Goal: Task Accomplishment & Management: Manage account settings

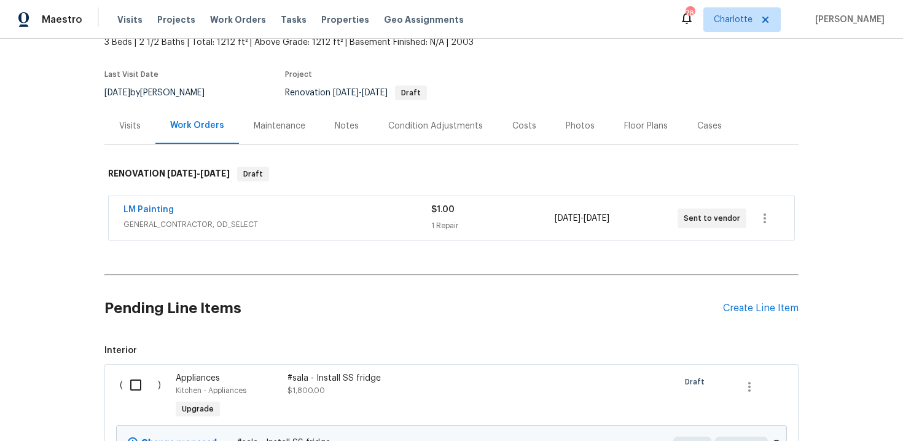
scroll to position [122, 0]
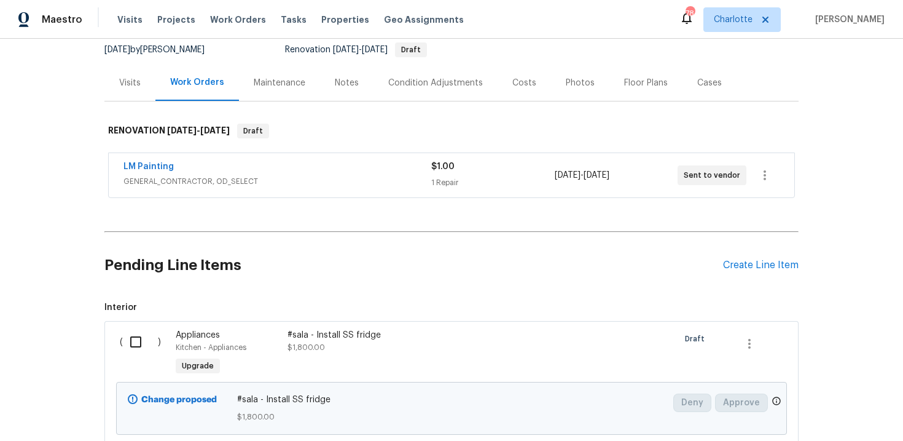
click at [487, 175] on div "$1.00 1 Repair" at bounding box center [492, 174] width 123 height 29
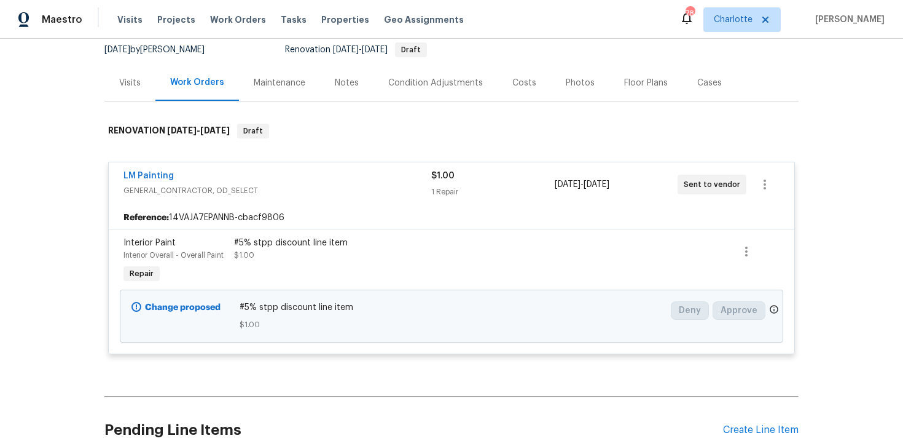
click at [494, 177] on div "$1.00" at bounding box center [492, 176] width 123 height 12
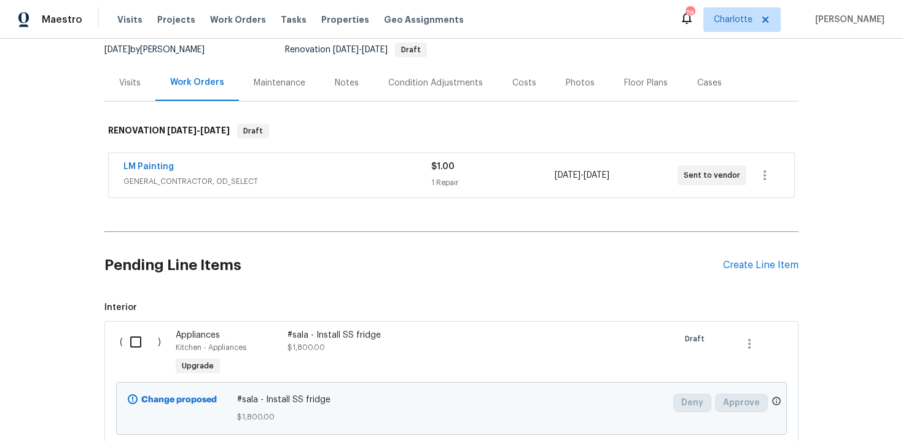
click at [494, 177] on div "1 Repair" at bounding box center [492, 182] width 123 height 12
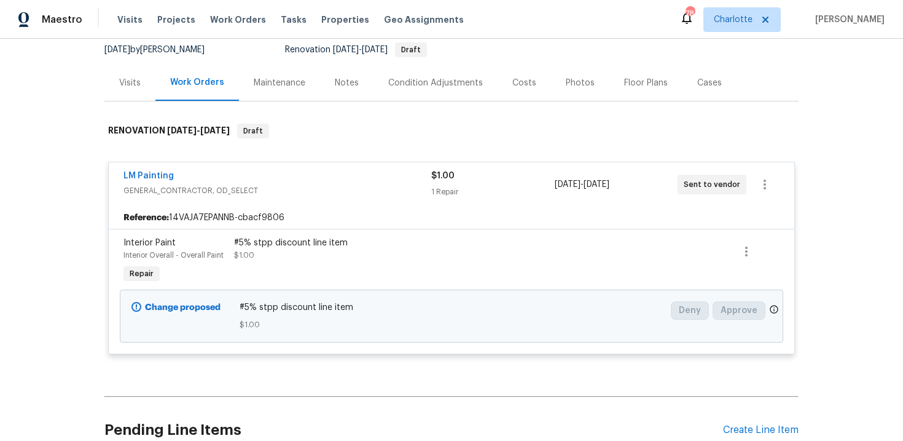
click at [485, 170] on div "$1.00" at bounding box center [492, 176] width 123 height 12
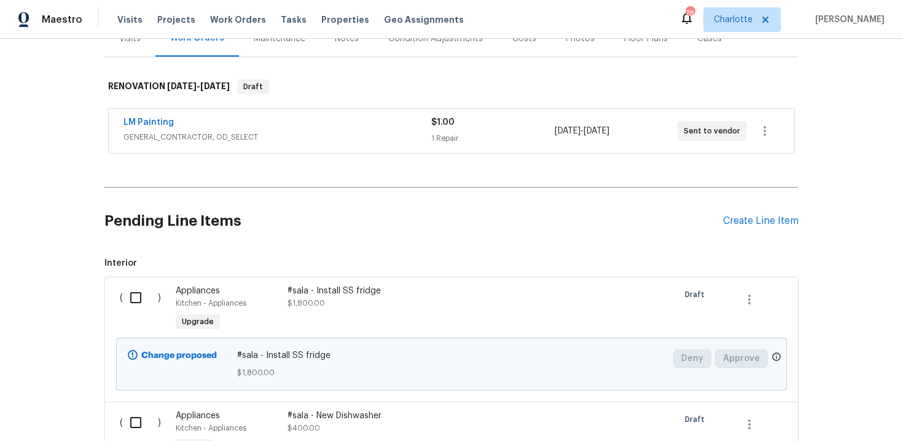
scroll to position [158, 0]
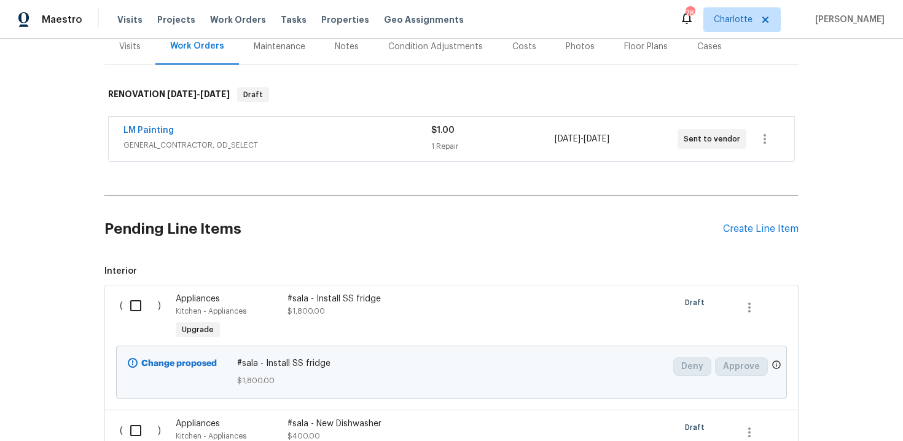
click at [372, 133] on div "LM Painting" at bounding box center [278, 131] width 308 height 15
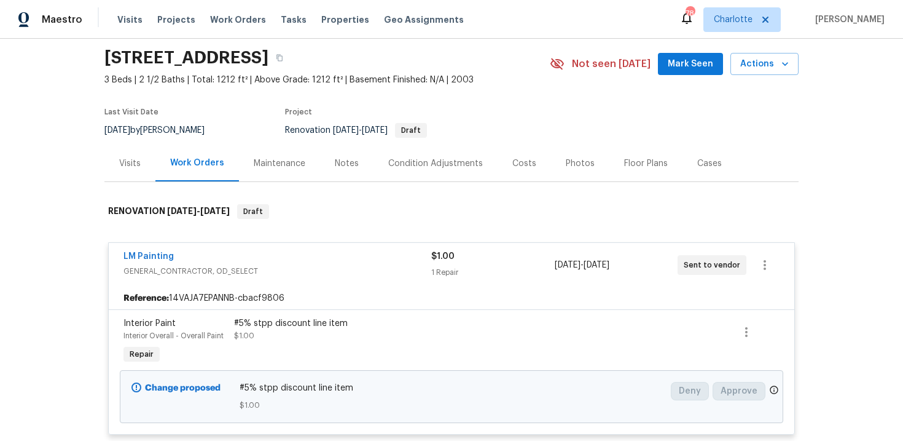
scroll to position [42, 0]
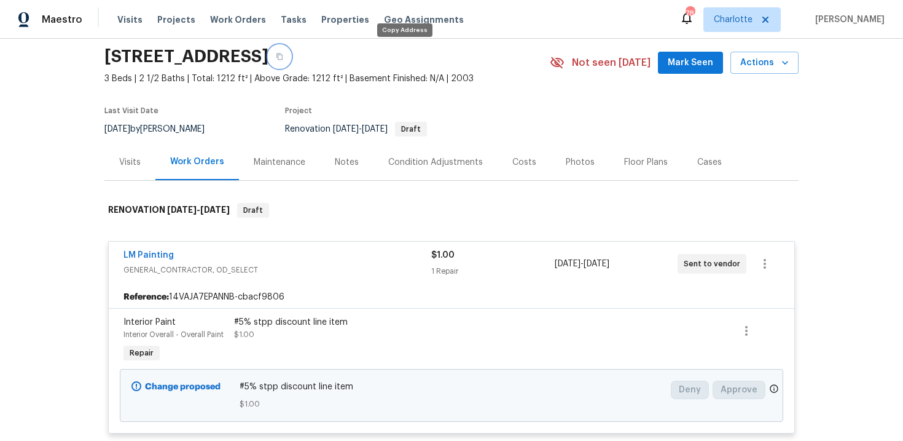
click at [283, 60] on icon "button" at bounding box center [279, 56] width 7 height 7
click at [835, 155] on div "Back to all projects 3031 Fields Dr, Lithonia, GA 30038 3 Beds | 2 1/2 Baths | …" at bounding box center [451, 240] width 903 height 402
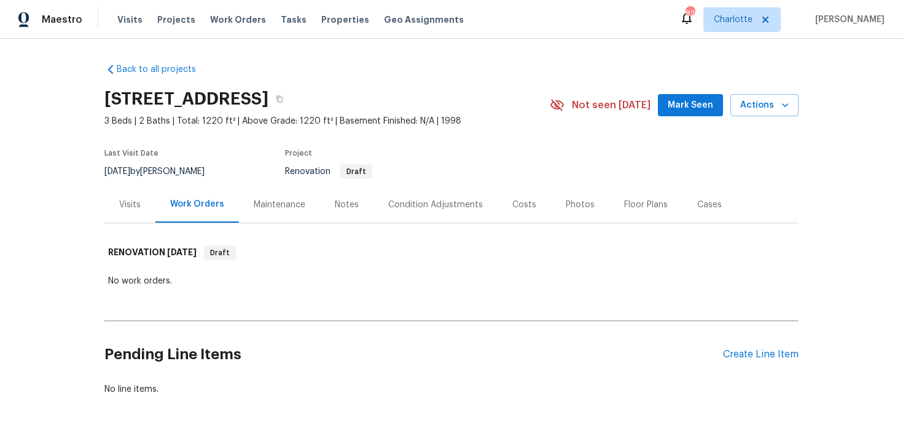
scroll to position [38, 0]
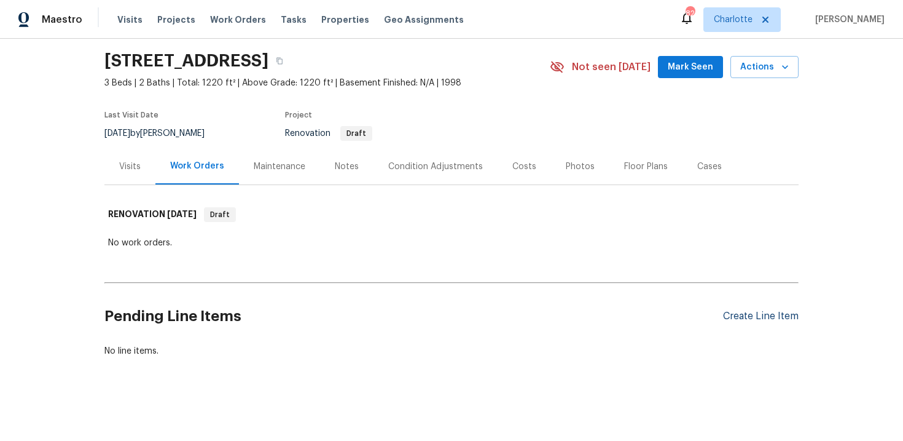
click at [746, 316] on div "Create Line Item" at bounding box center [761, 316] width 76 height 12
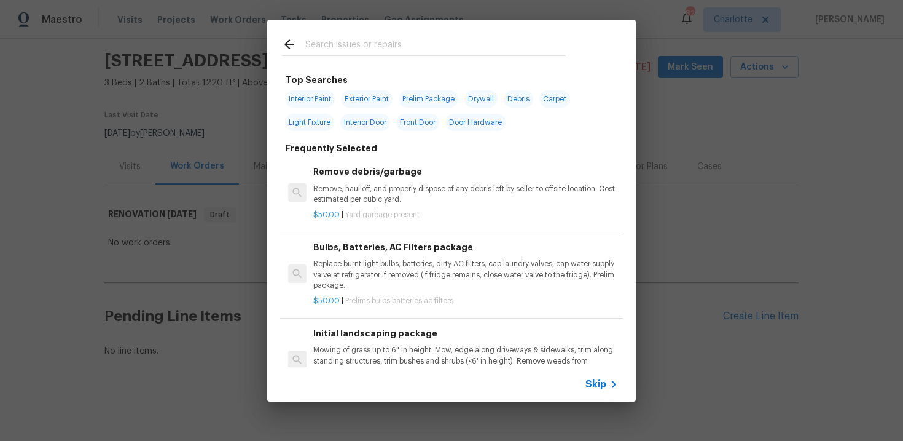
click at [598, 388] on span "Skip" at bounding box center [596, 384] width 21 height 12
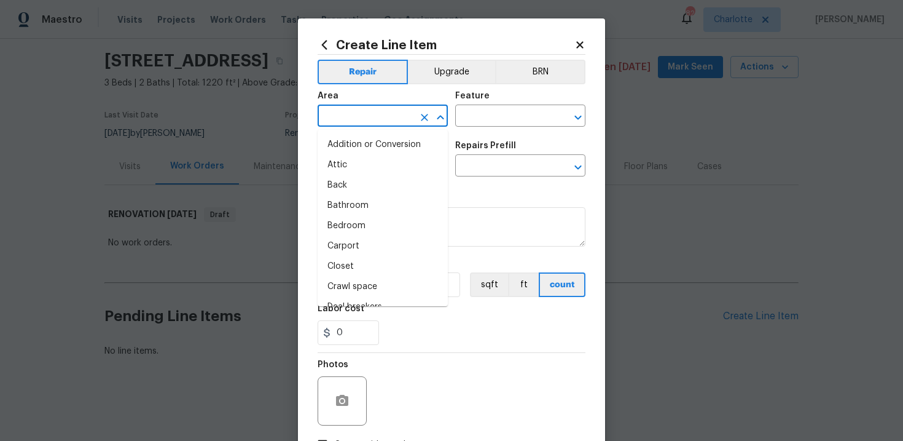
click at [387, 124] on input "text" at bounding box center [366, 117] width 96 height 19
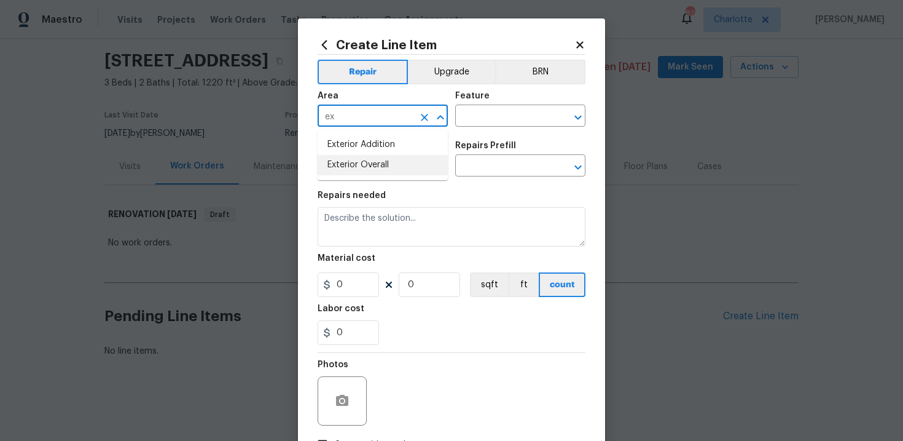
click at [391, 160] on li "Exterior Overall" at bounding box center [383, 165] width 130 height 20
type input "Exterior Overall"
click at [490, 117] on input "text" at bounding box center [503, 117] width 96 height 19
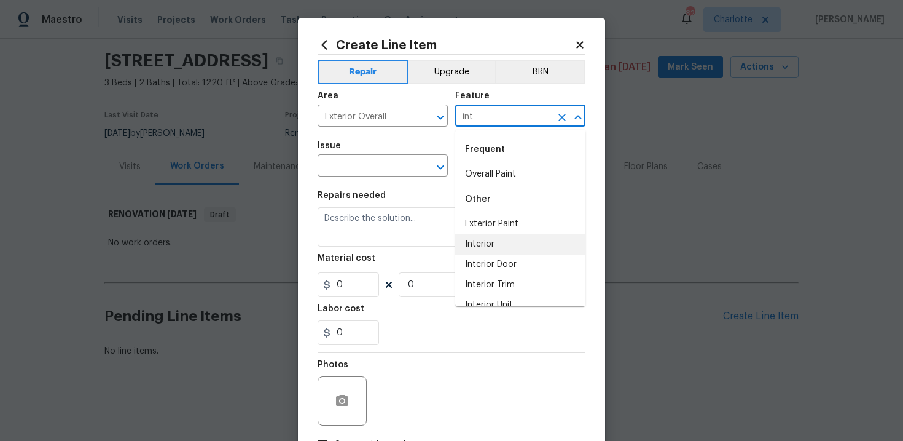
click at [493, 246] on li "Interior" at bounding box center [520, 244] width 130 height 20
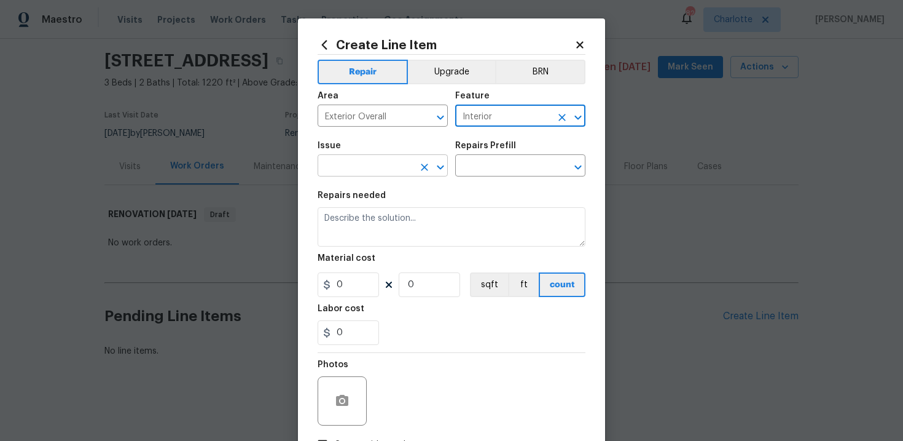
type input "Interior"
click at [377, 159] on input "text" at bounding box center [366, 166] width 96 height 19
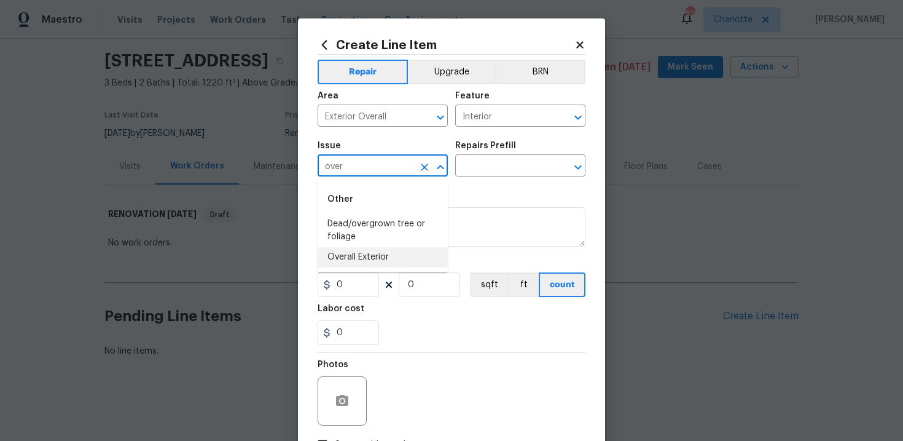
click at [385, 254] on li "Overall Exterior" at bounding box center [383, 257] width 130 height 20
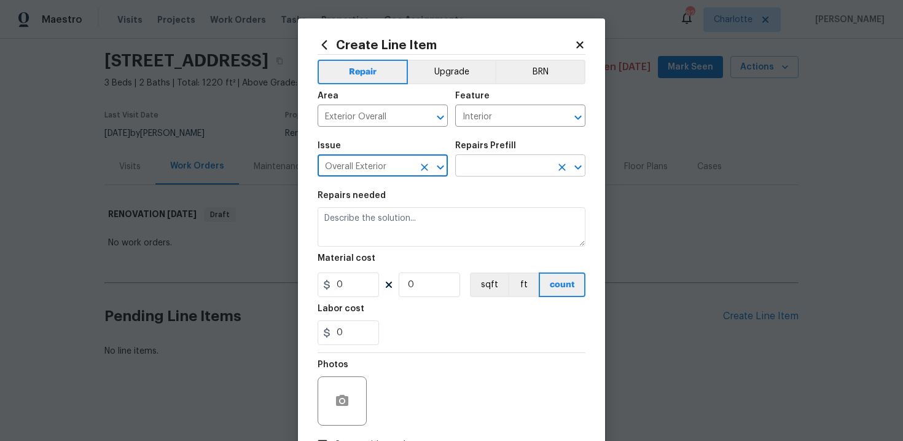
type input "Overall Exterior"
click at [485, 166] on input "text" at bounding box center [503, 166] width 96 height 19
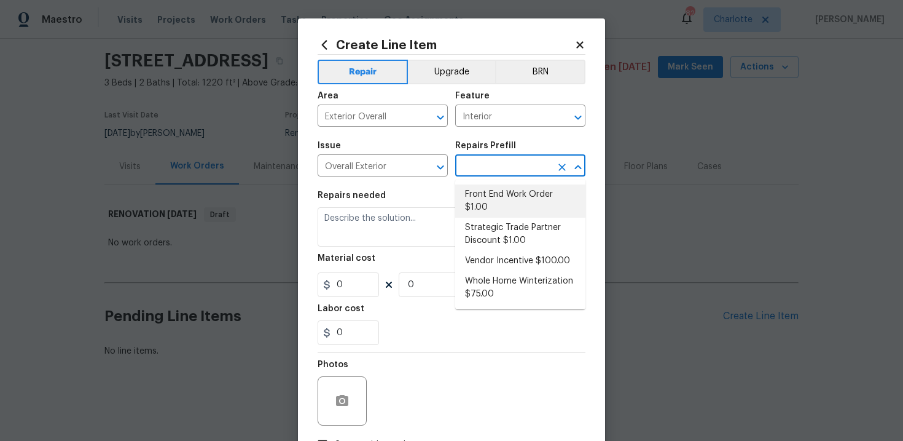
click at [495, 195] on li "Front End Work Order $1.00" at bounding box center [520, 200] width 130 height 33
type input "Front End Work Order $1.00"
type textarea "Placeholder line item for the creation of front end work orders."
type input "1"
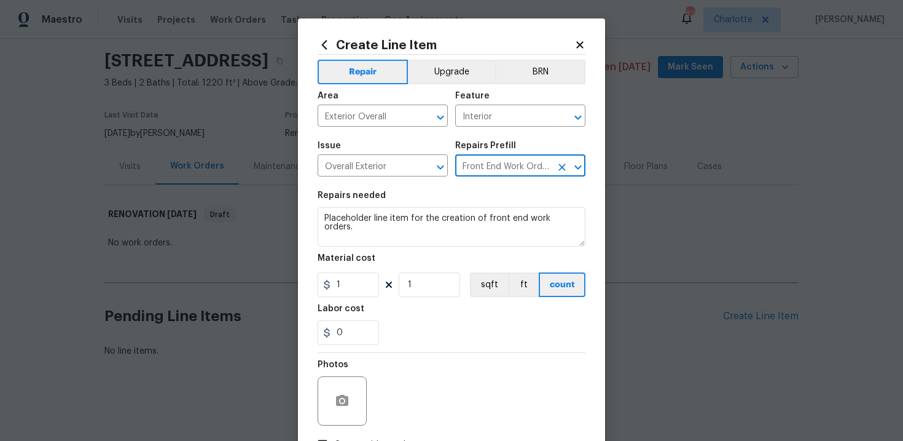
scroll to position [89, 0]
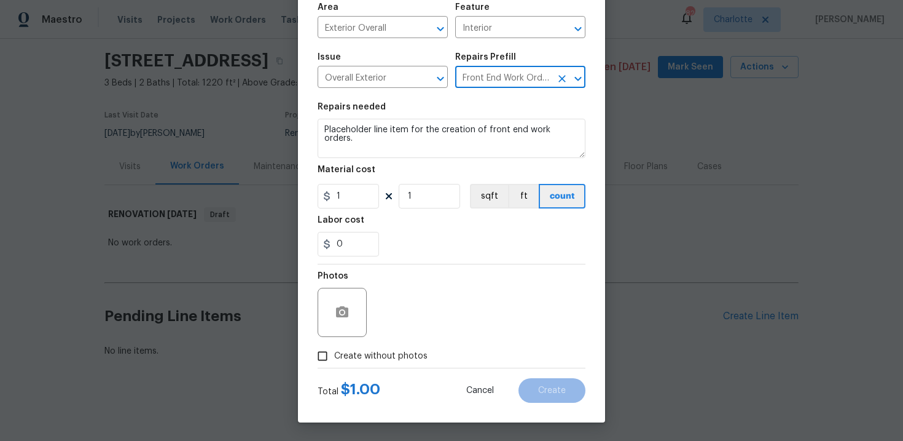
click at [383, 347] on label "Create without photos" at bounding box center [369, 355] width 117 height 23
click at [334, 347] on input "Create without photos" at bounding box center [322, 355] width 23 height 23
checkbox input "true"
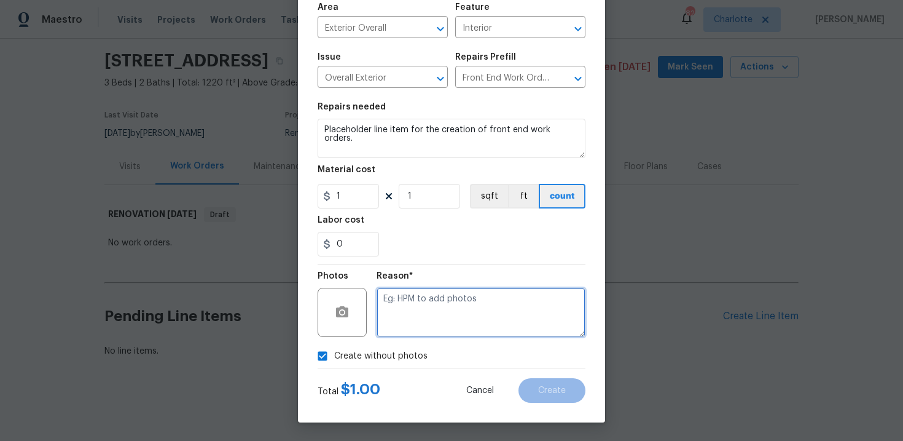
click at [437, 321] on textarea at bounding box center [481, 312] width 209 height 49
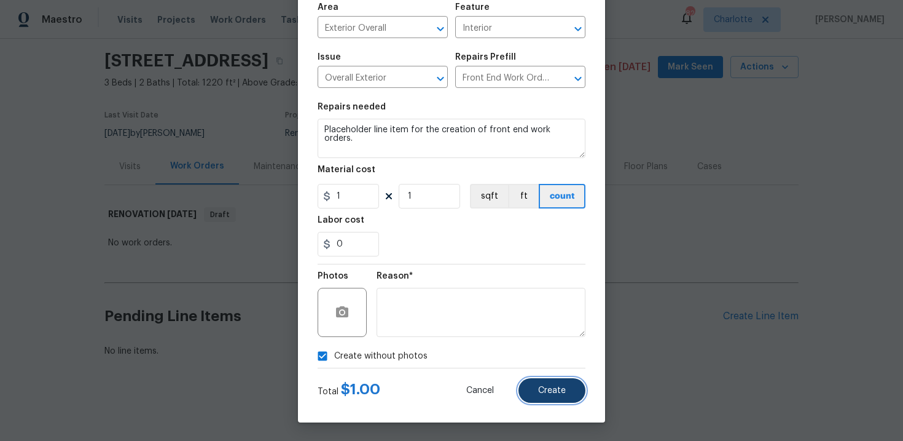
click at [546, 391] on span "Create" at bounding box center [552, 390] width 28 height 9
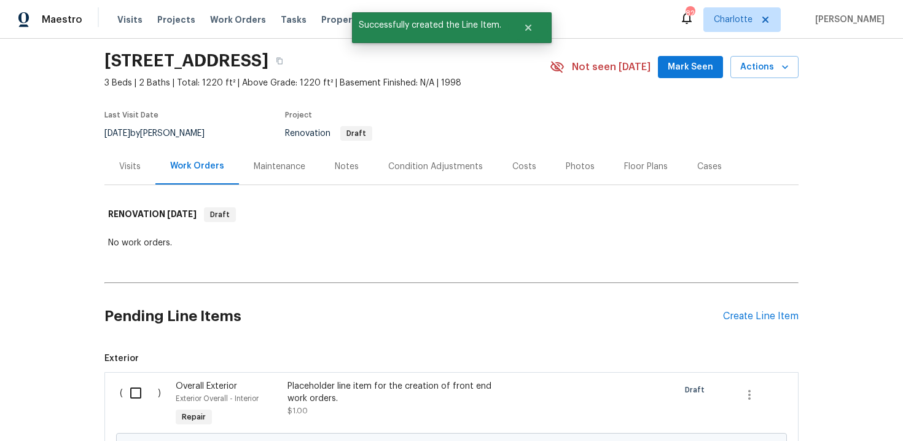
scroll to position [178, 0]
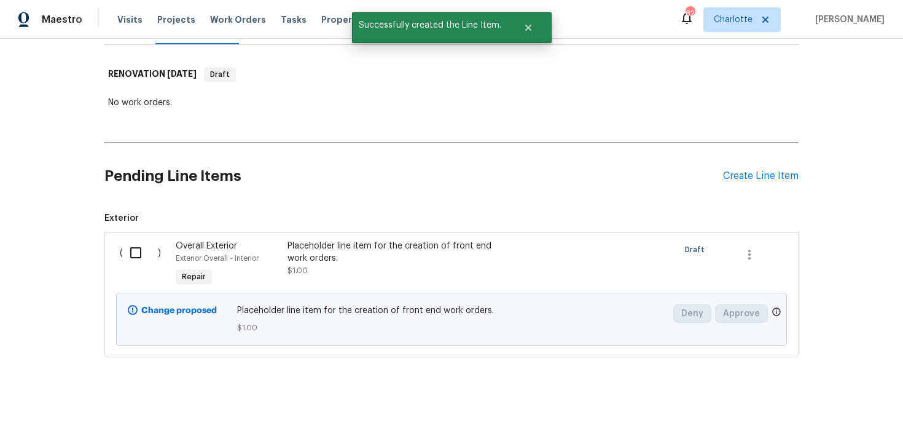
click at [140, 249] on input "checkbox" at bounding box center [140, 253] width 35 height 26
checkbox input "true"
click at [809, 412] on span "Create Work Order" at bounding box center [833, 410] width 82 height 15
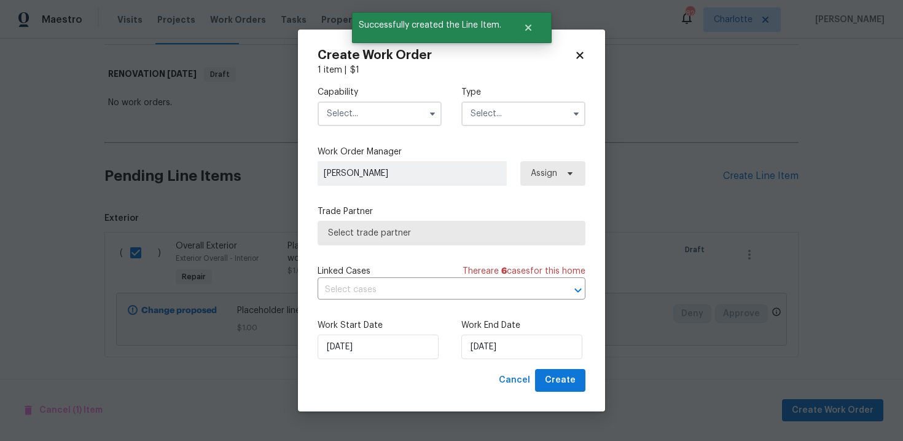
click at [412, 118] on input "text" at bounding box center [380, 113] width 124 height 25
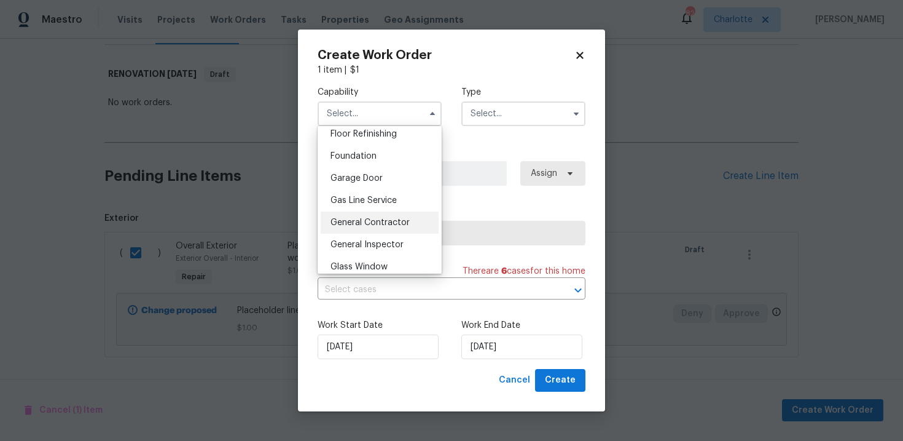
scroll to position [511, 0]
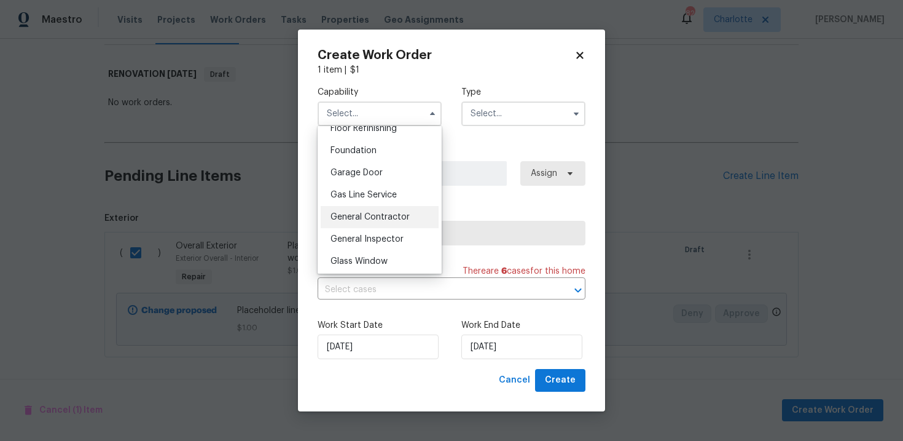
click at [389, 220] on span "General Contractor" at bounding box center [370, 217] width 79 height 9
type input "General Contractor"
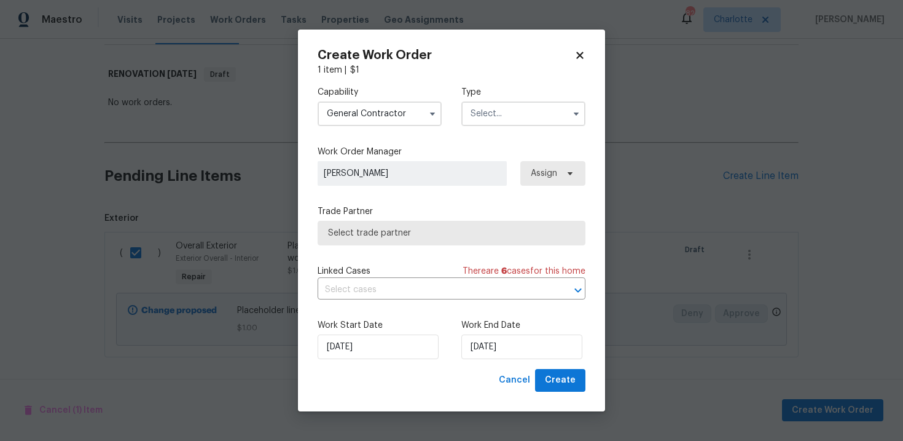
click at [513, 117] on input "text" at bounding box center [524, 113] width 124 height 25
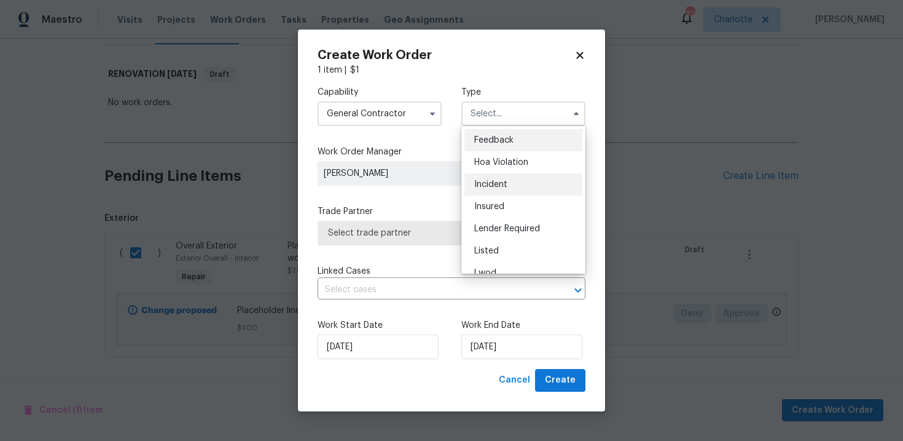
scroll to position [146, 0]
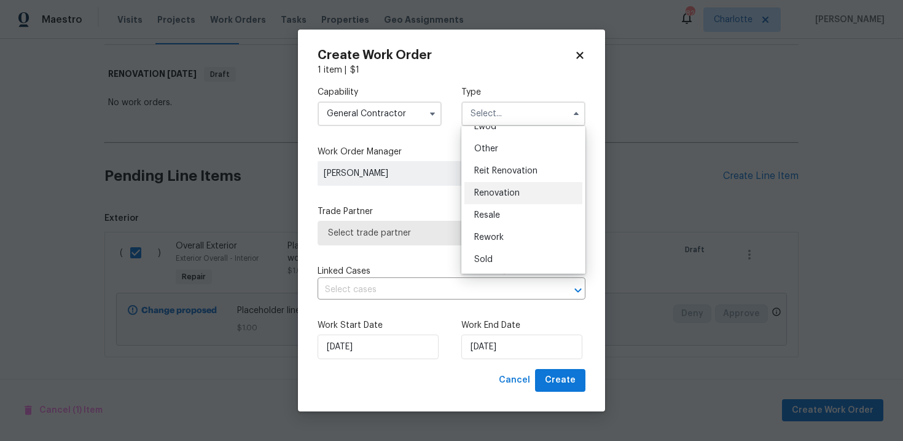
click at [503, 193] on span "Renovation" at bounding box center [496, 193] width 45 height 9
type input "Renovation"
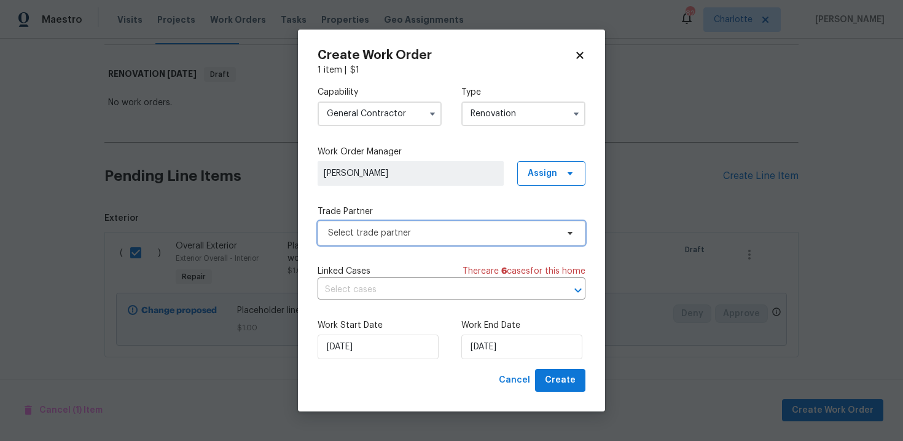
click at [422, 229] on span "Select trade partner" at bounding box center [442, 233] width 229 height 12
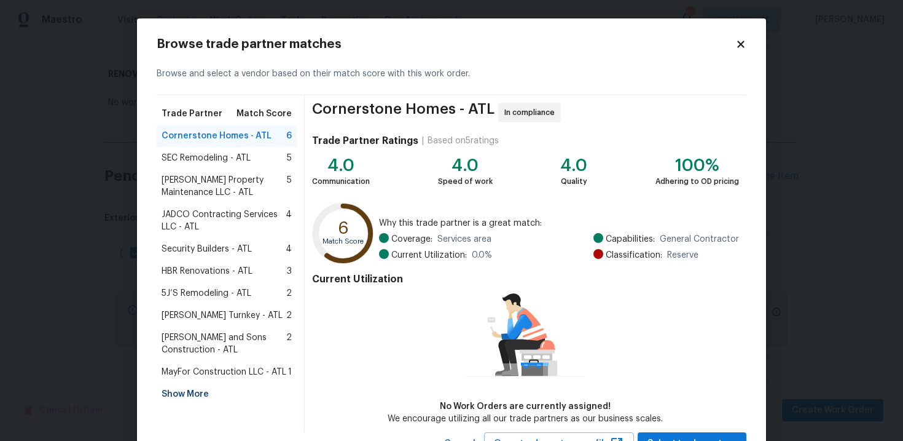
click at [217, 224] on span "JADCO Contracting Services LLC - ATL" at bounding box center [224, 220] width 124 height 25
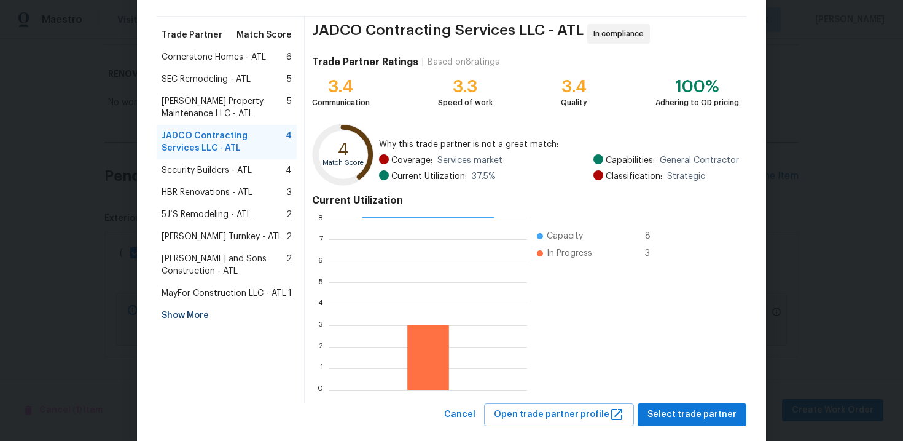
scroll to position [101, 0]
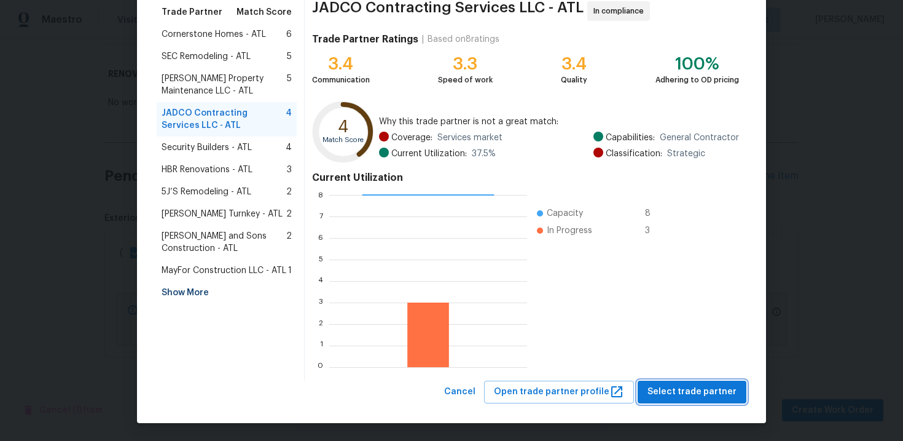
click at [682, 385] on span "Select trade partner" at bounding box center [692, 391] width 89 height 15
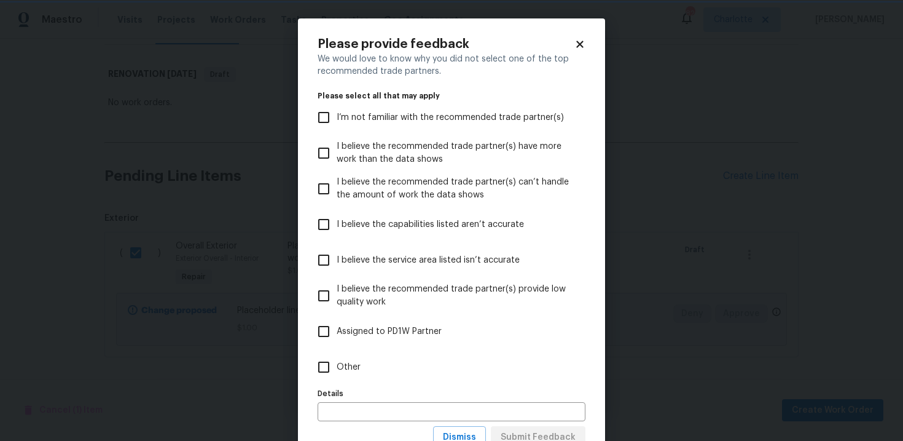
scroll to position [0, 0]
click at [340, 367] on span "Other" at bounding box center [349, 367] width 24 height 13
click at [337, 367] on input "Other" at bounding box center [324, 367] width 26 height 26
checkbox input "true"
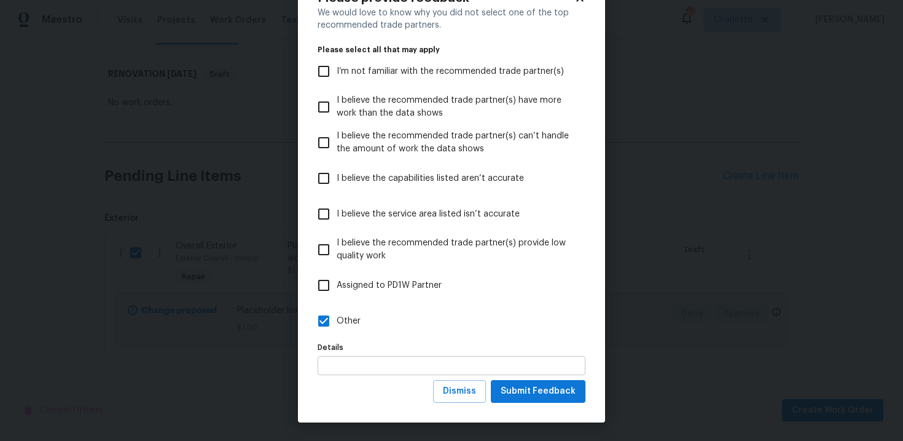
click at [356, 362] on input "text" at bounding box center [452, 365] width 268 height 19
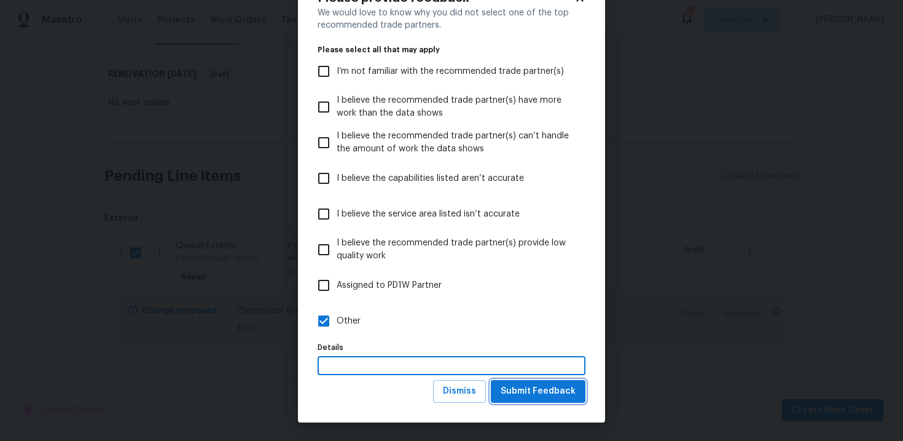
click at [544, 390] on span "Submit Feedback" at bounding box center [538, 390] width 75 height 15
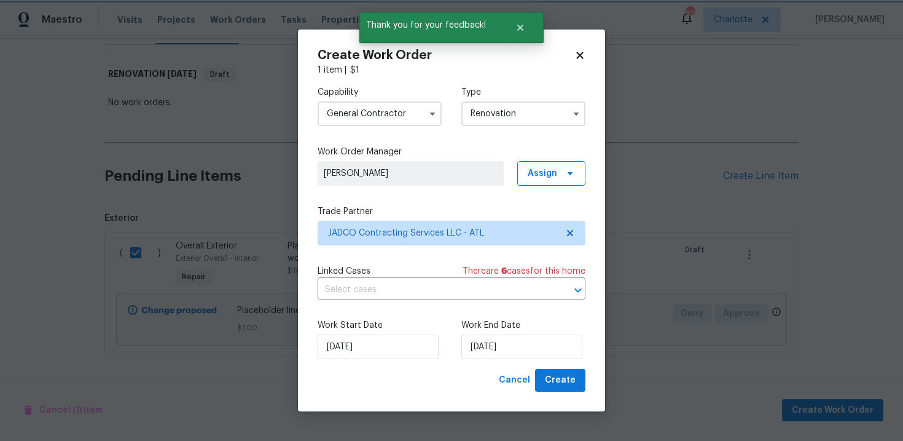
scroll to position [0, 0]
click at [519, 343] on input "21/10/2025" at bounding box center [522, 346] width 121 height 25
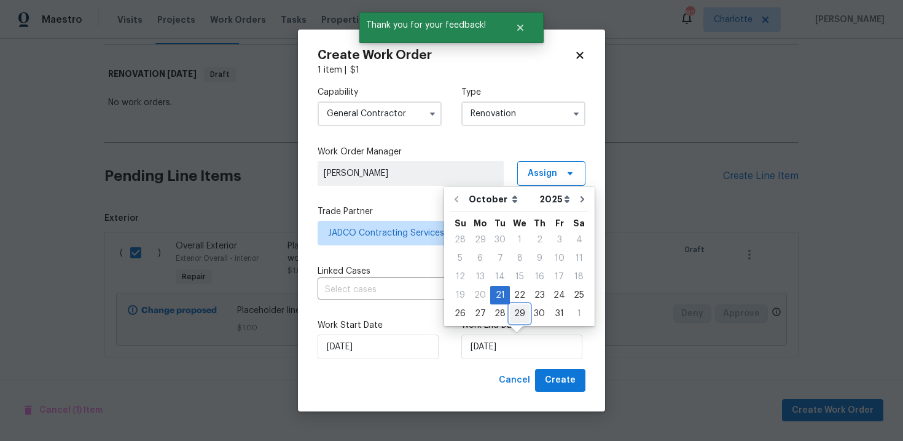
click at [521, 316] on div "29" at bounding box center [520, 313] width 20 height 17
type input "29/10/2025"
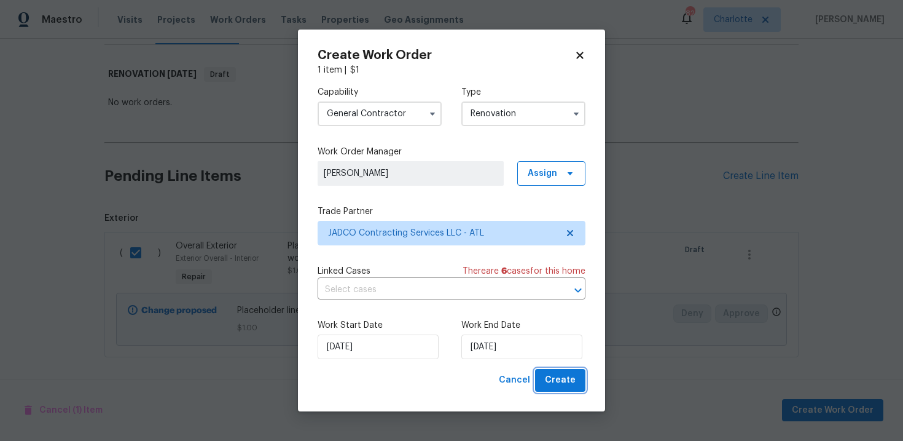
click at [567, 389] on button "Create" at bounding box center [560, 380] width 50 height 23
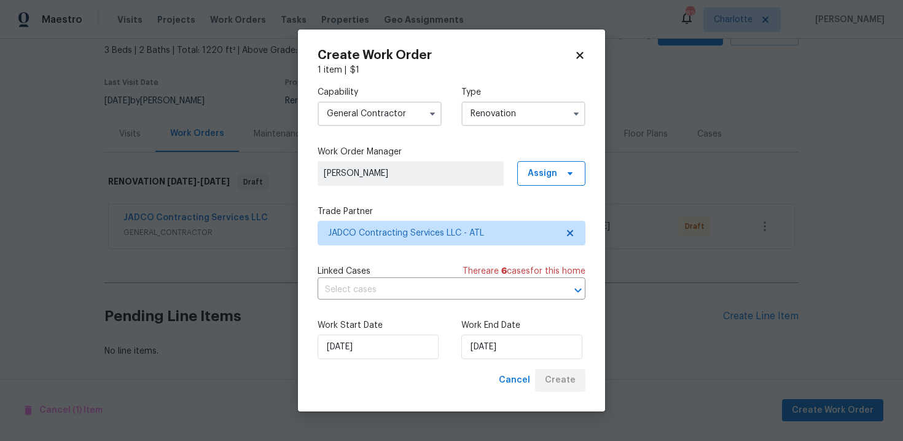
scroll to position [71, 0]
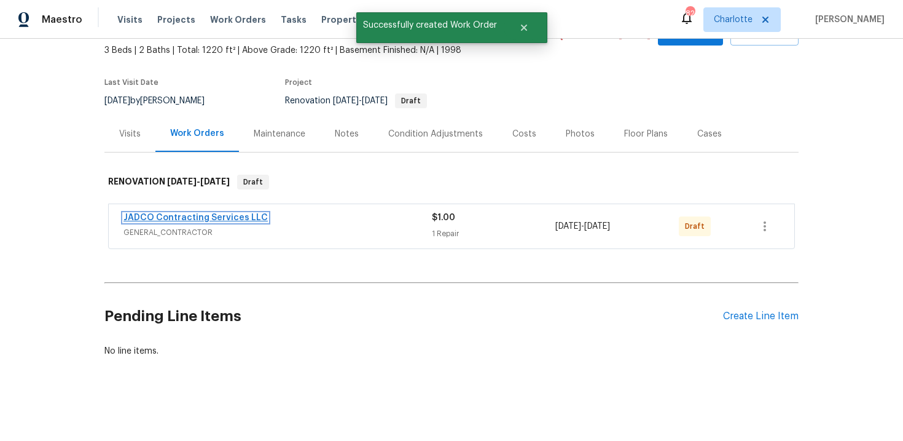
click at [237, 220] on link "JADCO Contracting Services LLC" at bounding box center [196, 217] width 144 height 9
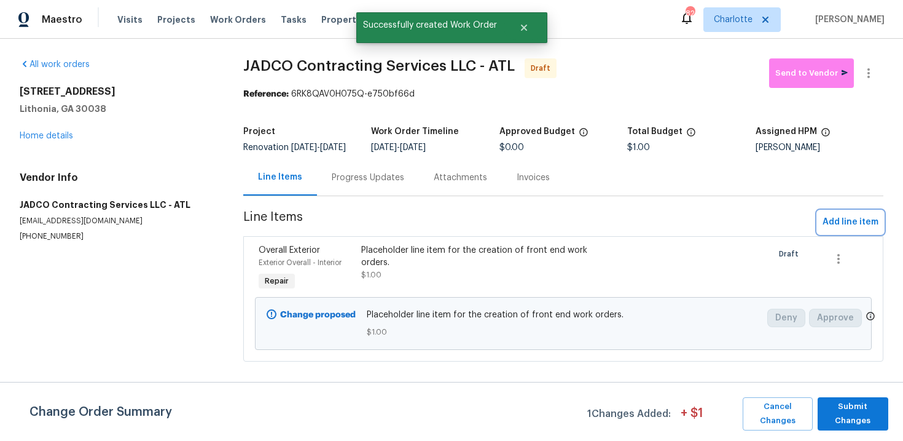
click at [846, 230] on span "Add line item" at bounding box center [851, 221] width 56 height 15
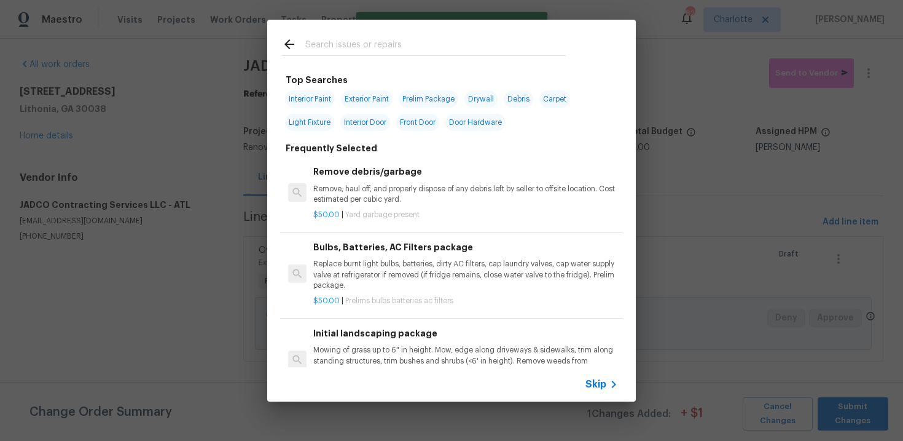
click at [597, 379] on span "Skip" at bounding box center [596, 384] width 21 height 12
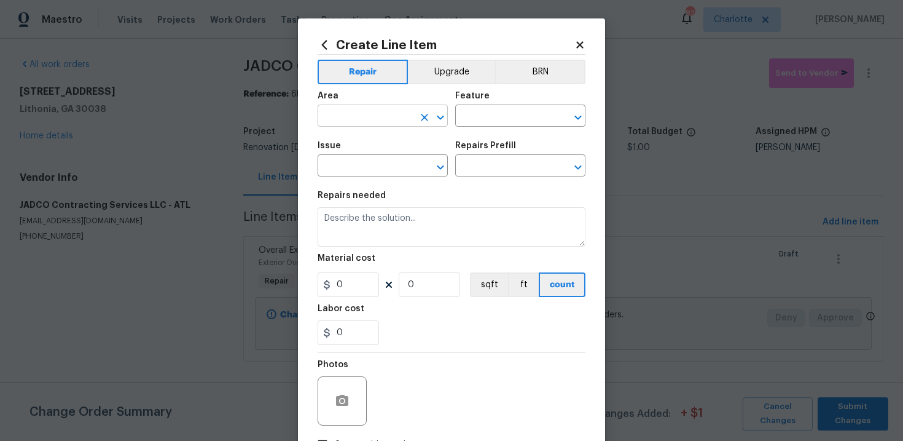
click at [368, 113] on input "text" at bounding box center [366, 117] width 96 height 19
click at [368, 162] on li "Exterior Overall" at bounding box center [383, 165] width 130 height 20
type input "Exterior Overall"
click at [475, 124] on input "text" at bounding box center [503, 117] width 96 height 19
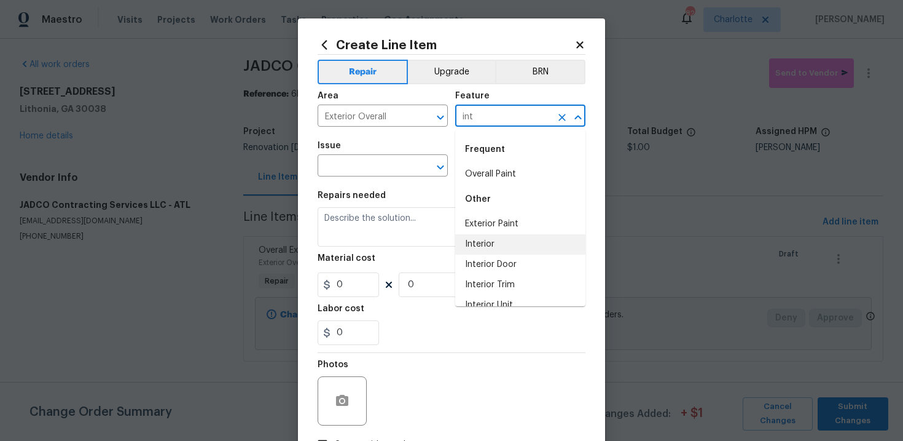
click at [482, 239] on li "Interior" at bounding box center [520, 244] width 130 height 20
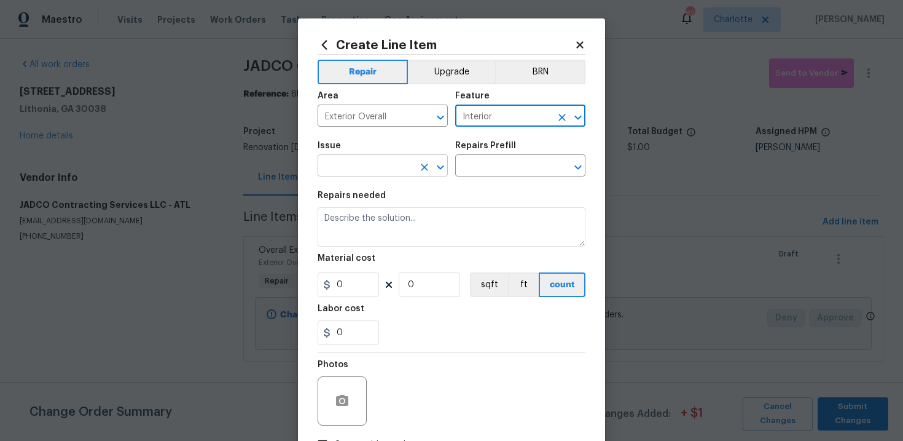
type input "Interior"
click at [384, 170] on input "text" at bounding box center [366, 166] width 96 height 19
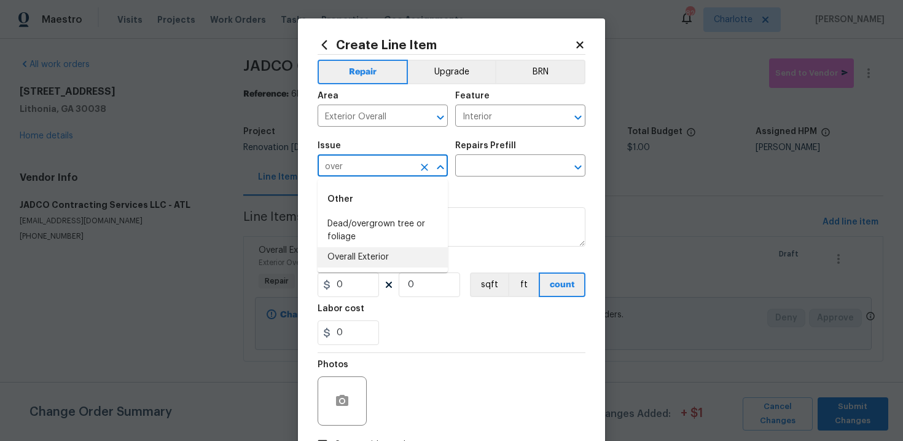
click at [380, 251] on li "Overall Exterior" at bounding box center [383, 257] width 130 height 20
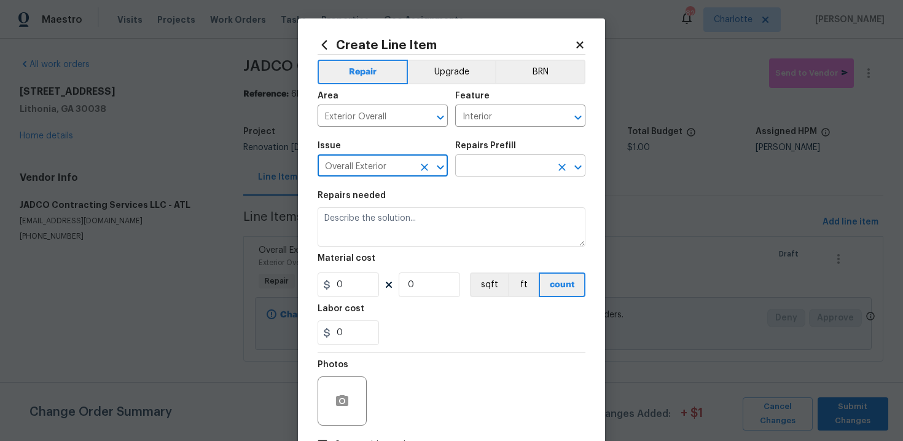
type input "Overall Exterior"
click at [522, 165] on input "text" at bounding box center [503, 166] width 96 height 19
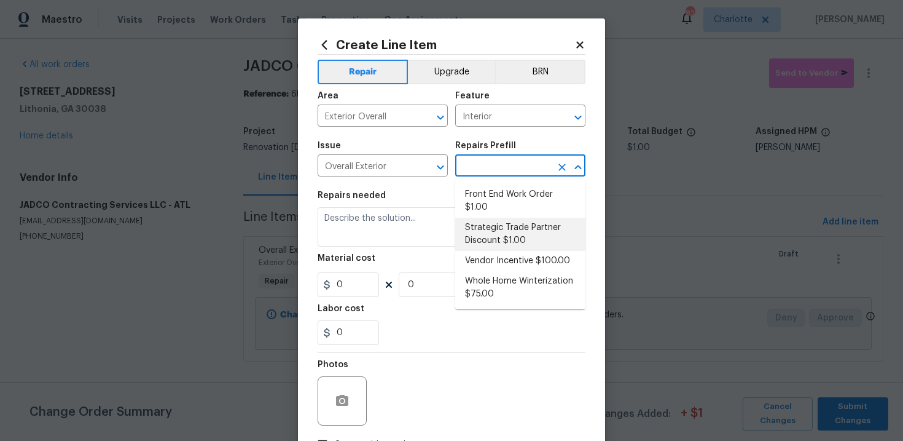
click at [513, 238] on li "Strategic Trade Partner Discount $1.00" at bounding box center [520, 234] width 130 height 33
type input "Strategic Trade Partner Discount $1.00"
type textarea "Calculate and apply 5% STPP discount to the total of the work order as a negati…"
type input "1"
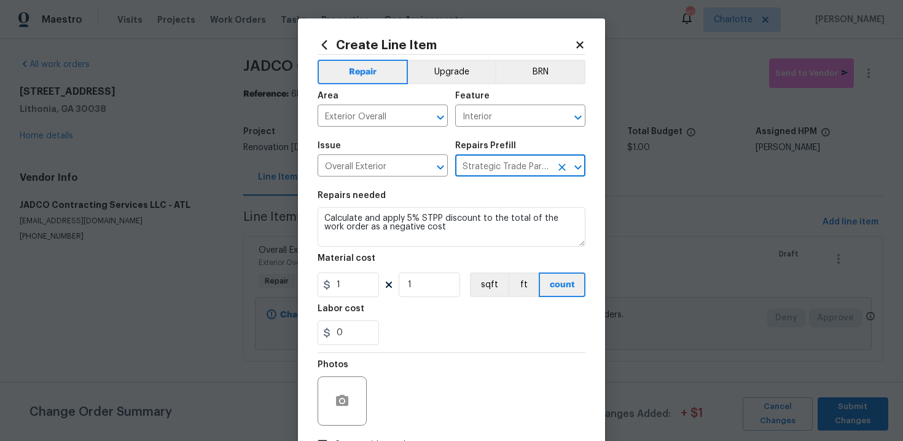
scroll to position [89, 0]
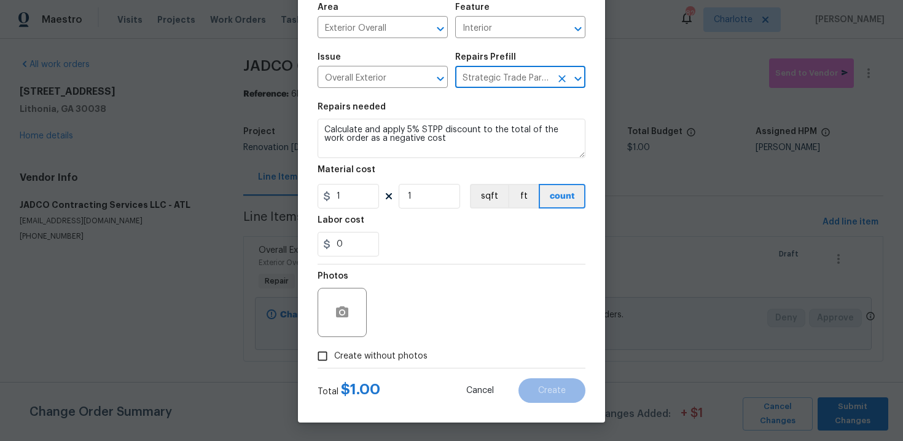
click at [372, 358] on span "Create without photos" at bounding box center [380, 356] width 93 height 13
click at [334, 358] on input "Create without photos" at bounding box center [322, 355] width 23 height 23
checkbox input "true"
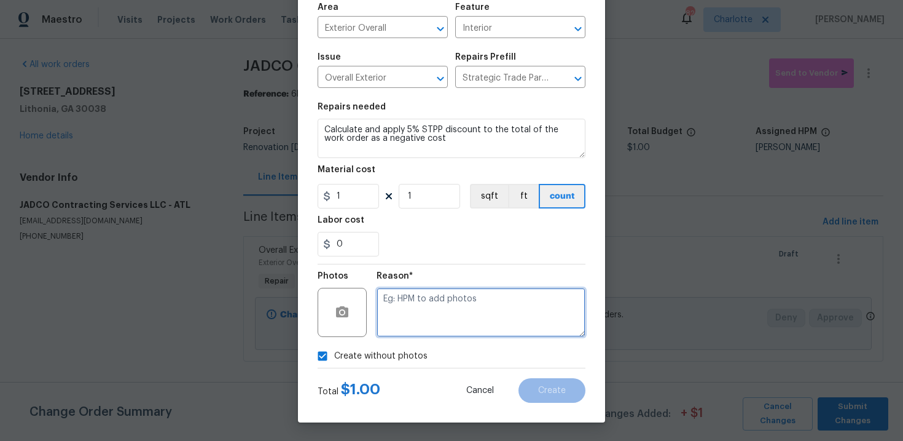
click at [421, 324] on textarea at bounding box center [481, 312] width 209 height 49
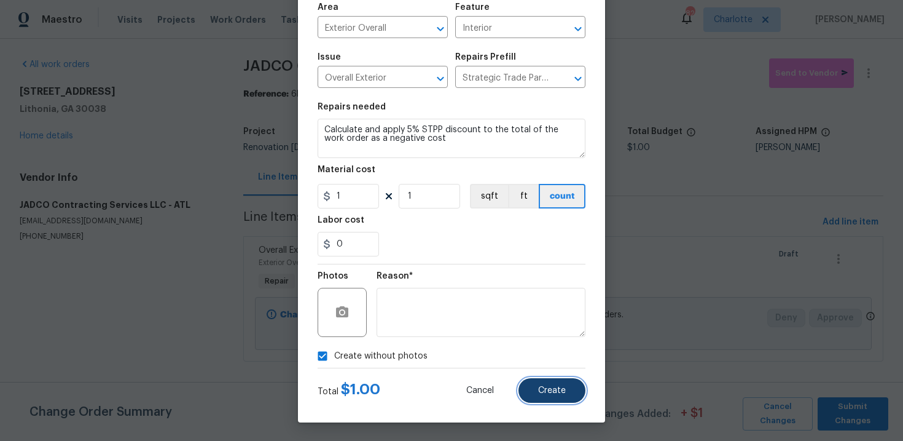
click at [540, 383] on button "Create" at bounding box center [552, 390] width 67 height 25
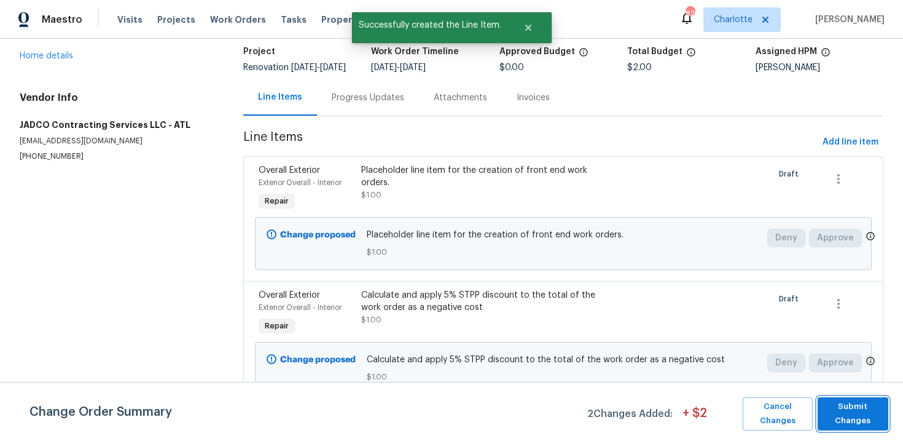
click at [853, 418] on span "Submit Changes" at bounding box center [853, 413] width 58 height 28
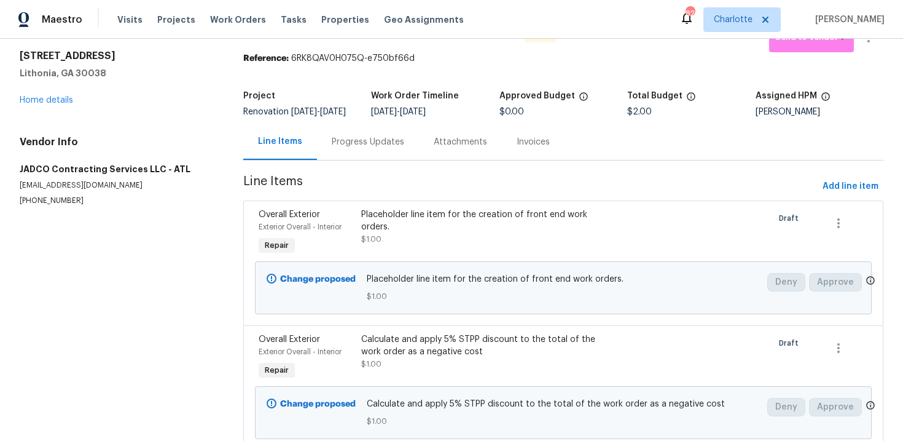
scroll to position [0, 0]
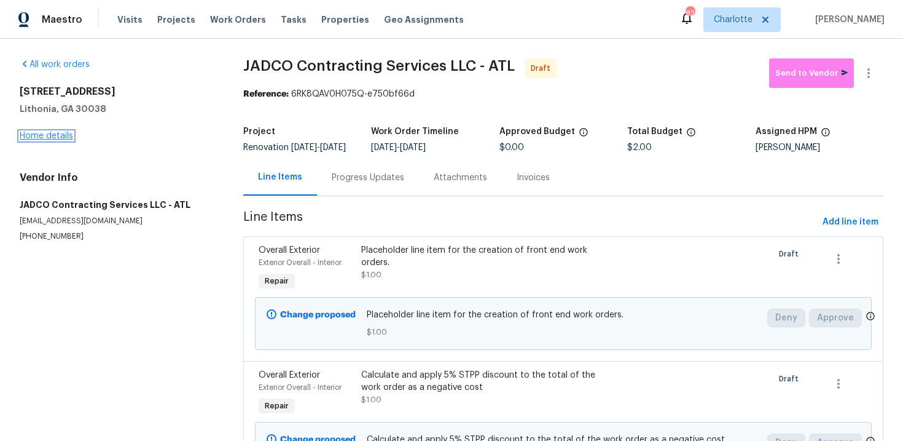
click at [61, 137] on link "Home details" at bounding box center [46, 136] width 53 height 9
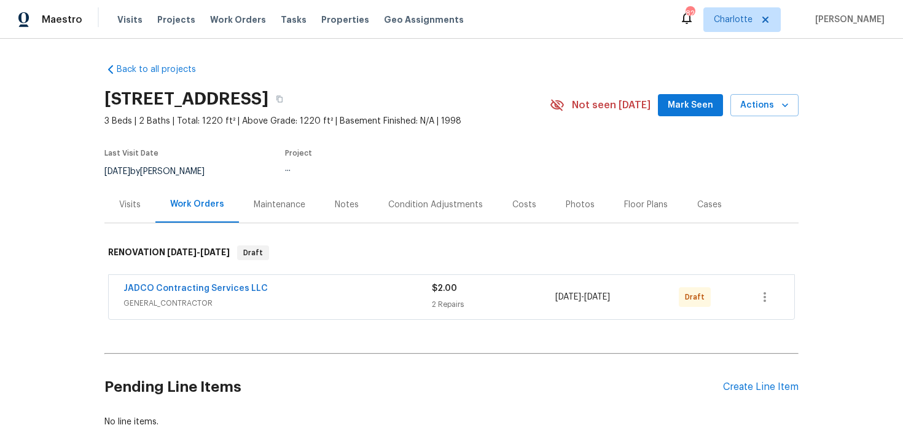
scroll to position [71, 0]
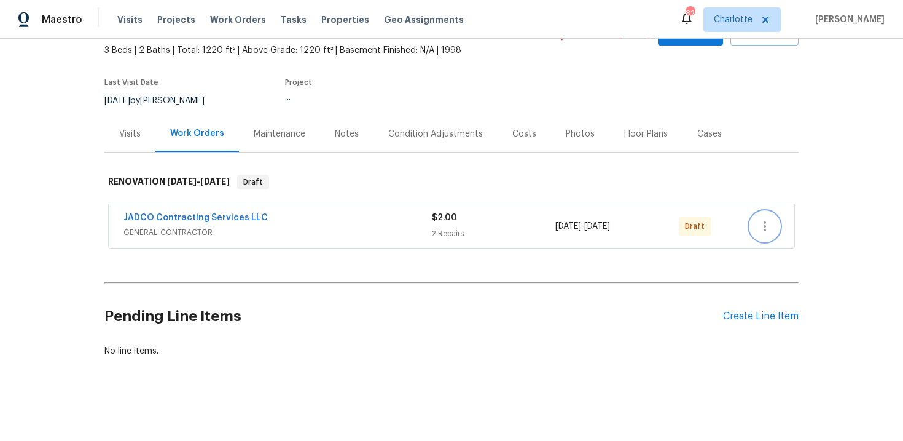
click at [763, 229] on icon "button" at bounding box center [765, 226] width 15 height 15
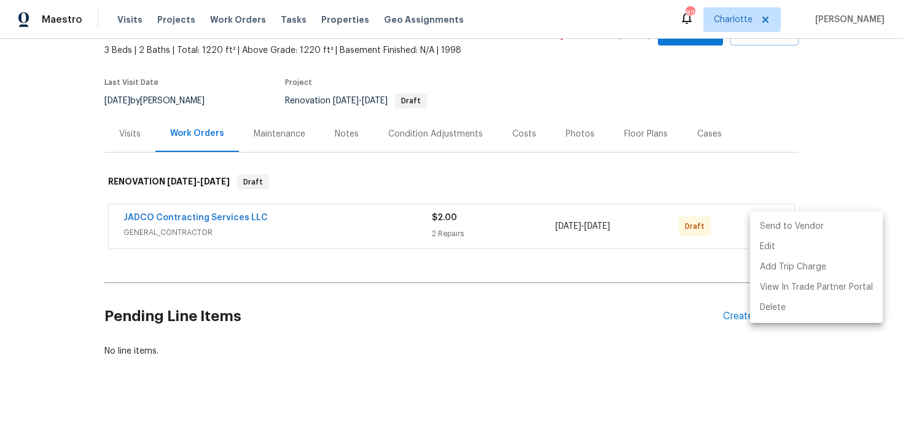
click at [807, 229] on li "Send to Vendor" at bounding box center [816, 226] width 133 height 20
click at [848, 128] on div at bounding box center [451, 220] width 903 height 441
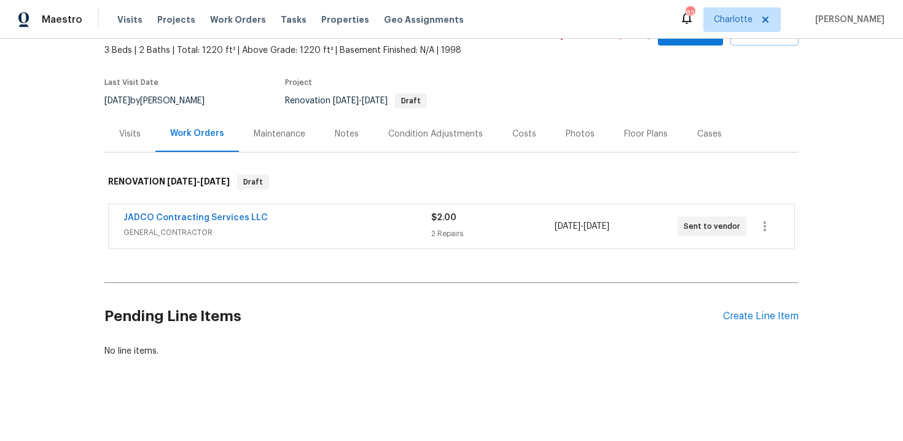
click at [848, 128] on div "Edit Add Trip Charge View In Trade Partner Portal Delete" at bounding box center [451, 220] width 903 height 441
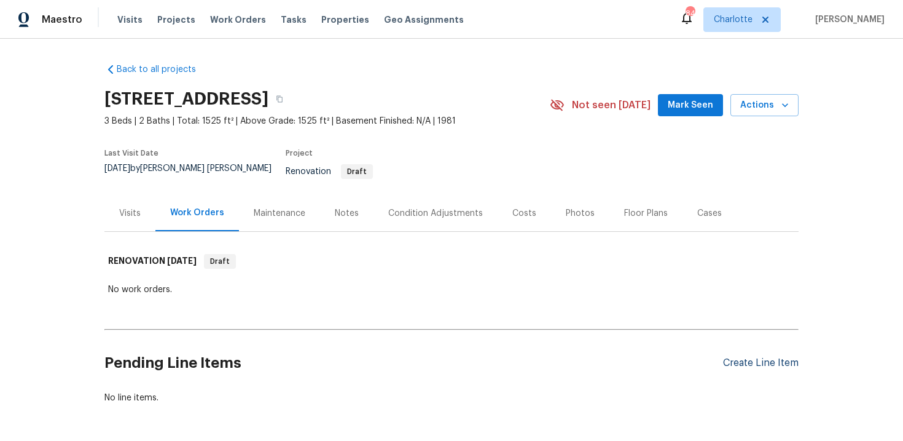
click at [752, 357] on div "Create Line Item" at bounding box center [761, 363] width 76 height 12
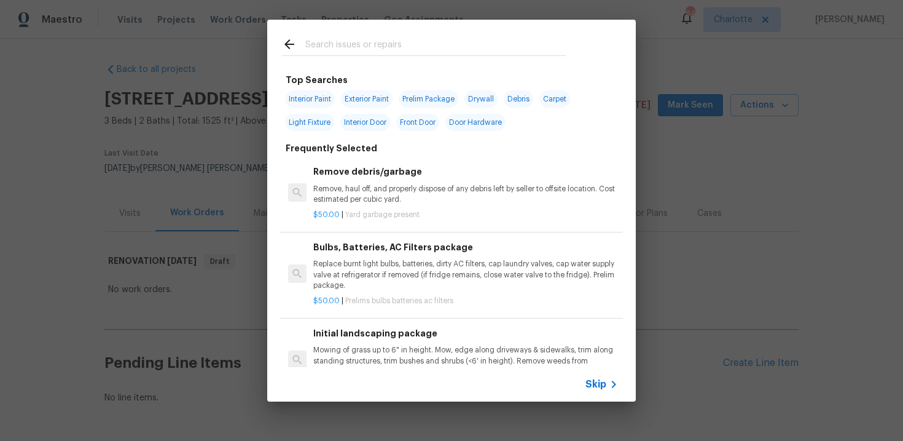
click at [601, 383] on span "Skip" at bounding box center [596, 384] width 21 height 12
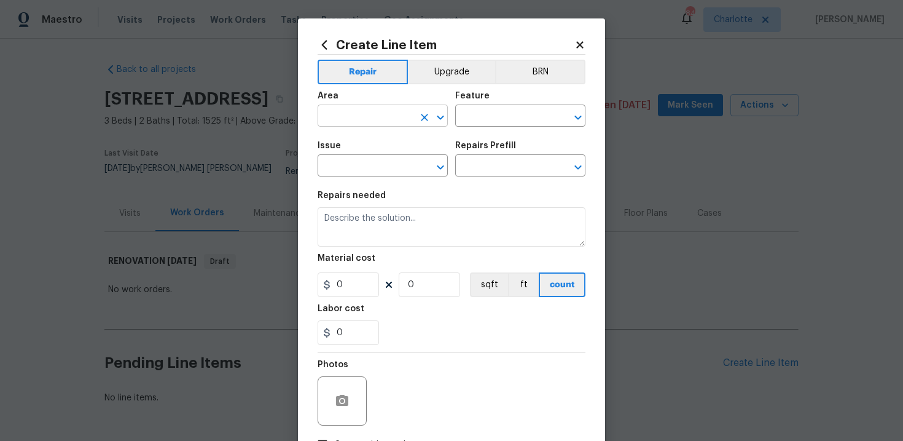
click at [388, 113] on input "text" at bounding box center [366, 117] width 96 height 19
click at [388, 164] on li "Exterior Overall" at bounding box center [383, 165] width 130 height 20
type input "Exterior Overall"
click at [485, 124] on input "text" at bounding box center [503, 117] width 96 height 19
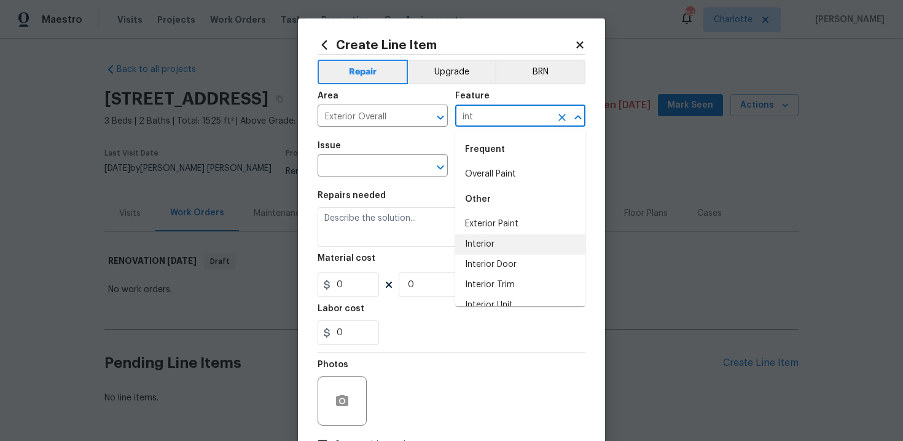
click at [500, 248] on li "Interior" at bounding box center [520, 244] width 130 height 20
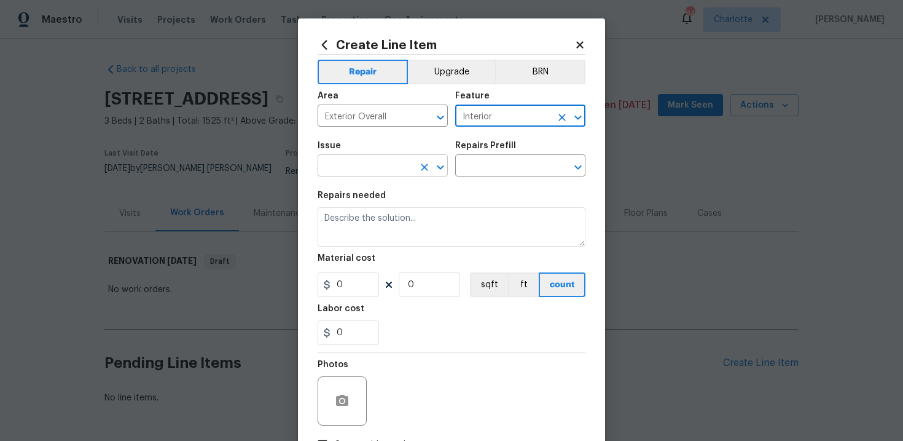
type input "Interior"
click at [391, 171] on input "text" at bounding box center [366, 166] width 96 height 19
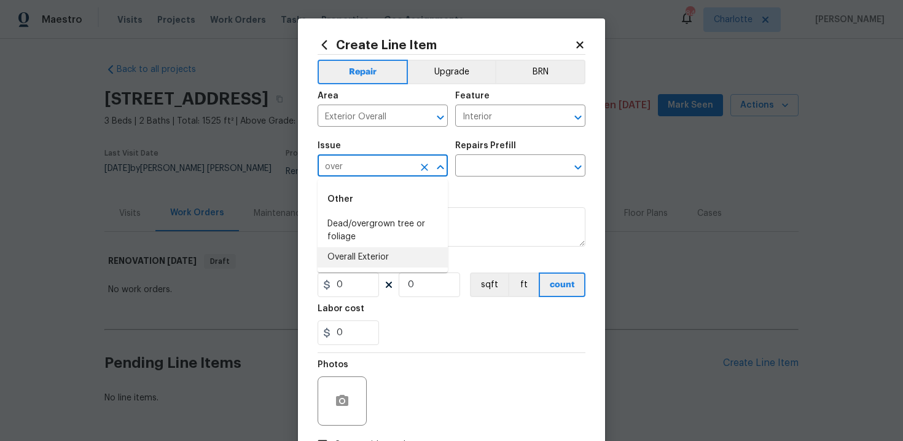
click at [400, 256] on li "Overall Exterior" at bounding box center [383, 257] width 130 height 20
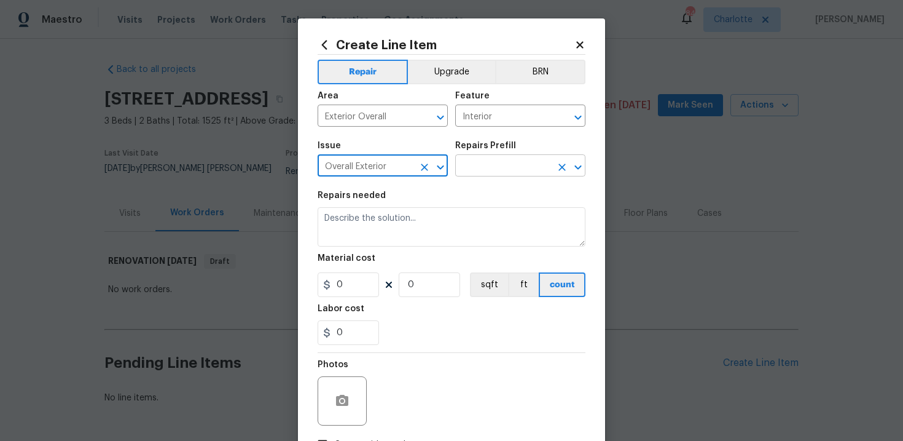
type input "Overall Exterior"
click at [497, 174] on input "text" at bounding box center [503, 166] width 96 height 19
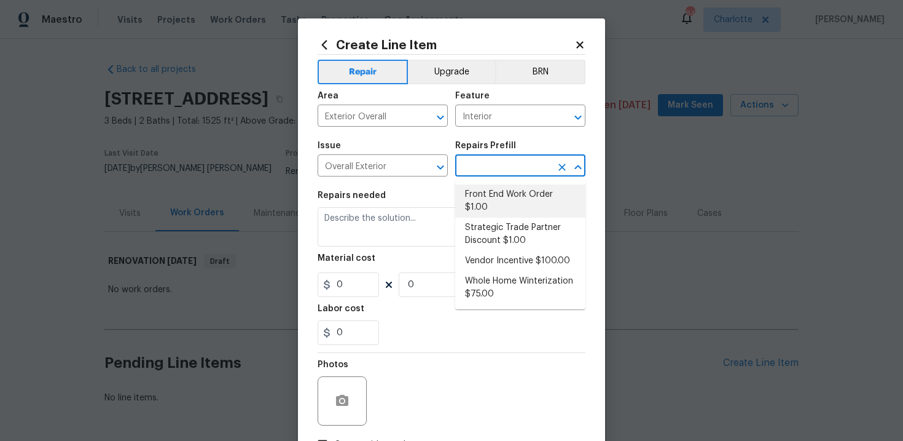
click at [500, 197] on li "Front End Work Order $1.00" at bounding box center [520, 200] width 130 height 33
type input "Front End Work Order $1.00"
type textarea "Placeholder line item for the creation of front end work orders."
type input "1"
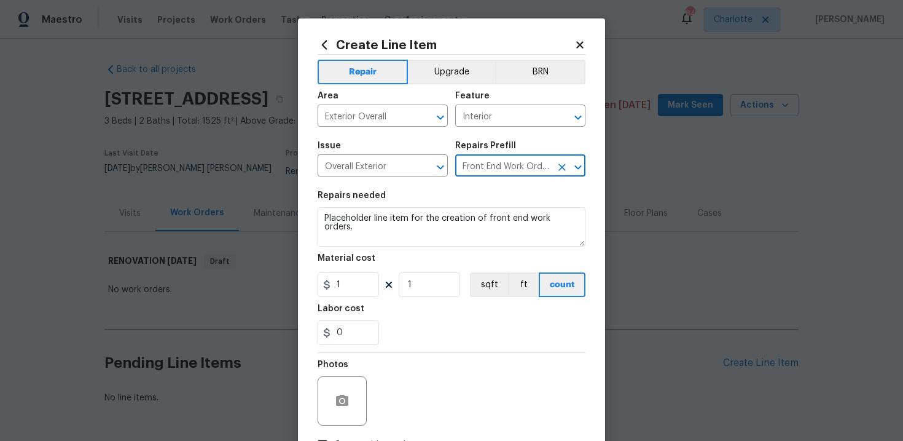
scroll to position [89, 0]
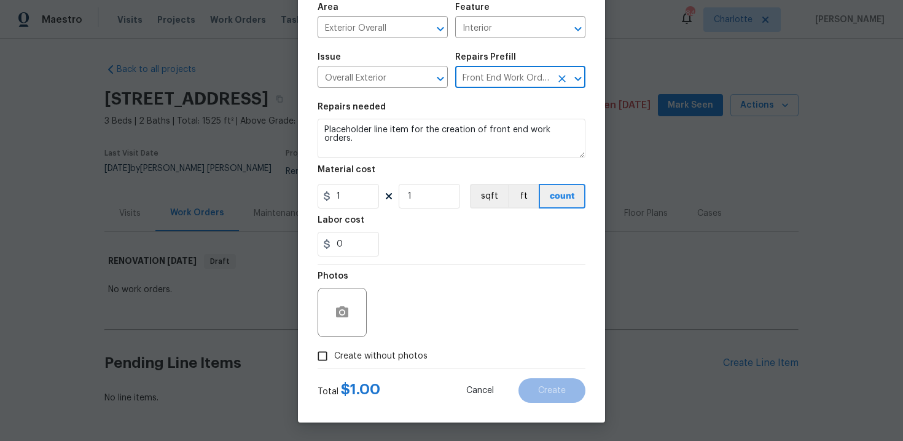
click at [382, 354] on span "Create without photos" at bounding box center [380, 356] width 93 height 13
click at [334, 354] on input "Create without photos" at bounding box center [322, 355] width 23 height 23
checkbox input "true"
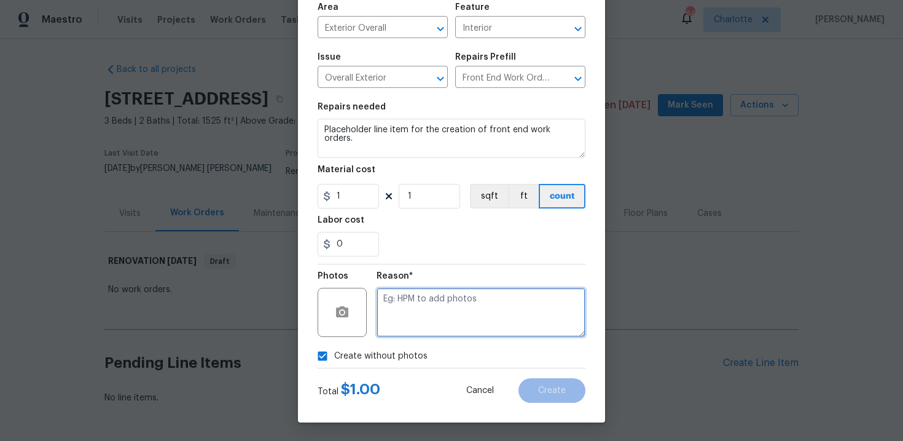
click at [442, 318] on textarea at bounding box center [481, 312] width 209 height 49
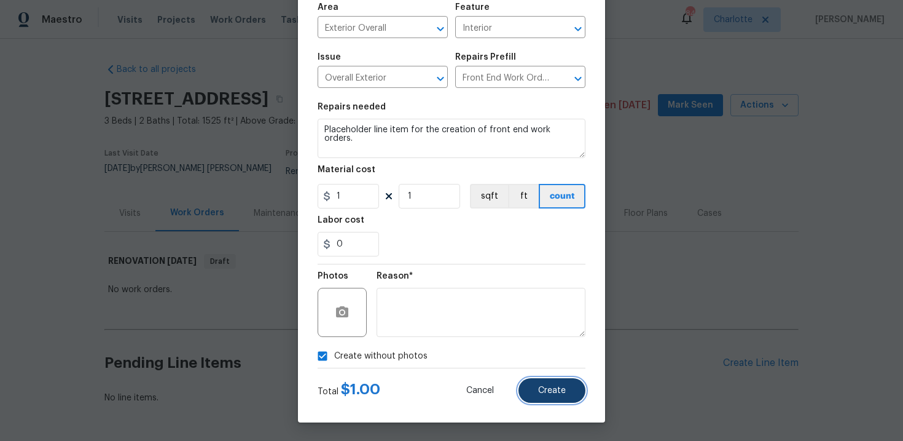
click at [553, 390] on span "Create" at bounding box center [552, 390] width 28 height 9
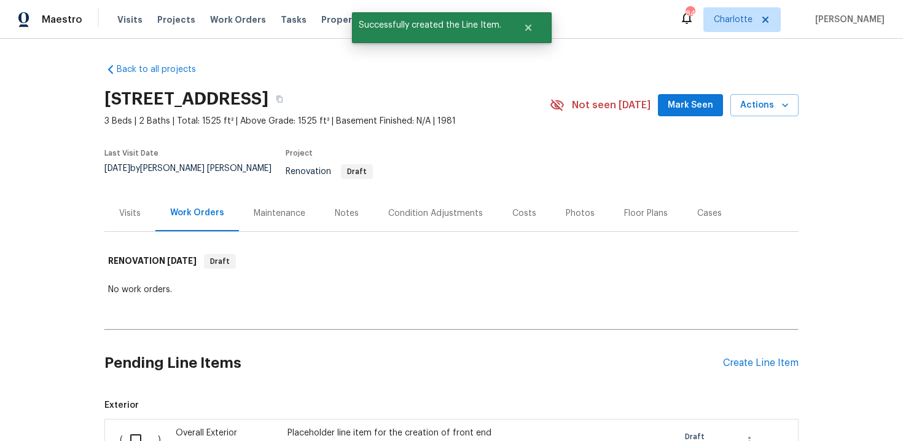
scroll to position [178, 0]
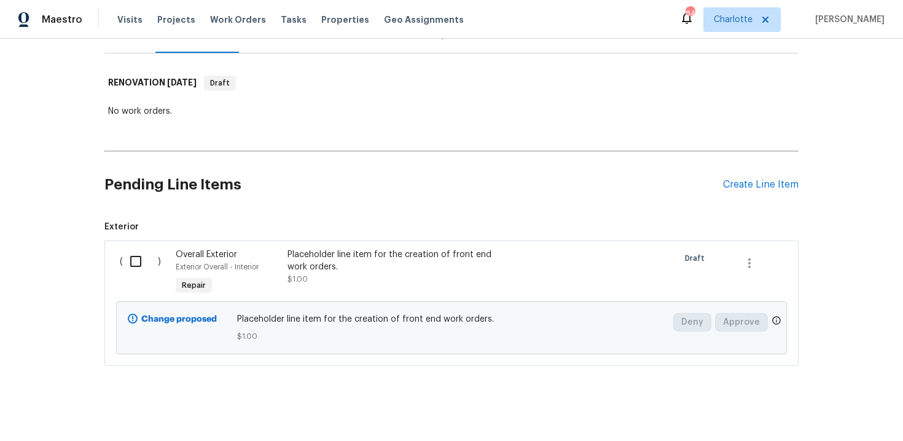
click at [139, 252] on input "checkbox" at bounding box center [140, 261] width 35 height 26
checkbox input "true"
click at [812, 409] on span "Create Work Order" at bounding box center [833, 410] width 82 height 15
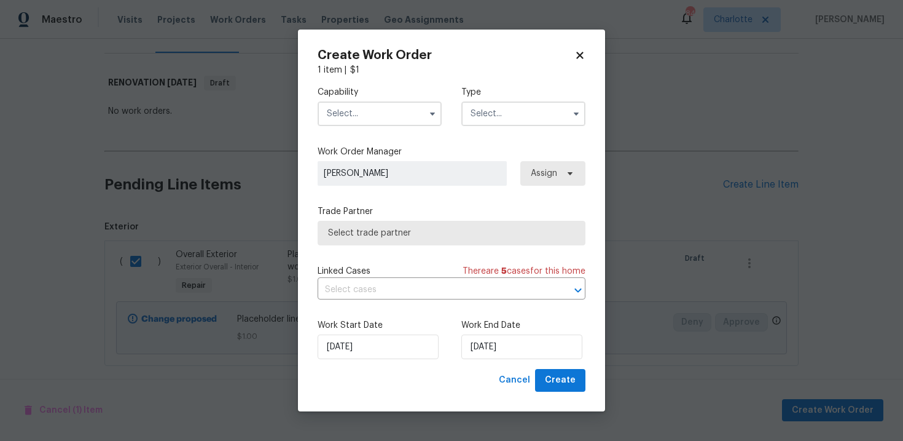
click at [383, 106] on input "text" at bounding box center [380, 113] width 124 height 25
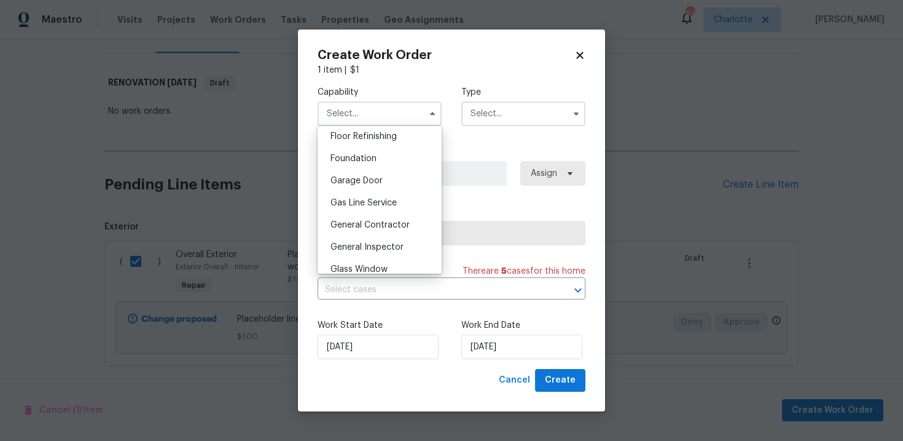
scroll to position [511, 0]
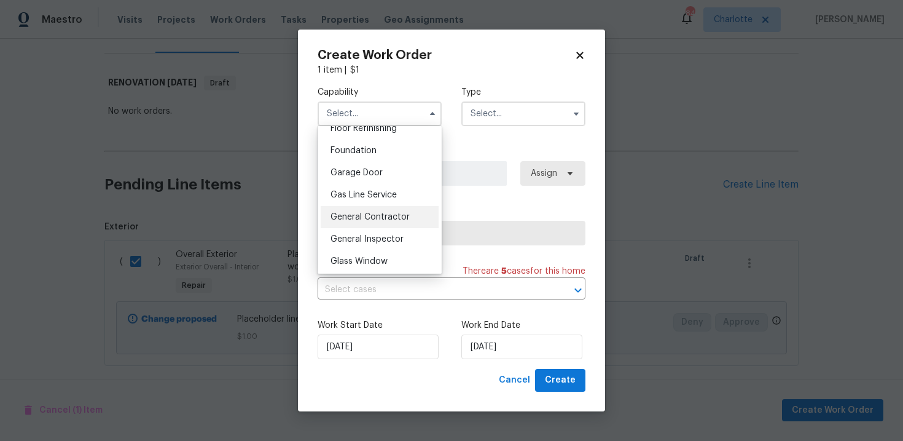
click at [382, 216] on span "General Contractor" at bounding box center [370, 217] width 79 height 9
type input "General Contractor"
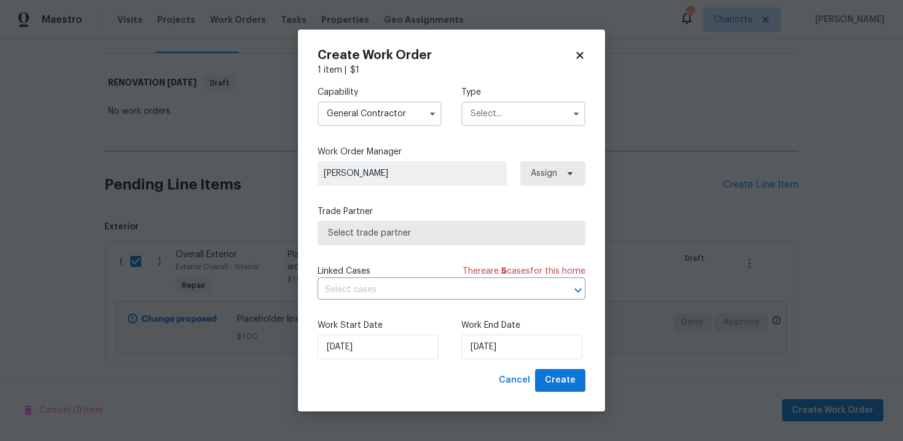
click at [495, 122] on input "text" at bounding box center [524, 113] width 124 height 25
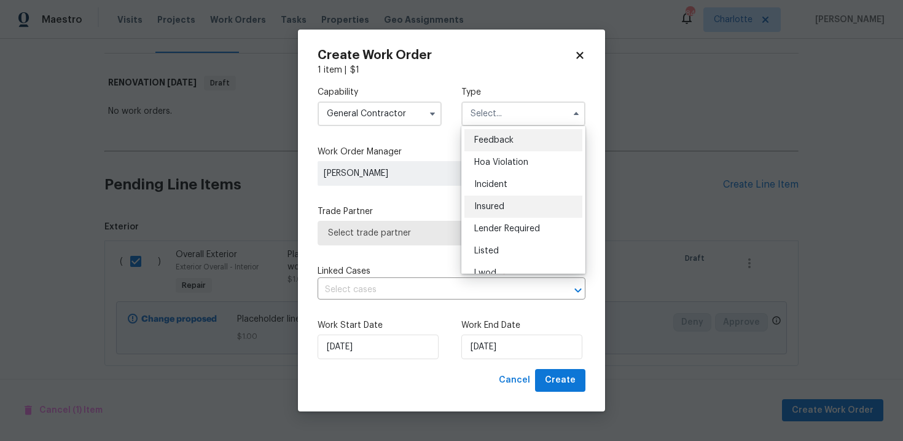
scroll to position [146, 0]
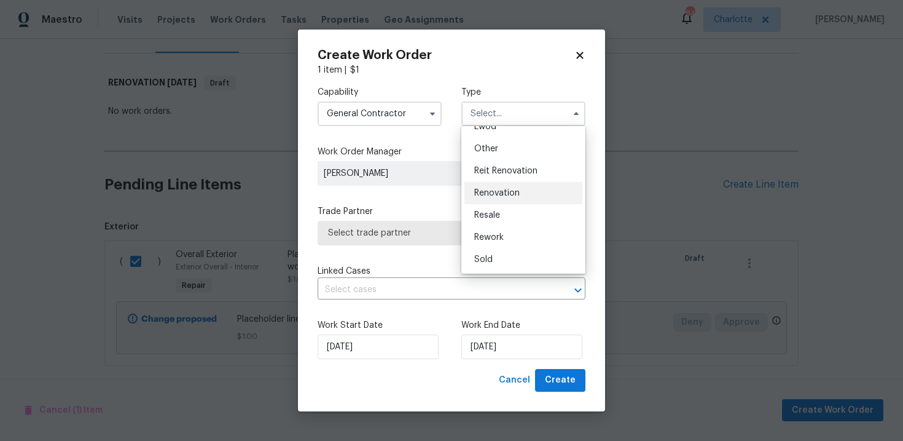
click at [505, 189] on span "Renovation" at bounding box center [496, 193] width 45 height 9
type input "Renovation"
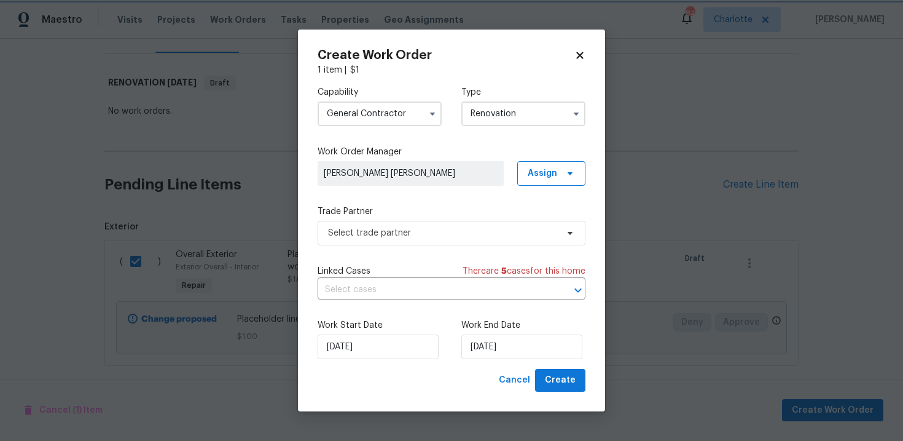
scroll to position [0, 0]
click at [434, 237] on span "Select trade partner" at bounding box center [442, 233] width 229 height 12
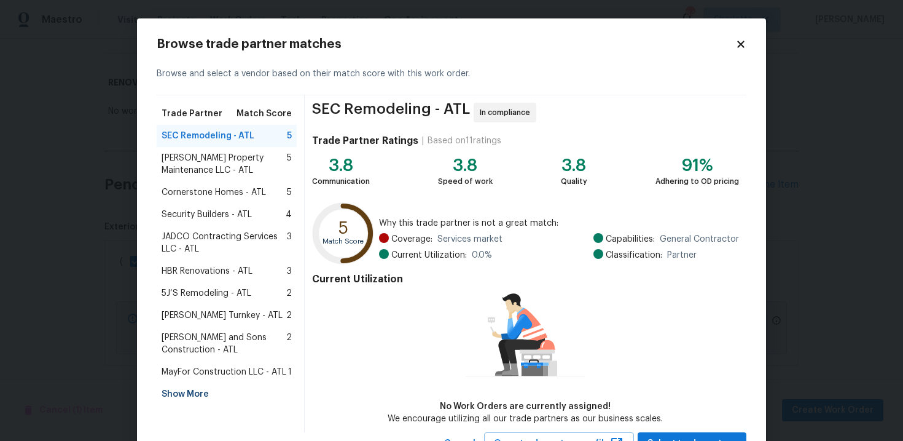
click at [227, 368] on span "MayFor Construction LLC - ATL" at bounding box center [224, 372] width 125 height 12
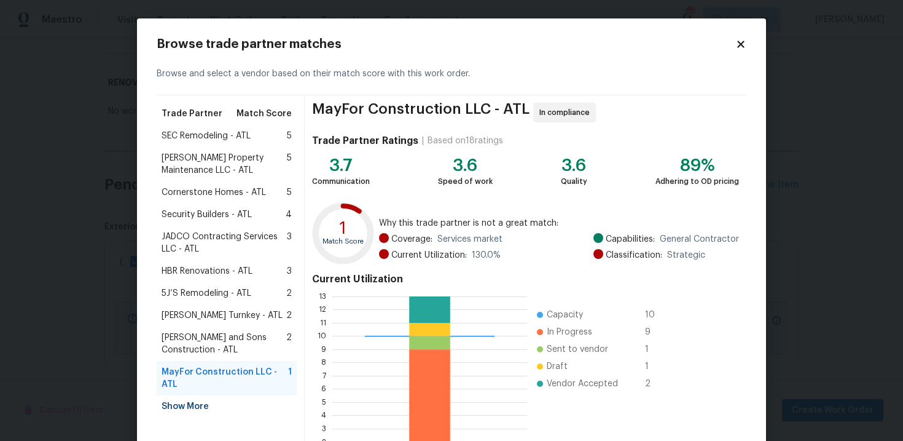
scroll to position [101, 0]
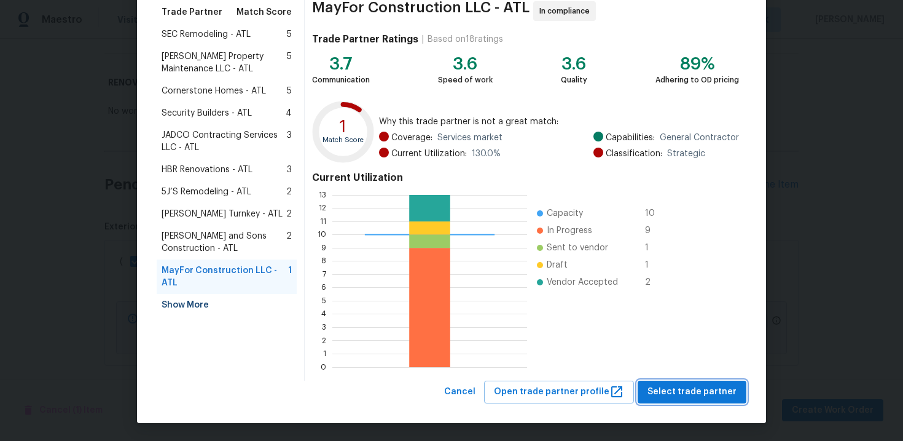
click at [694, 390] on span "Select trade partner" at bounding box center [692, 391] width 89 height 15
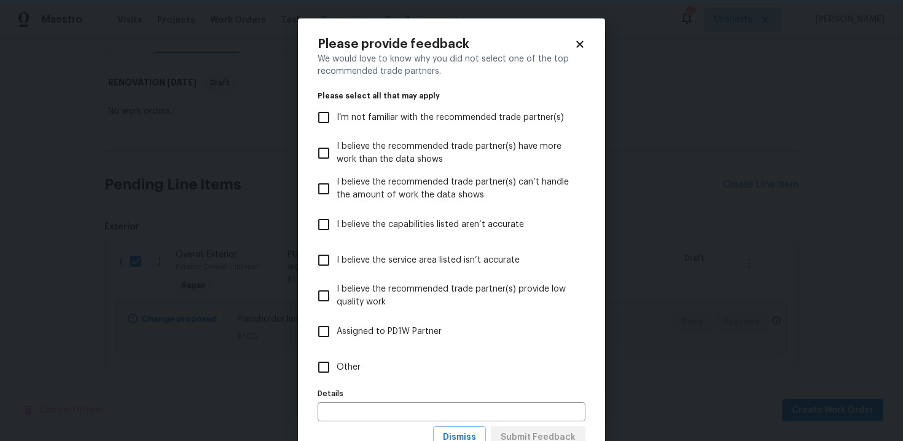
scroll to position [46, 0]
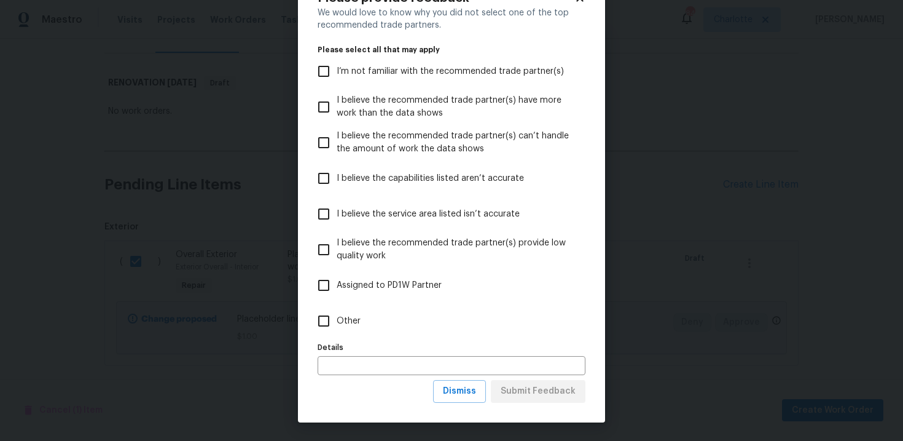
click at [334, 318] on input "Other" at bounding box center [324, 321] width 26 height 26
checkbox input "true"
click at [509, 389] on span "Submit Feedback" at bounding box center [538, 390] width 75 height 15
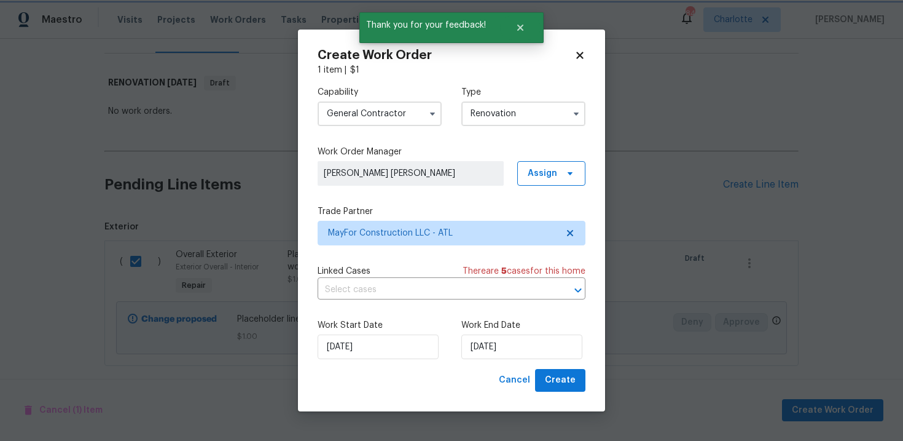
scroll to position [0, 0]
click at [527, 356] on input "20/10/2025" at bounding box center [522, 346] width 121 height 25
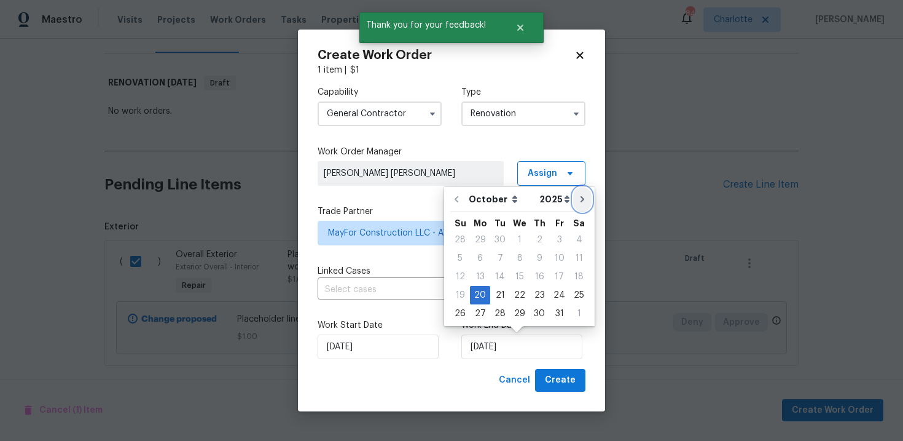
click at [580, 201] on icon "Go to next month" at bounding box center [583, 199] width 10 height 10
type input "20/11/2025"
select select "10"
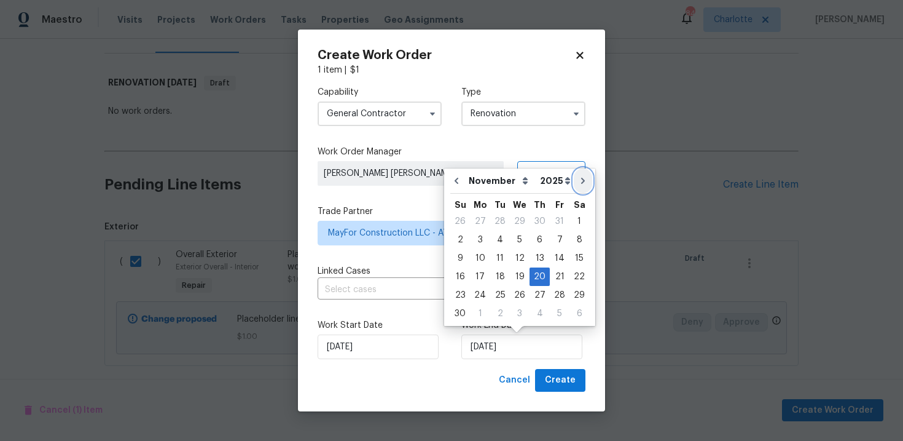
click at [579, 184] on icon "Go to next month" at bounding box center [583, 181] width 10 height 10
type input "20/12/2025"
select select "11"
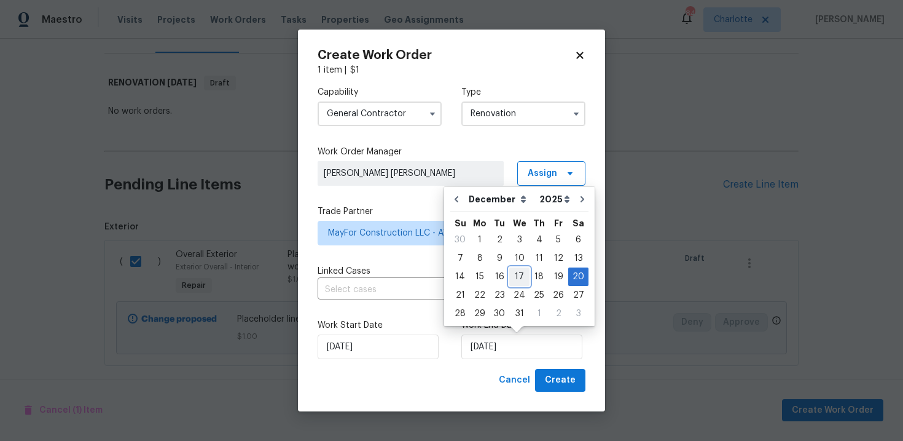
click at [517, 273] on div "17" at bounding box center [519, 276] width 20 height 17
type input "17/12/2025"
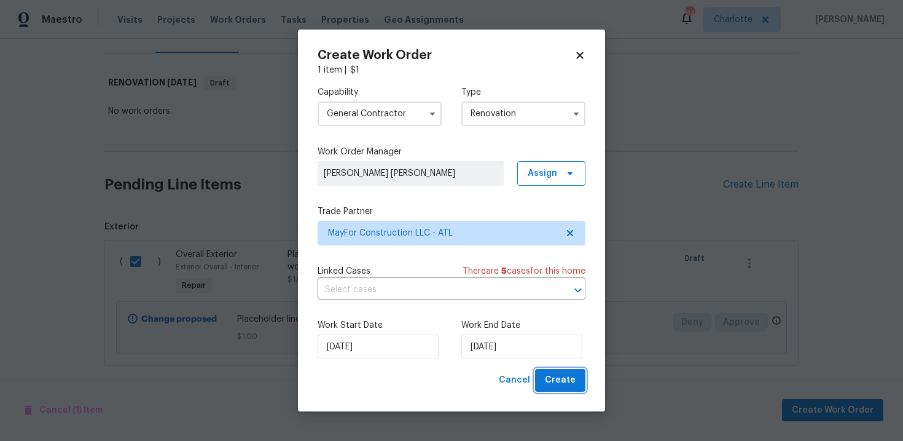
click at [554, 380] on span "Create" at bounding box center [560, 379] width 31 height 15
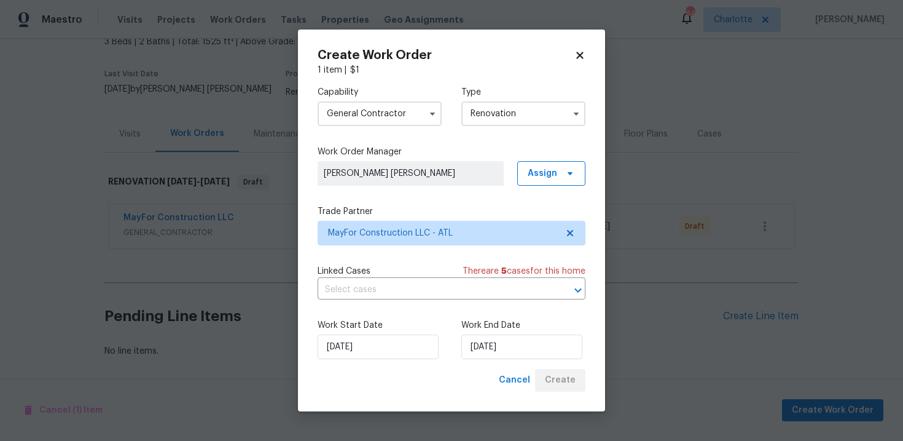
scroll to position [71, 0]
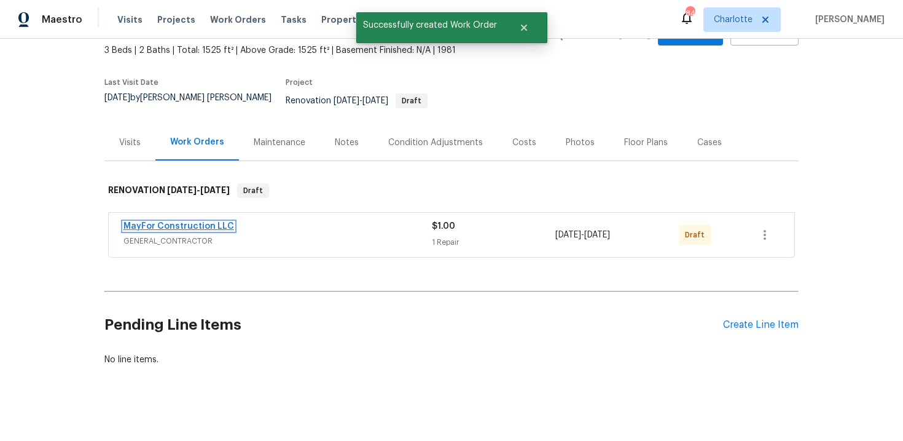
click at [177, 222] on link "MayFor Construction LLC" at bounding box center [179, 226] width 111 height 9
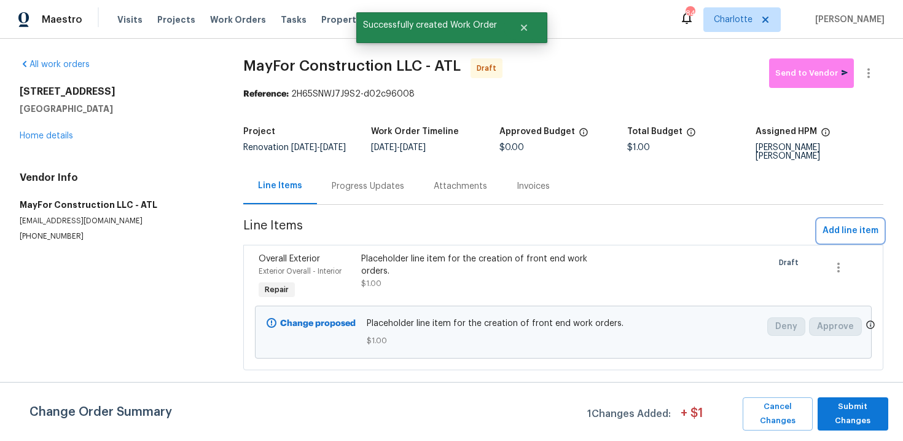
click at [854, 232] on span "Add line item" at bounding box center [851, 230] width 56 height 15
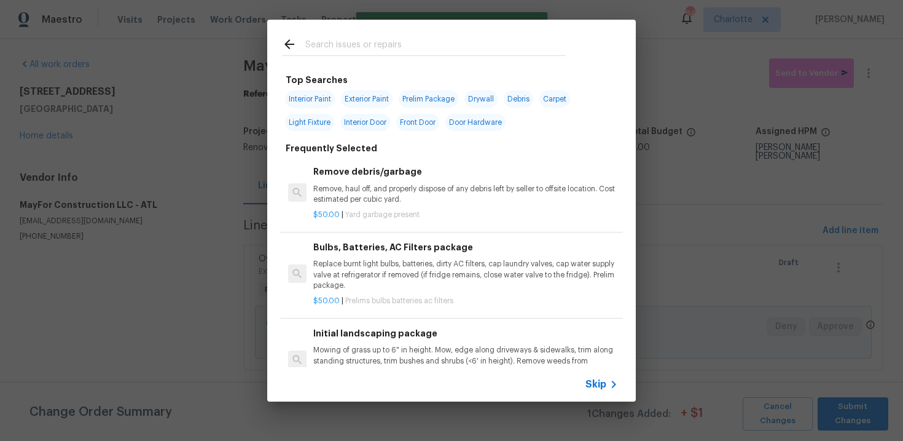
click at [593, 385] on span "Skip" at bounding box center [596, 384] width 21 height 12
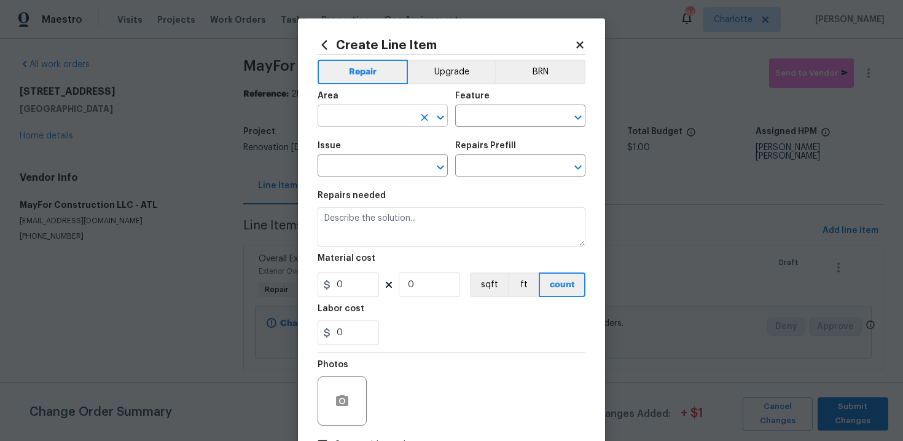
click at [375, 116] on input "text" at bounding box center [366, 117] width 96 height 19
click at [379, 164] on li "Exterior Overall" at bounding box center [383, 165] width 130 height 20
type input "Exterior Overall"
click at [485, 120] on input "text" at bounding box center [503, 117] width 96 height 19
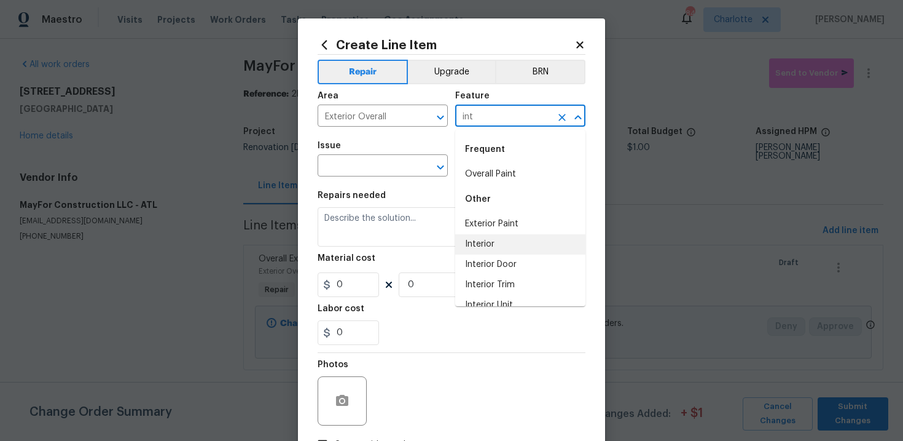
click at [487, 242] on li "Interior" at bounding box center [520, 244] width 130 height 20
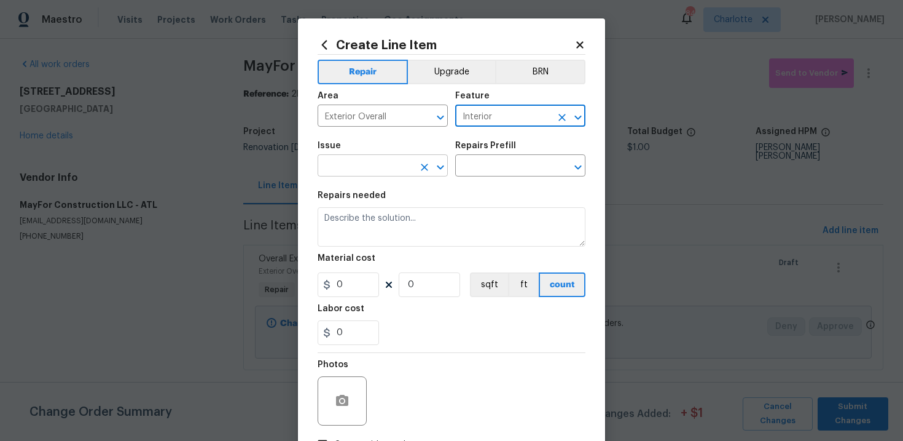
type input "Interior"
click at [365, 171] on input "text" at bounding box center [366, 166] width 96 height 19
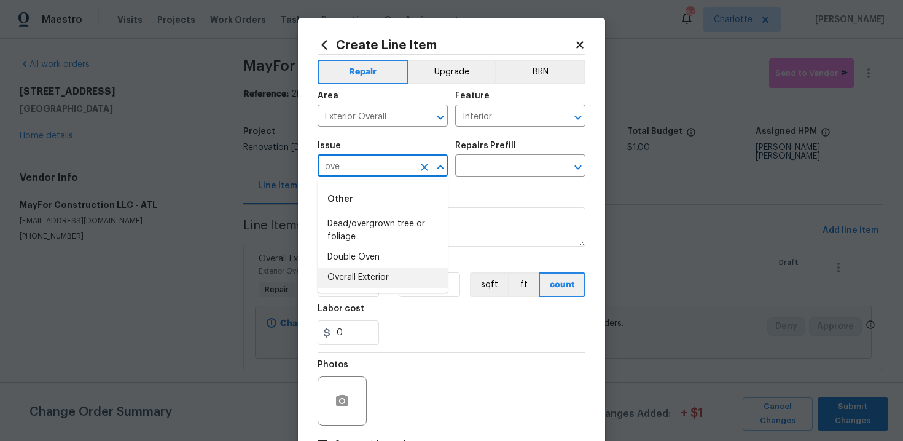
click at [369, 270] on li "Overall Exterior" at bounding box center [383, 277] width 130 height 20
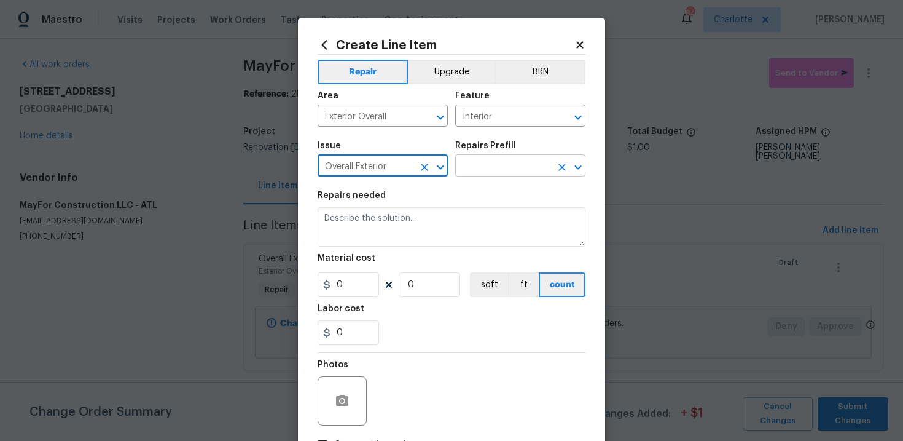
type input "Overall Exterior"
click at [478, 169] on input "text" at bounding box center [503, 166] width 96 height 19
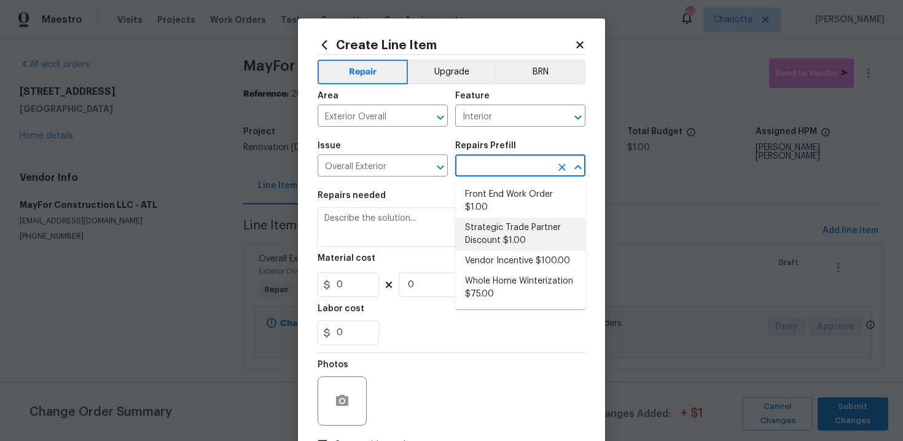
click at [519, 231] on li "Strategic Trade Partner Discount $1.00" at bounding box center [520, 234] width 130 height 33
type input "Strategic Trade Partner Discount $1.00"
type textarea "Calculate and apply 5% STPP discount to the total of the work order as a negati…"
type input "1"
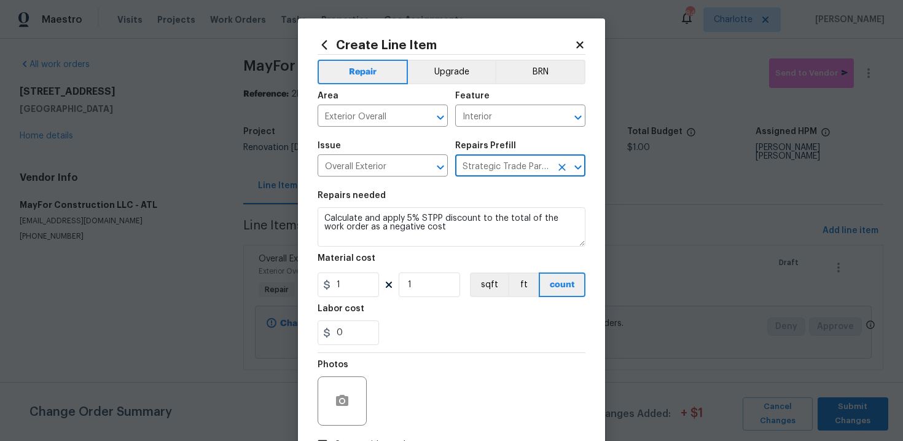
scroll to position [89, 0]
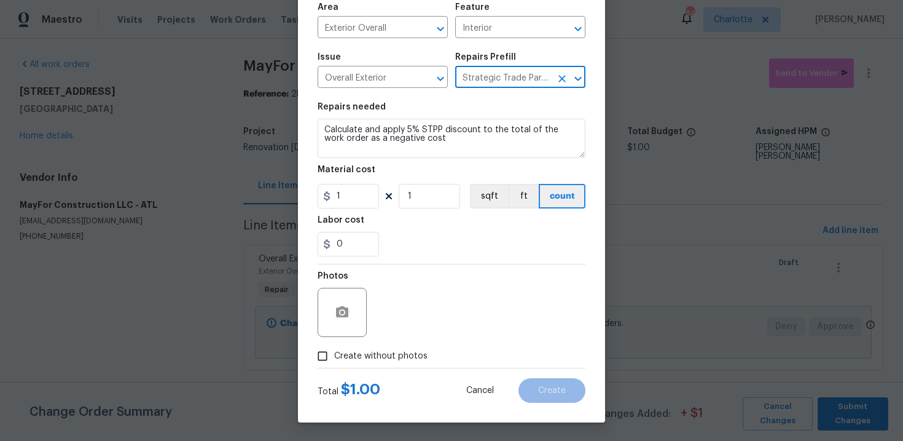
click at [390, 358] on span "Create without photos" at bounding box center [380, 356] width 93 height 13
click at [334, 358] on input "Create without photos" at bounding box center [322, 355] width 23 height 23
checkbox input "true"
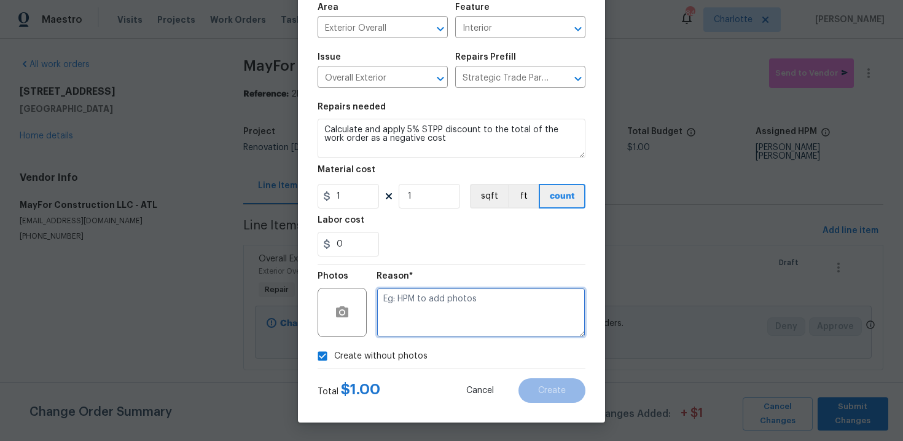
click at [435, 316] on textarea at bounding box center [481, 312] width 209 height 49
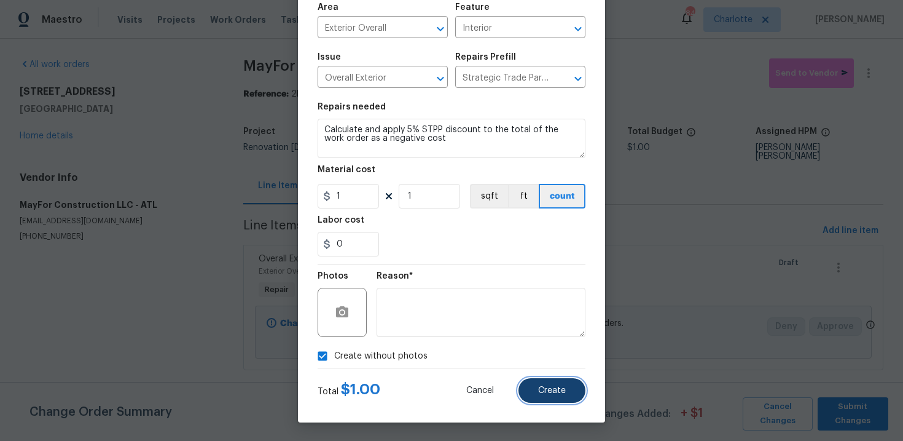
click at [538, 390] on button "Create" at bounding box center [552, 390] width 67 height 25
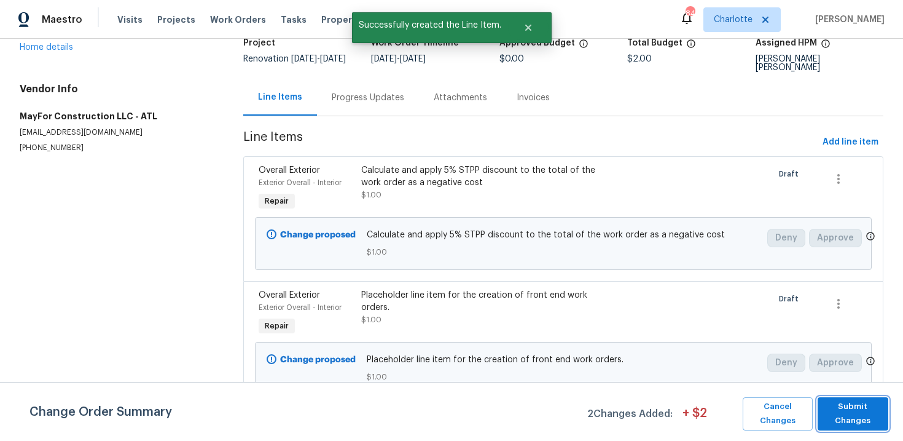
click at [863, 415] on span "Submit Changes" at bounding box center [853, 413] width 58 height 28
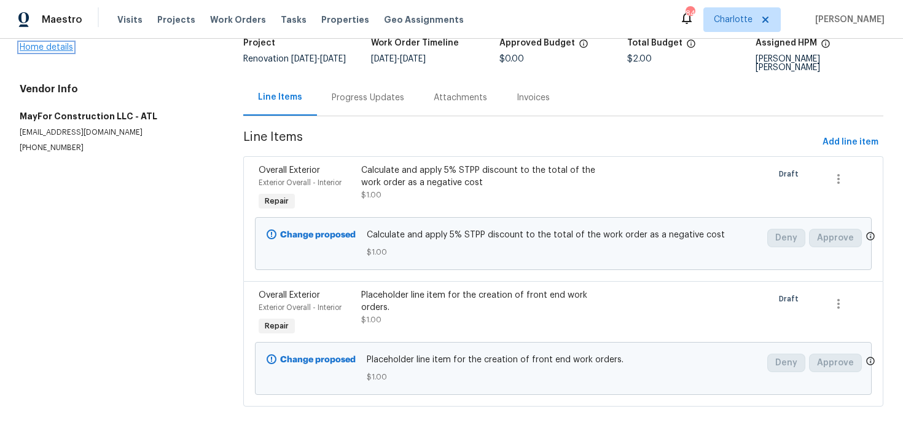
click at [54, 46] on link "Home details" at bounding box center [46, 47] width 53 height 9
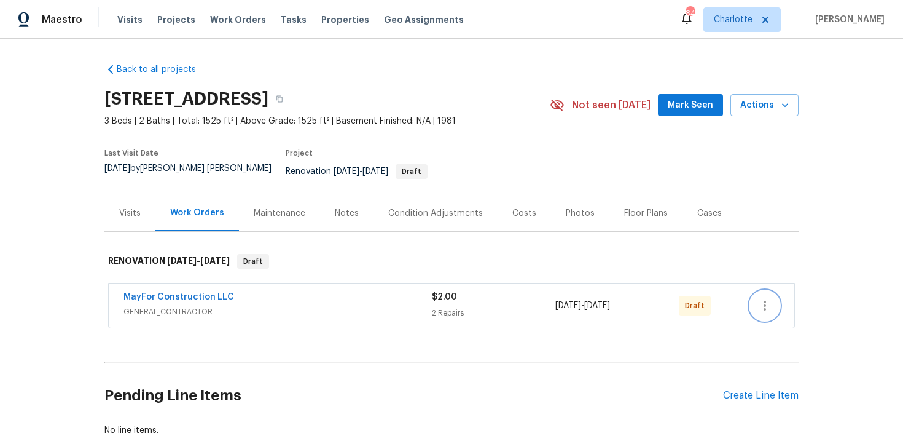
click at [763, 298] on icon "button" at bounding box center [765, 305] width 15 height 15
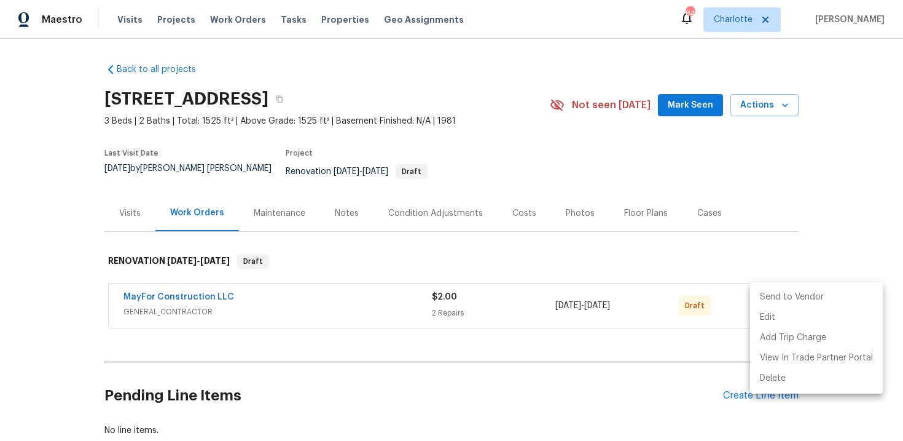
click at [795, 294] on li "Send to Vendor" at bounding box center [816, 297] width 133 height 20
click at [844, 167] on div at bounding box center [451, 220] width 903 height 441
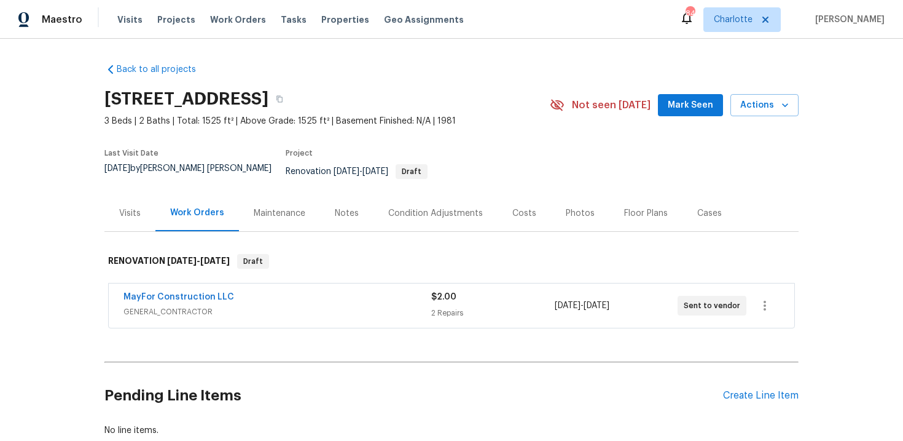
click at [844, 167] on div "Edit Add Trip Charge View In Trade Partner Portal Delete" at bounding box center [451, 220] width 903 height 441
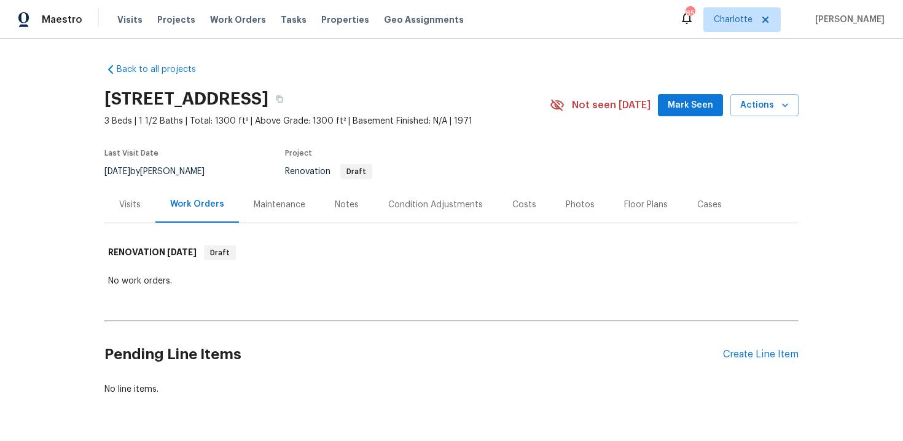
scroll to position [38, 0]
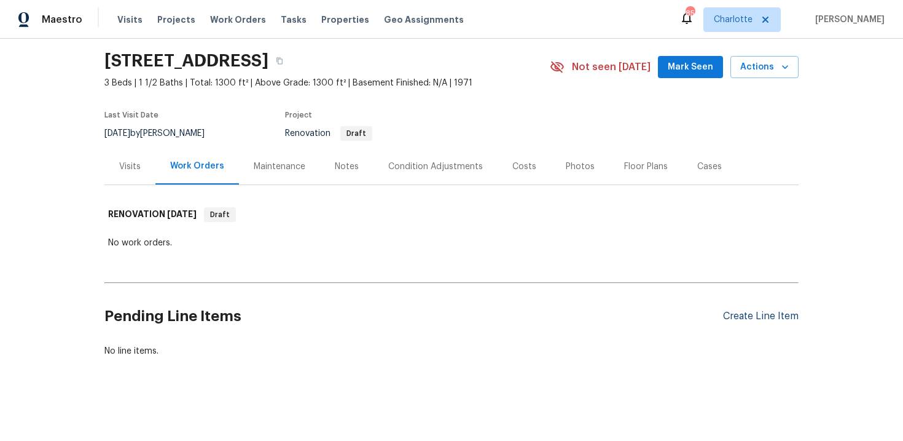
click at [750, 315] on div "Create Line Item" at bounding box center [761, 316] width 76 height 12
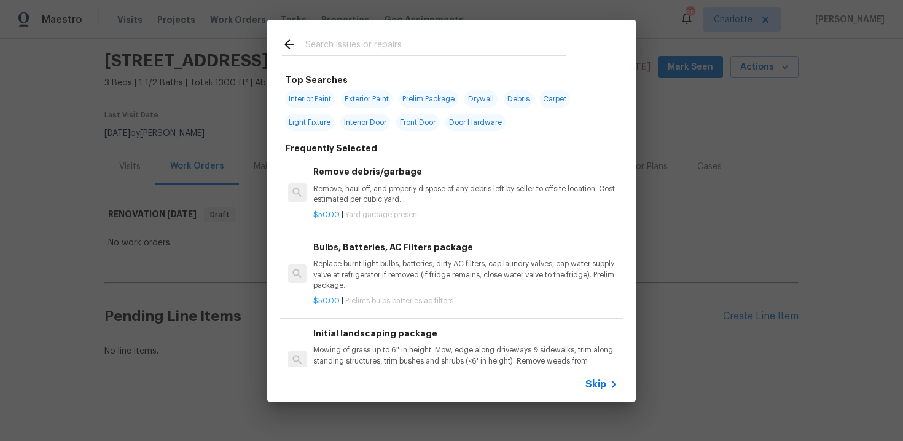
click at [600, 384] on span "Skip" at bounding box center [596, 384] width 21 height 12
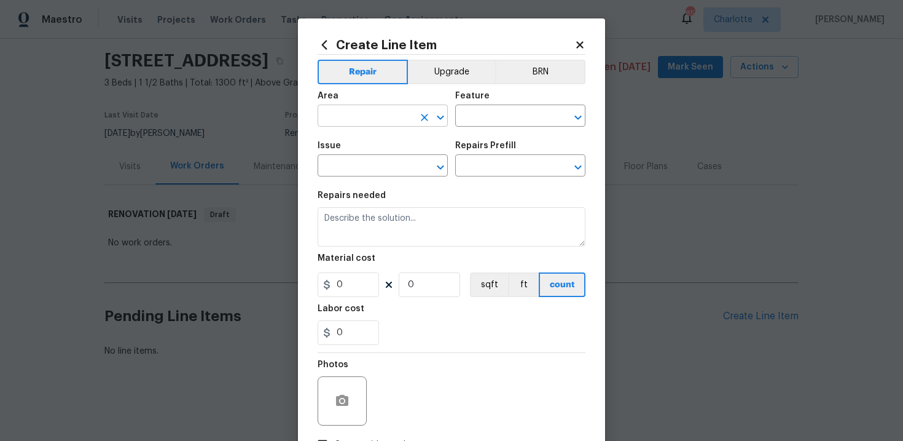
click at [404, 122] on input "text" at bounding box center [366, 117] width 96 height 19
click at [383, 167] on li "Exterior Overall" at bounding box center [383, 165] width 130 height 20
type input "Exterior Overall"
click at [483, 124] on input "text" at bounding box center [503, 117] width 96 height 19
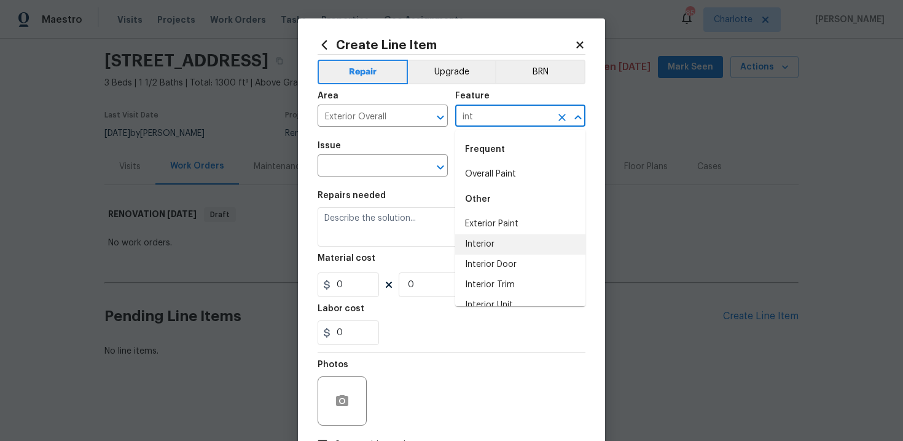
click at [484, 250] on li "Interior" at bounding box center [520, 244] width 130 height 20
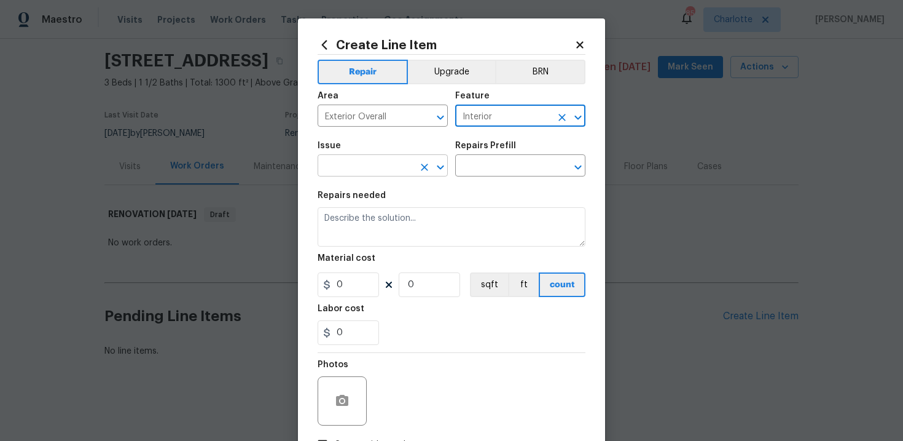
type input "Interior"
click at [371, 168] on input "text" at bounding box center [366, 166] width 96 height 19
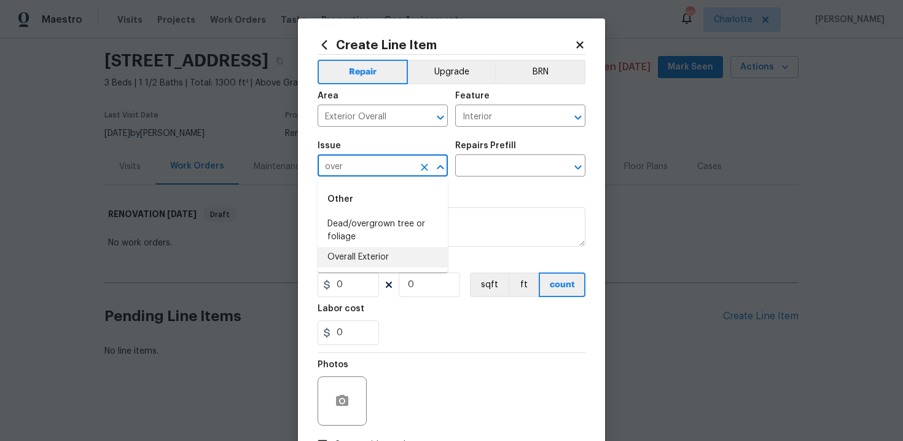
click at [382, 254] on li "Overall Exterior" at bounding box center [383, 257] width 130 height 20
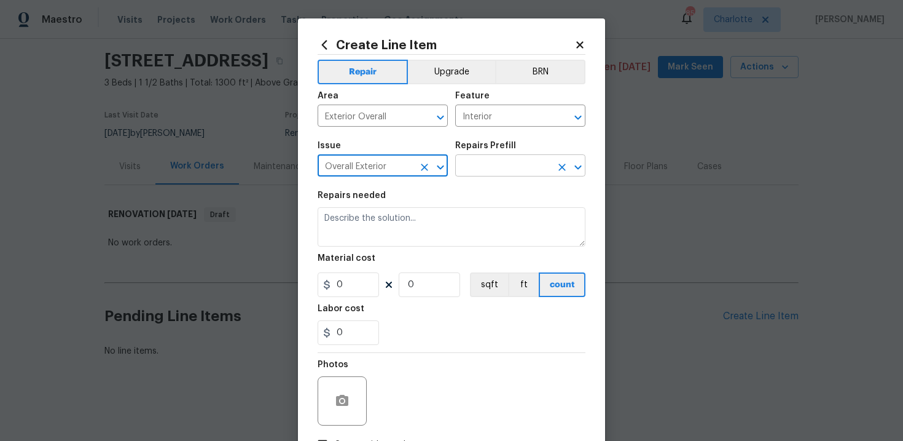
type input "Overall Exterior"
click at [503, 169] on input "text" at bounding box center [503, 166] width 96 height 19
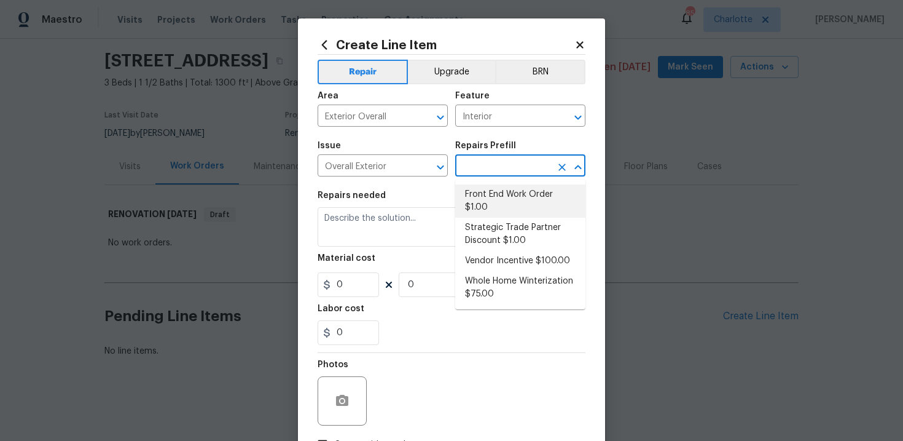
click at [508, 203] on li "Front End Work Order $1.00" at bounding box center [520, 200] width 130 height 33
type input "Front End Work Order $1.00"
type textarea "Placeholder line item for the creation of front end work orders."
type input "1"
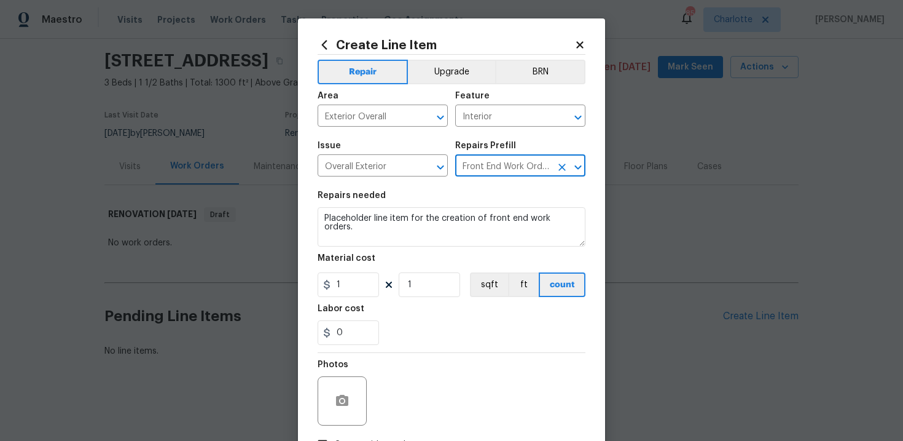
scroll to position [89, 0]
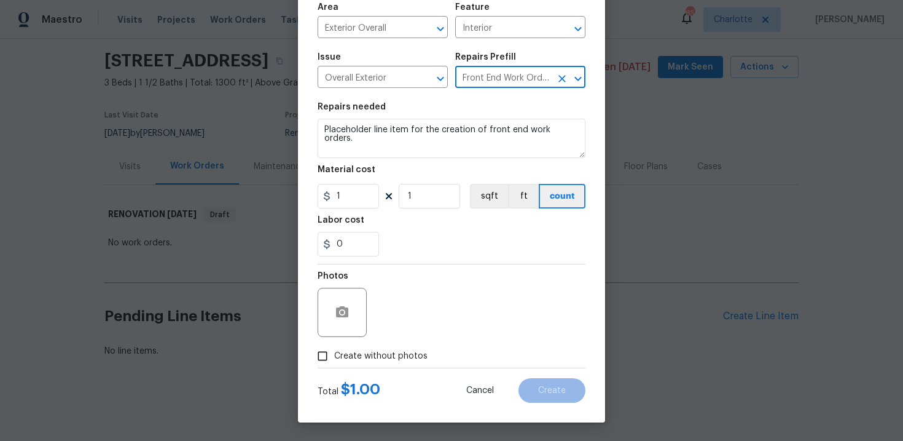
click at [388, 355] on span "Create without photos" at bounding box center [380, 356] width 93 height 13
click at [334, 355] on input "Create without photos" at bounding box center [322, 355] width 23 height 23
checkbox input "true"
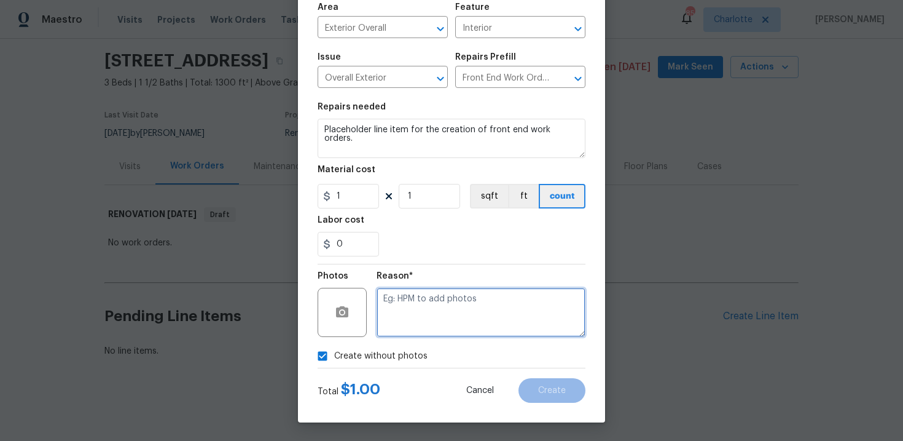
click at [438, 316] on textarea at bounding box center [481, 312] width 209 height 49
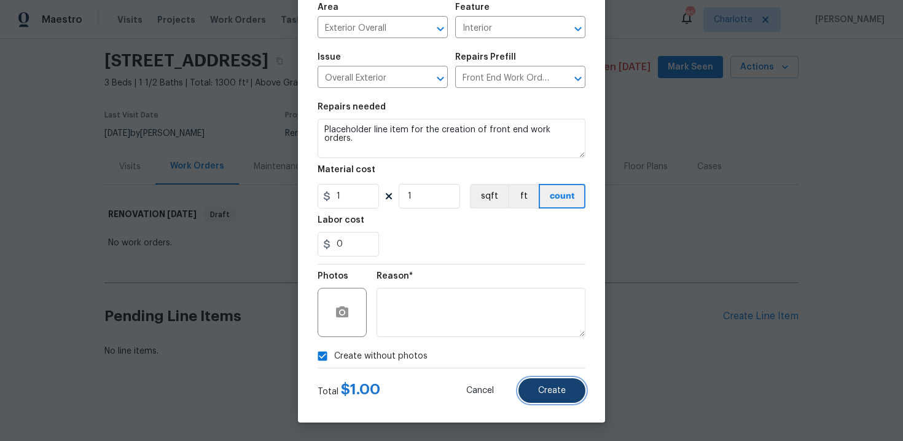
click at [541, 383] on button "Create" at bounding box center [552, 390] width 67 height 25
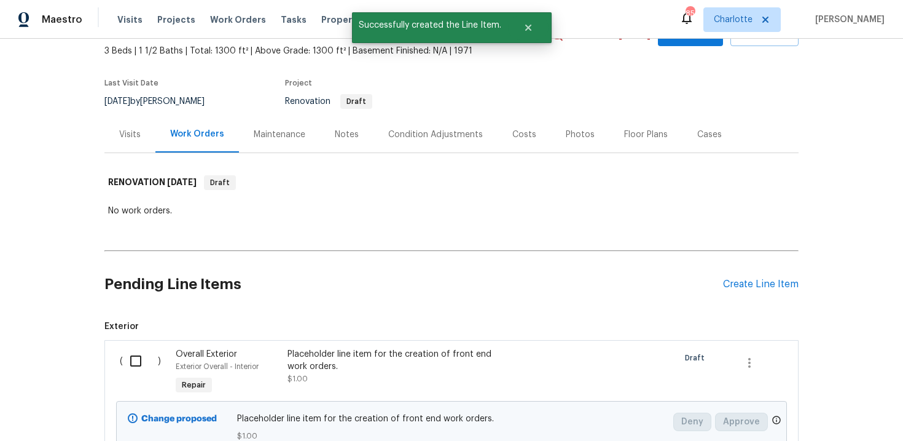
scroll to position [178, 0]
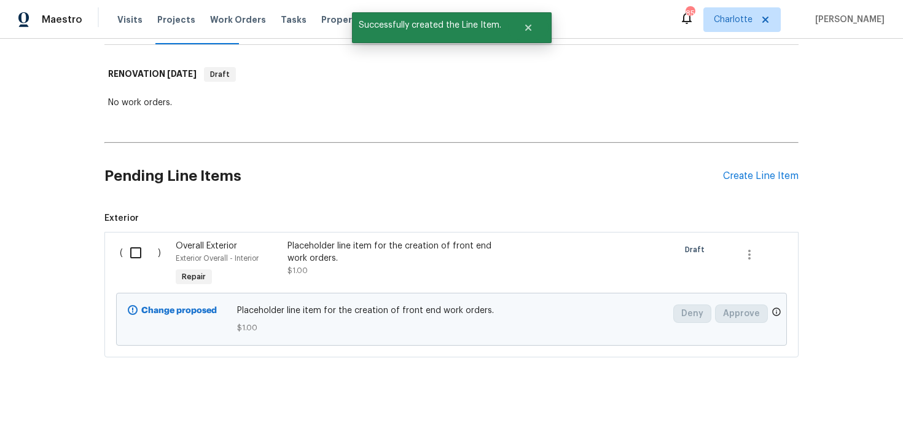
click at [148, 251] on input "checkbox" at bounding box center [140, 253] width 35 height 26
checkbox input "true"
click at [814, 417] on span "Create Work Order" at bounding box center [833, 410] width 82 height 15
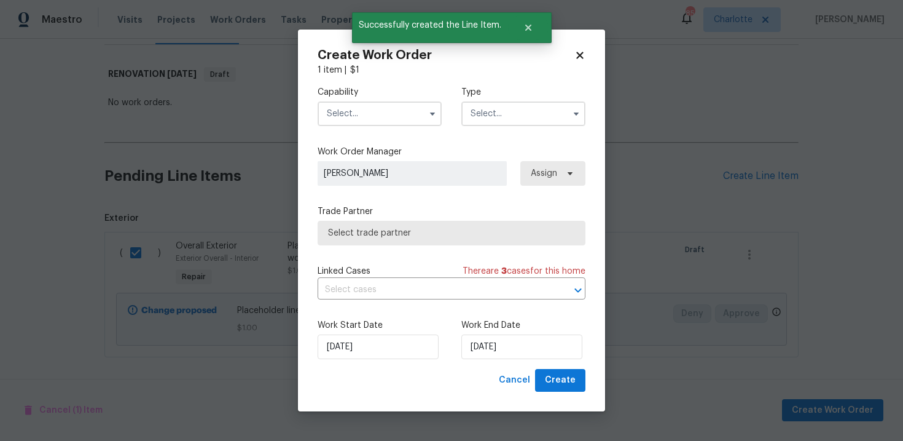
click at [393, 122] on input "text" at bounding box center [380, 113] width 124 height 25
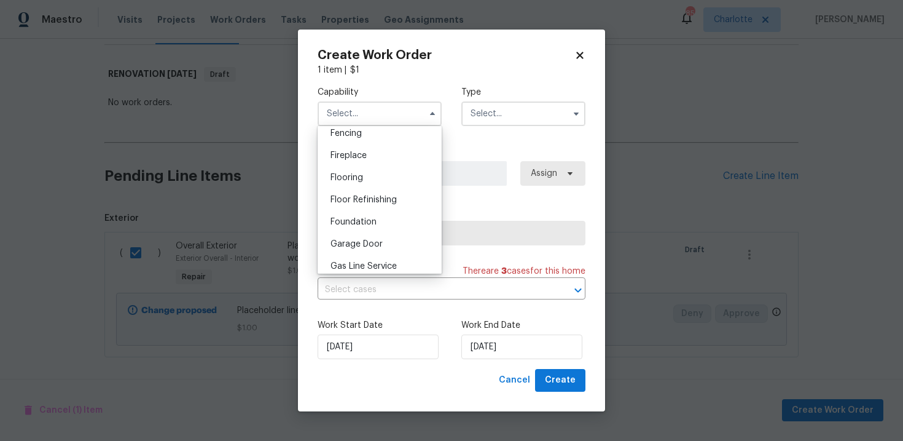
scroll to position [506, 0]
click at [385, 219] on span "General Contractor" at bounding box center [370, 221] width 79 height 9
type input "General Contractor"
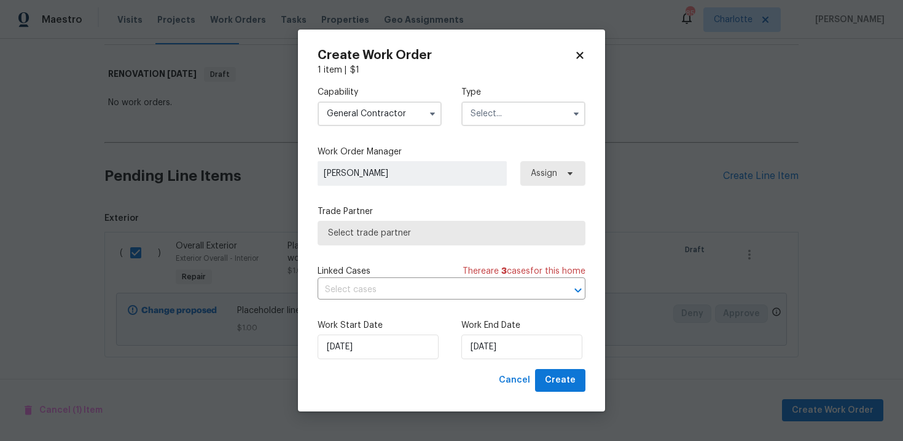
click at [516, 124] on input "text" at bounding box center [524, 113] width 124 height 25
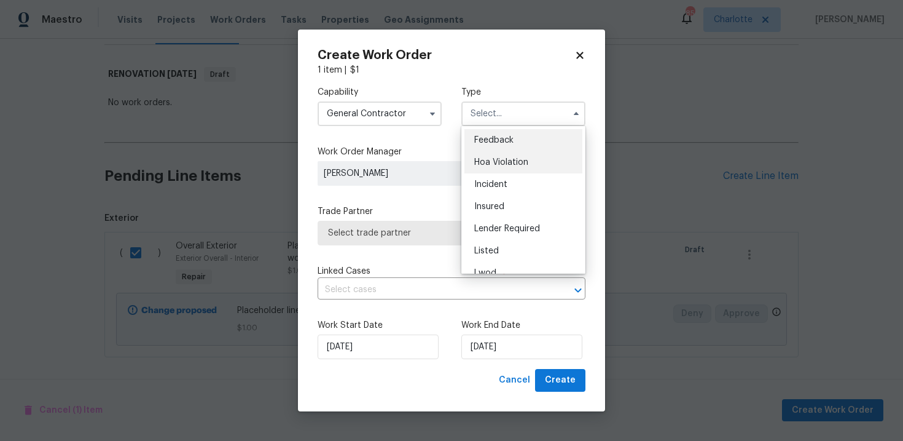
scroll to position [146, 0]
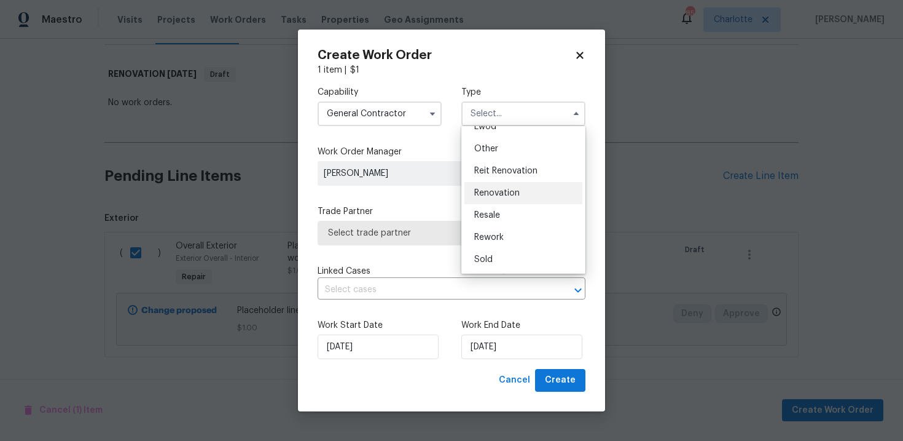
click at [508, 195] on span "Renovation" at bounding box center [496, 193] width 45 height 9
type input "Renovation"
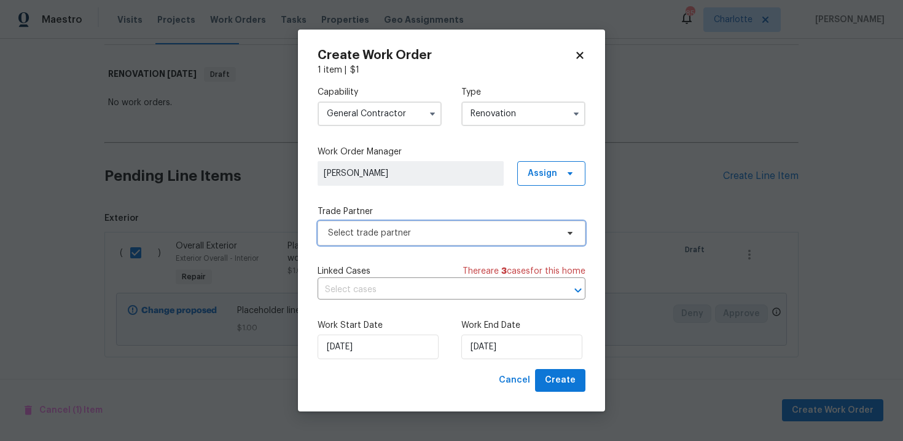
click at [436, 231] on span "Select trade partner" at bounding box center [442, 233] width 229 height 12
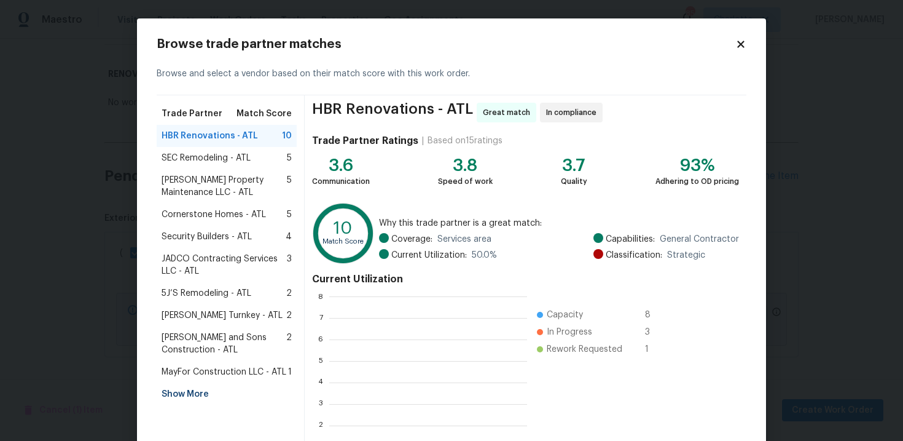
scroll to position [172, 197]
click at [186, 395] on div "Show More" at bounding box center [227, 394] width 140 height 22
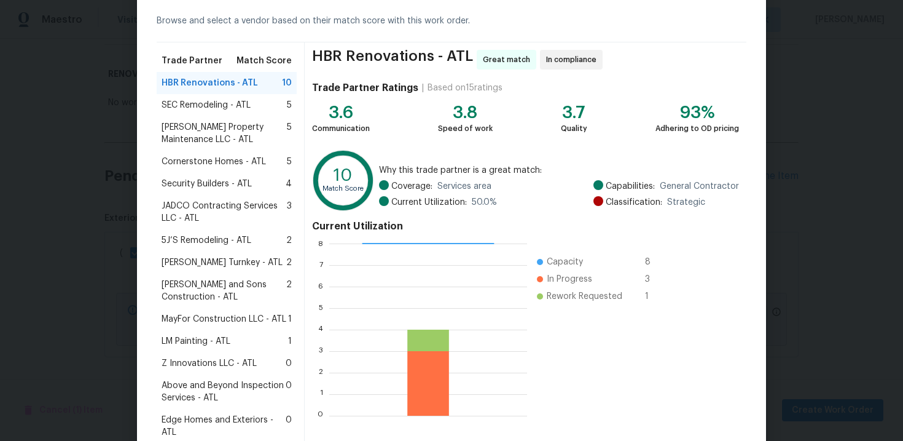
scroll to position [60, 0]
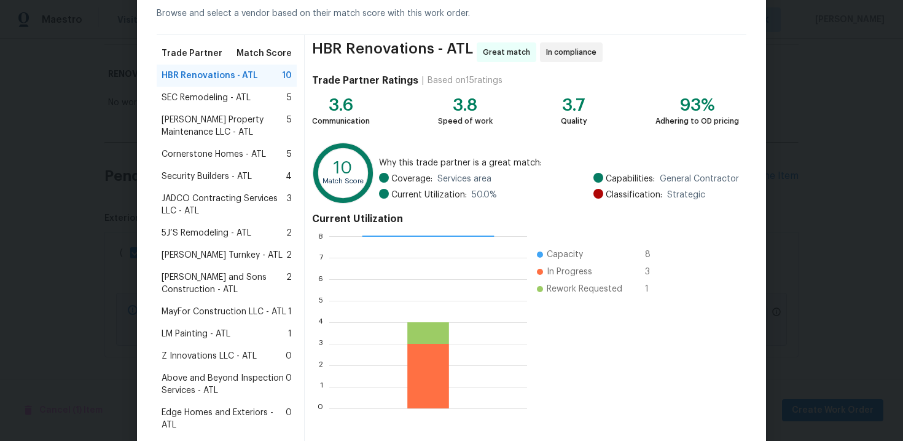
click at [213, 380] on span "Above and Beyond Inspection Services - ATL" at bounding box center [224, 384] width 124 height 25
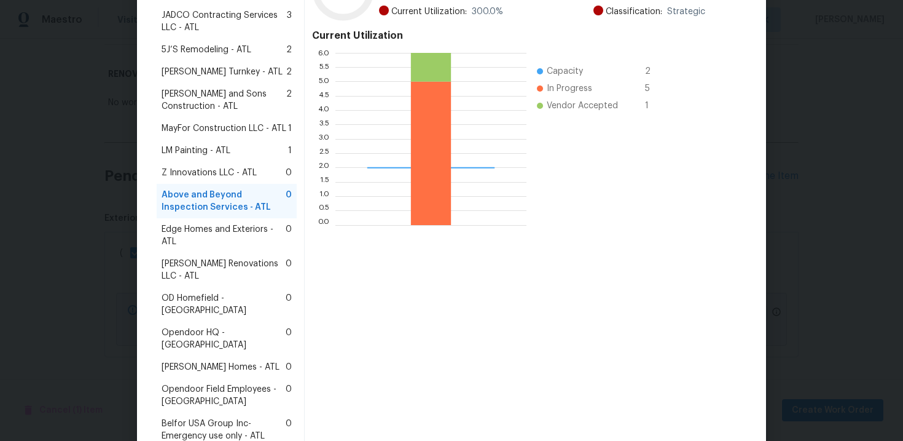
scroll to position [302, 0]
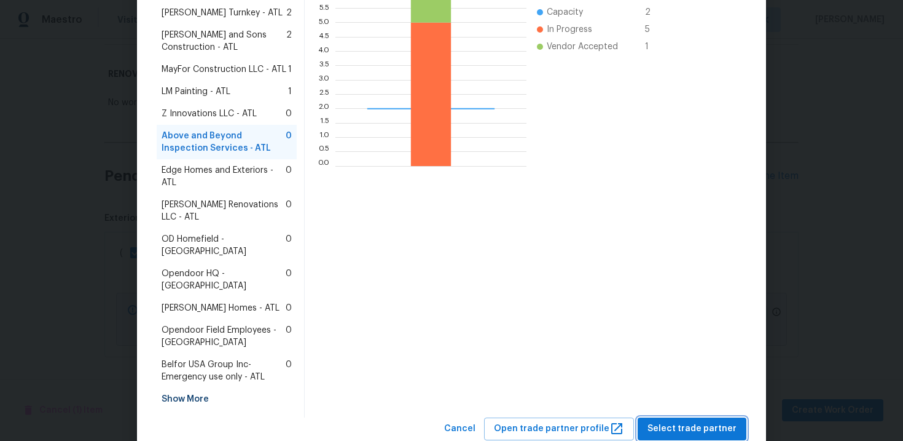
click at [671, 421] on span "Select trade partner" at bounding box center [692, 428] width 89 height 15
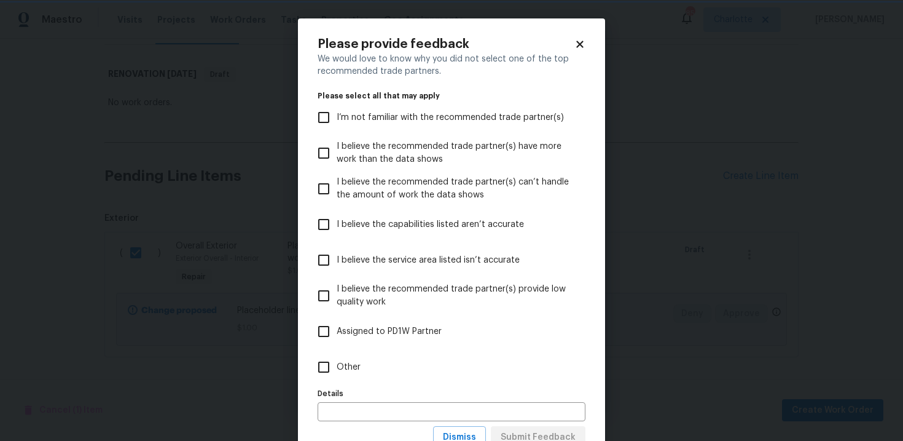
scroll to position [46, 0]
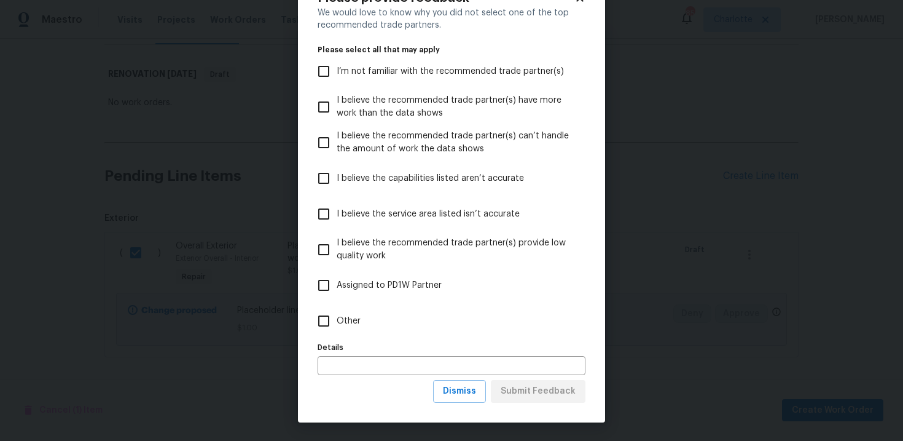
click at [347, 312] on label "Other" at bounding box center [443, 321] width 265 height 36
click at [337, 312] on input "Other" at bounding box center [324, 321] width 26 height 26
checkbox input "true"
click at [525, 386] on span "Submit Feedback" at bounding box center [538, 390] width 75 height 15
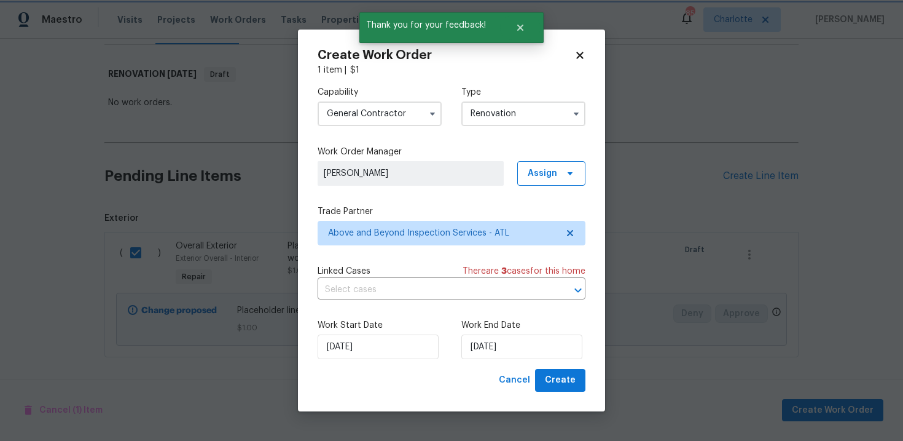
scroll to position [0, 0]
click at [532, 346] on input "24/10/2025" at bounding box center [522, 346] width 121 height 25
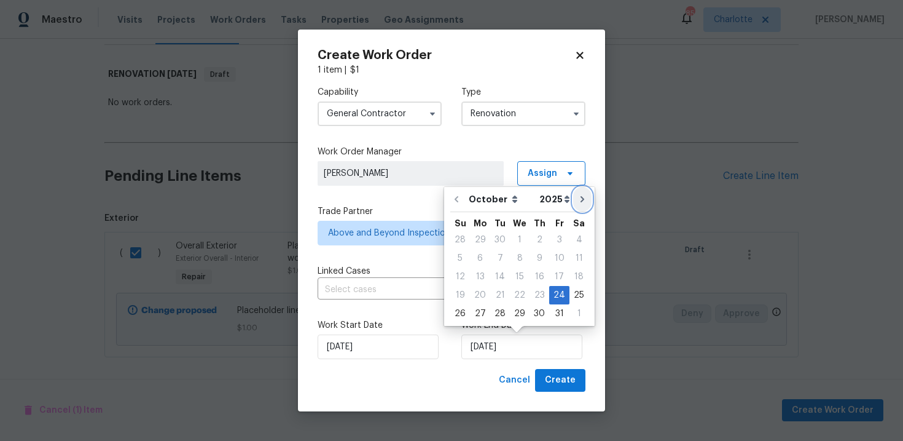
click at [577, 205] on button "Go to next month" at bounding box center [582, 199] width 18 height 25
type input "24/11/2025"
select select "10"
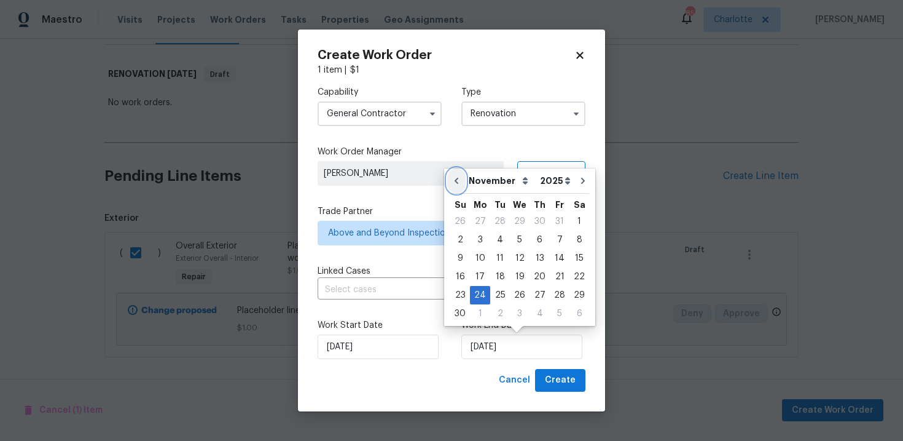
click at [459, 181] on icon "Go to previous month" at bounding box center [457, 181] width 10 height 10
type input "24/10/2025"
select select "9"
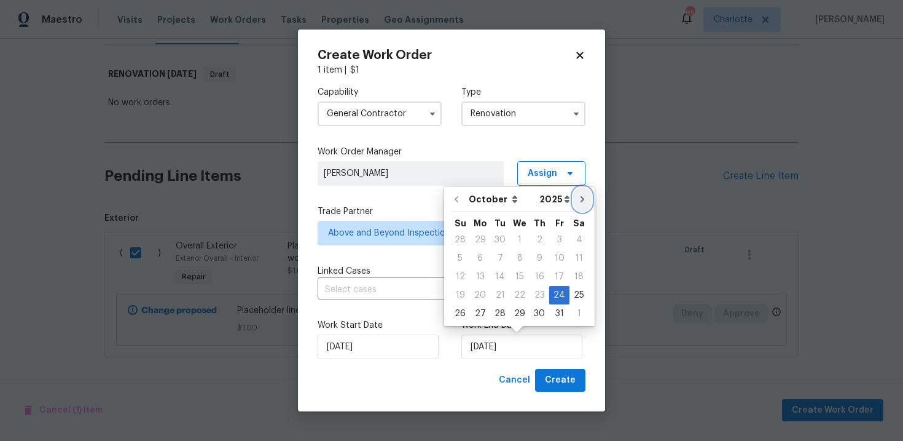
click at [578, 205] on button "Go to next month" at bounding box center [582, 199] width 18 height 25
type input "24/11/2025"
select select "10"
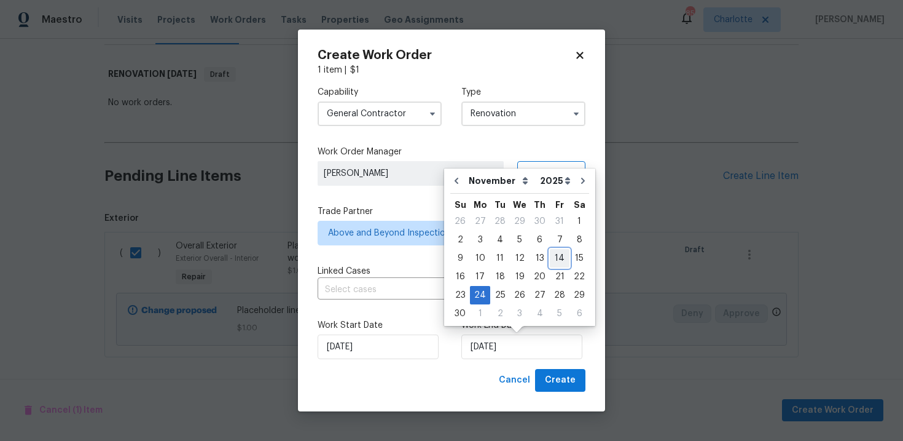
click at [554, 257] on div "14" at bounding box center [560, 258] width 20 height 17
type input "14/11/2025"
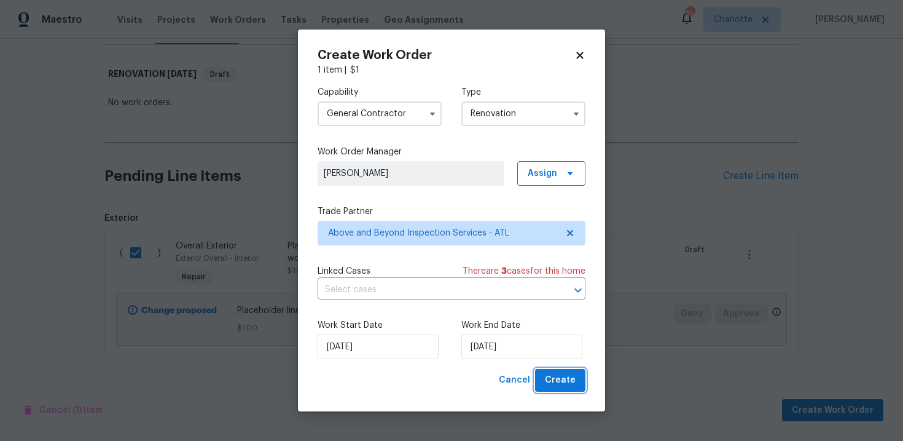
click at [565, 386] on span "Create" at bounding box center [560, 379] width 31 height 15
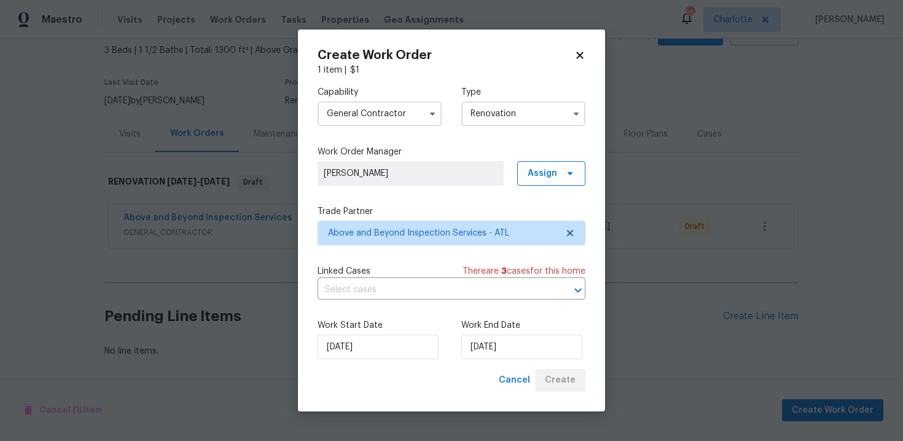
scroll to position [71, 0]
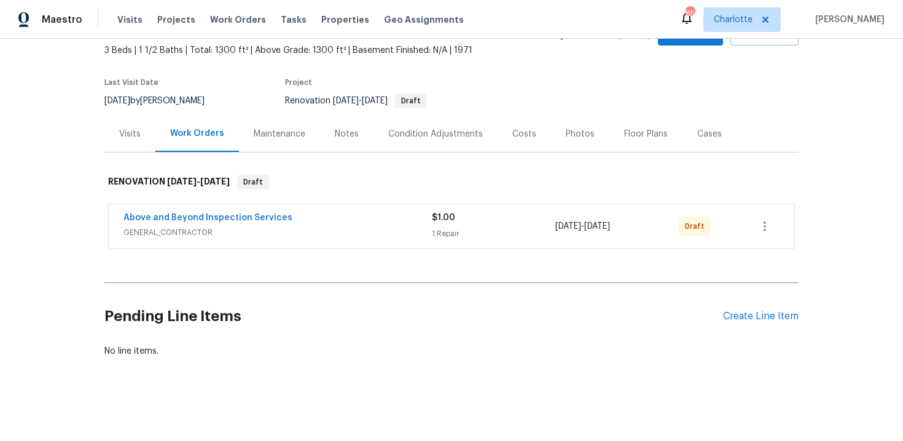
click at [257, 222] on span "Above and Beyond Inspection Services" at bounding box center [208, 217] width 169 height 12
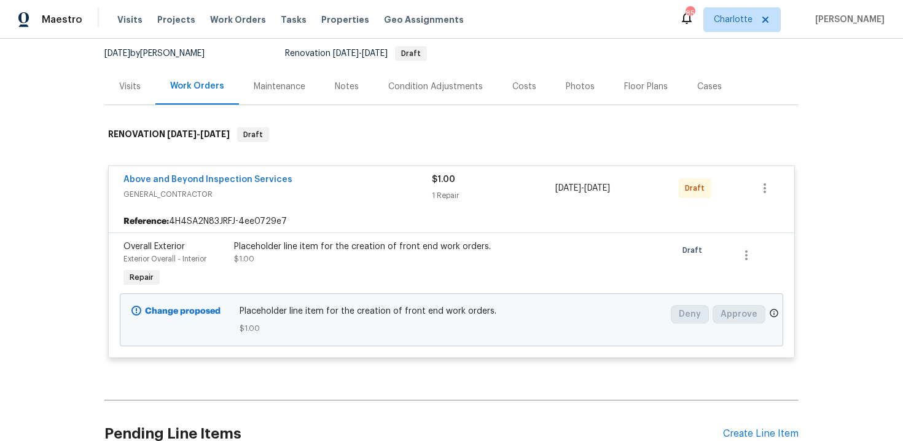
scroll to position [178, 0]
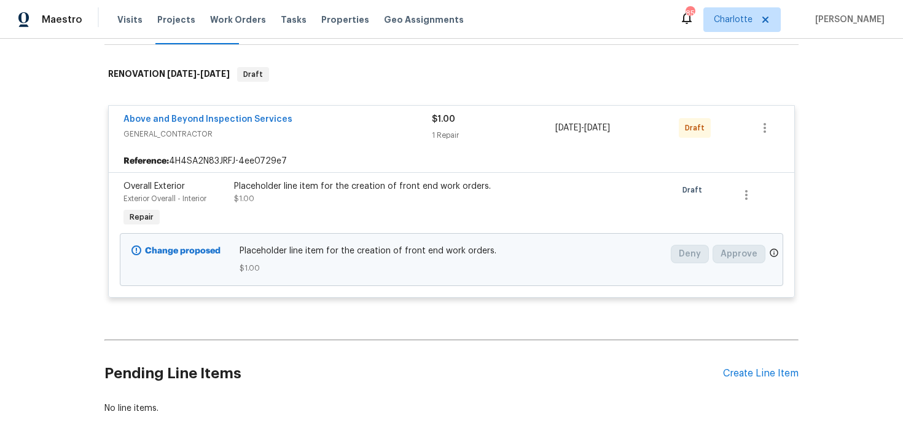
click at [257, 139] on span "GENERAL_CONTRACTOR" at bounding box center [278, 134] width 309 height 12
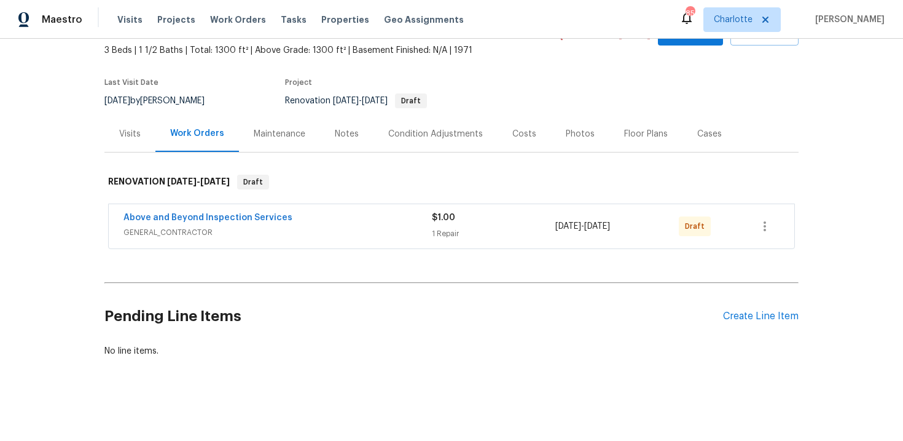
scroll to position [71, 0]
click at [249, 216] on link "Above and Beyond Inspection Services" at bounding box center [208, 217] width 169 height 9
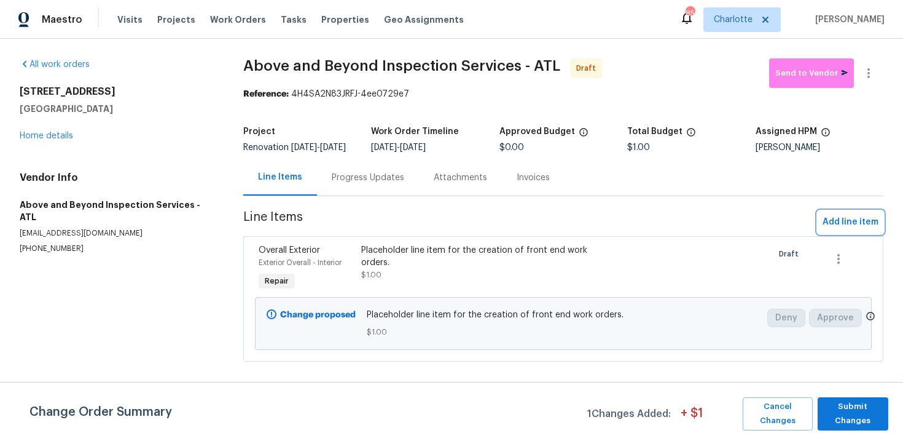
click at [855, 228] on span "Add line item" at bounding box center [851, 221] width 56 height 15
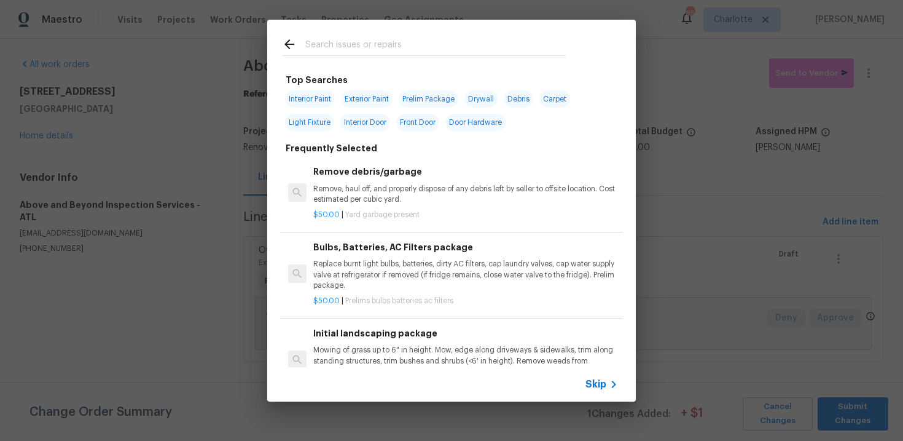
click at [600, 380] on span "Skip" at bounding box center [596, 384] width 21 height 12
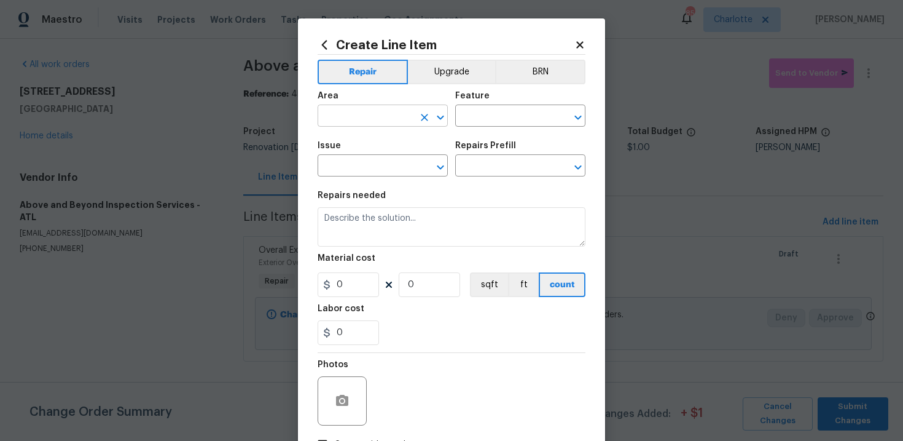
click at [374, 116] on input "text" at bounding box center [366, 117] width 96 height 19
click at [374, 164] on li "Exterior Overall" at bounding box center [383, 165] width 130 height 20
type input "Exterior Overall"
click at [490, 122] on input "text" at bounding box center [503, 117] width 96 height 19
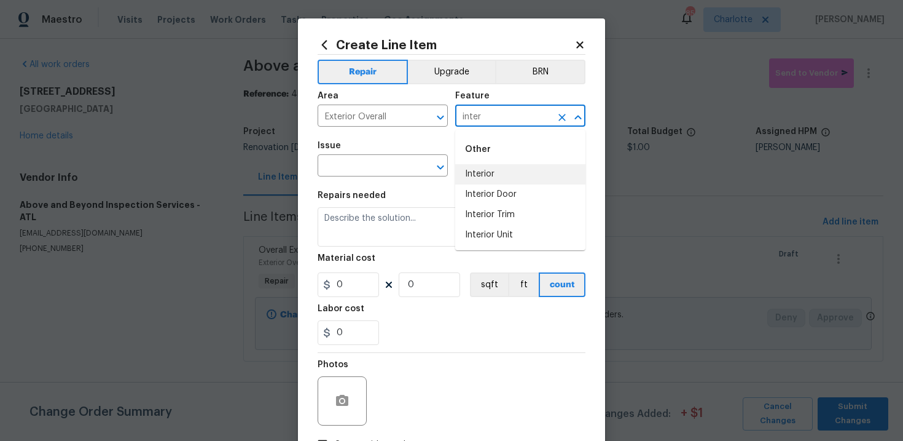
click at [492, 172] on li "Interior" at bounding box center [520, 174] width 130 height 20
type input "Interior"
click at [391, 171] on input "text" at bounding box center [366, 166] width 96 height 19
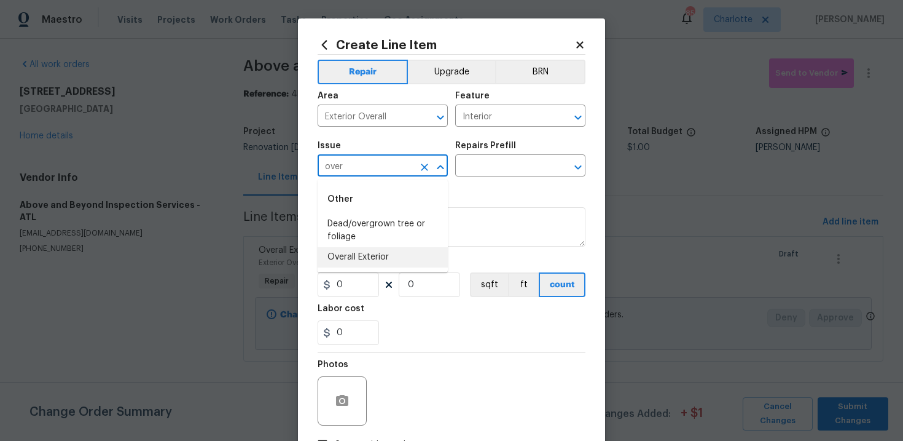
click at [388, 258] on li "Overall Exterior" at bounding box center [383, 257] width 130 height 20
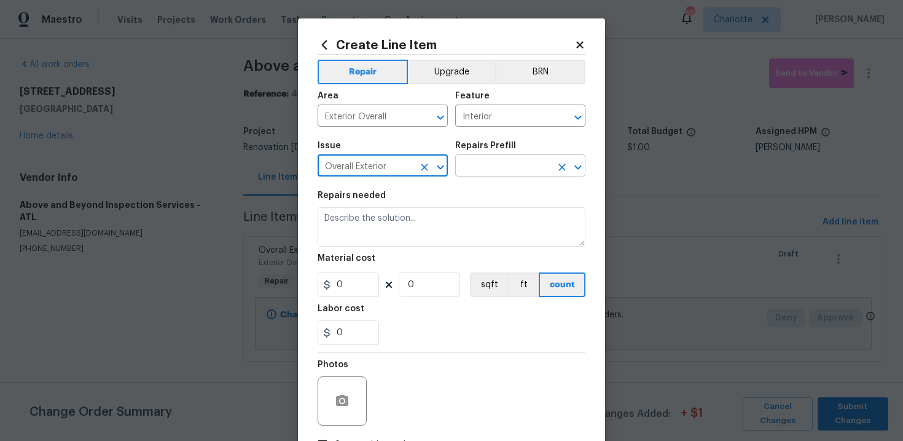
type input "Overall Exterior"
click at [497, 160] on input "text" at bounding box center [503, 166] width 96 height 19
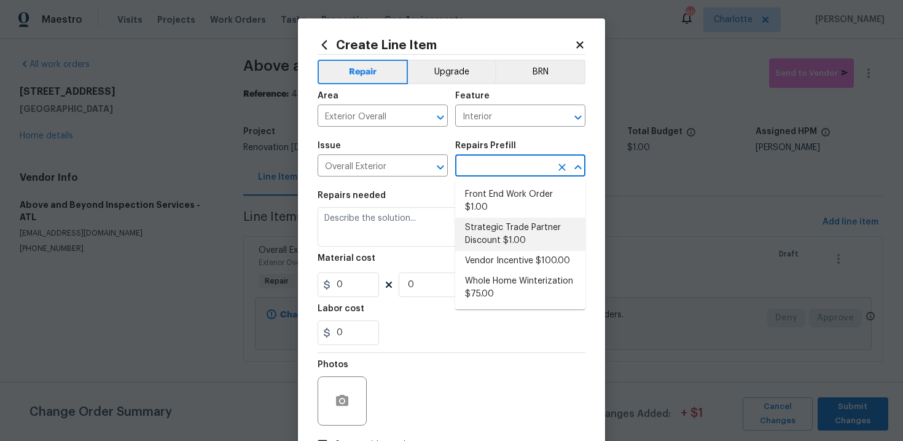
click at [508, 234] on li "Strategic Trade Partner Discount $1.00" at bounding box center [520, 234] width 130 height 33
type input "Strategic Trade Partner Discount $1.00"
type textarea "Calculate and apply 5% STPP discount to the total of the work order as a negati…"
type input "1"
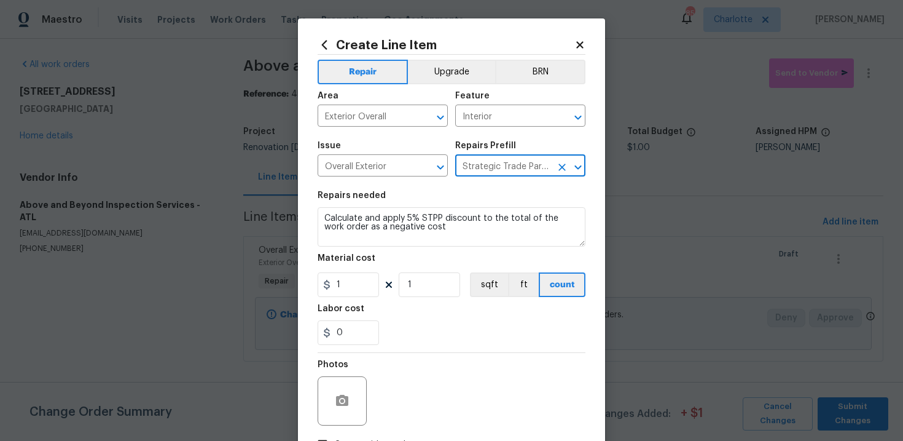
scroll to position [89, 0]
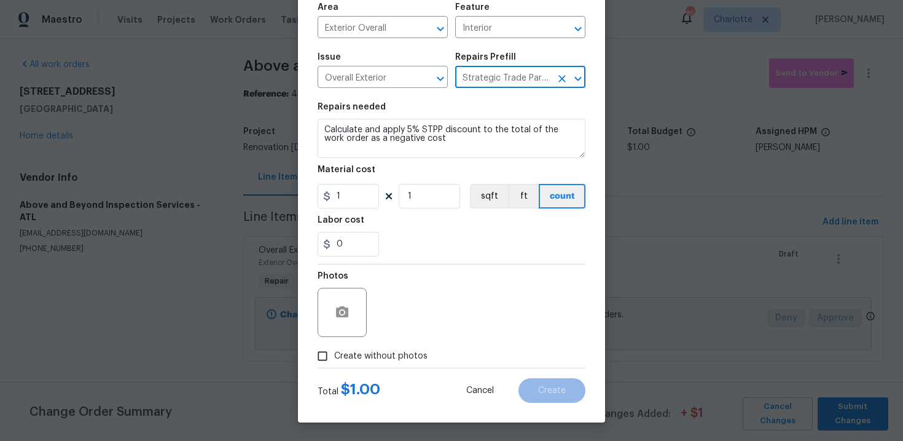
click at [397, 359] on span "Create without photos" at bounding box center [380, 356] width 93 height 13
click at [334, 359] on input "Create without photos" at bounding box center [322, 355] width 23 height 23
checkbox input "true"
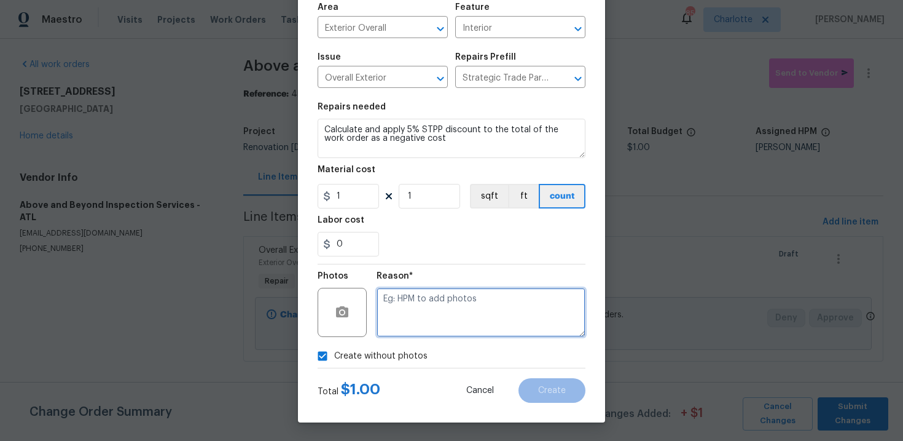
click at [454, 304] on textarea at bounding box center [481, 312] width 209 height 49
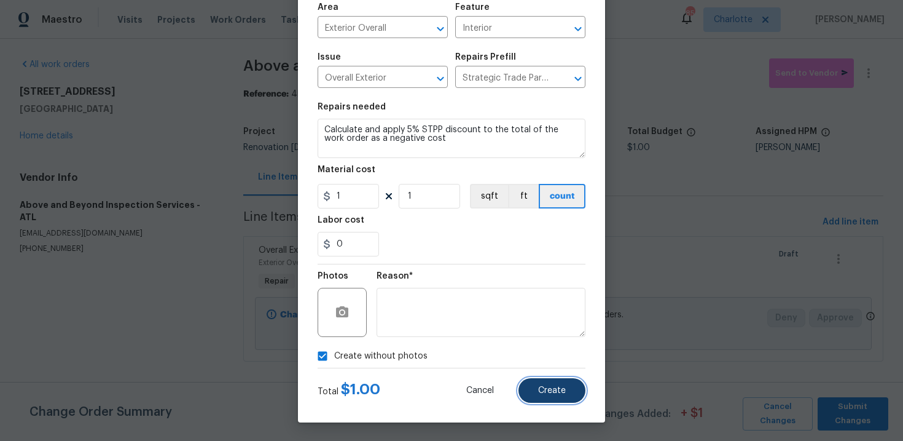
click at [562, 388] on span "Create" at bounding box center [552, 390] width 28 height 9
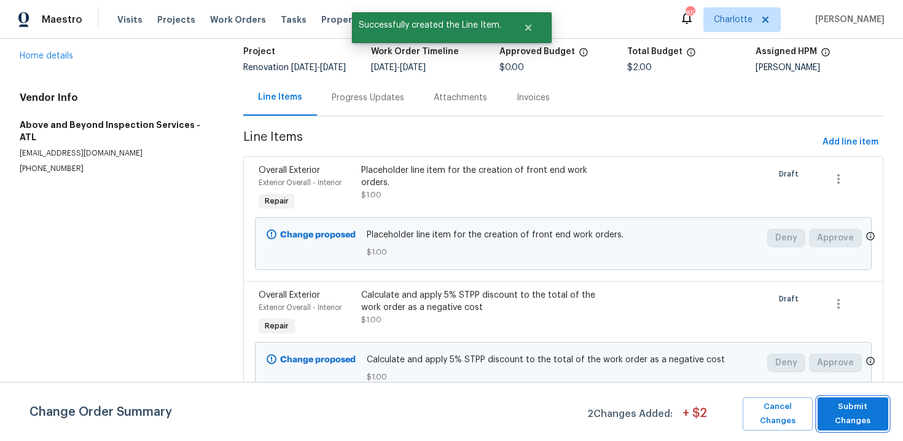
click at [843, 403] on span "Submit Changes" at bounding box center [853, 413] width 58 height 28
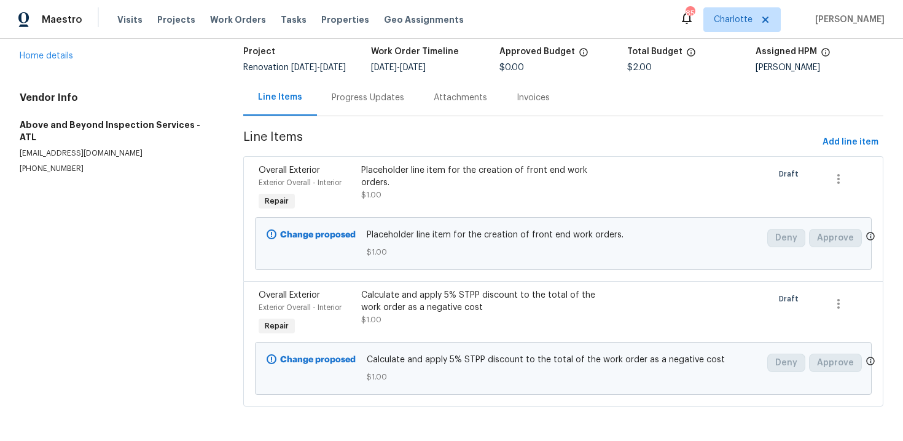
scroll to position [0, 0]
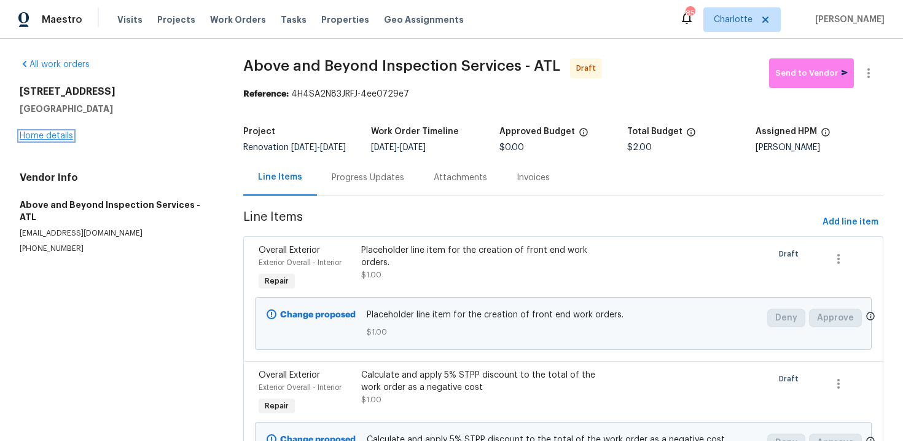
click at [55, 135] on link "Home details" at bounding box center [46, 136] width 53 height 9
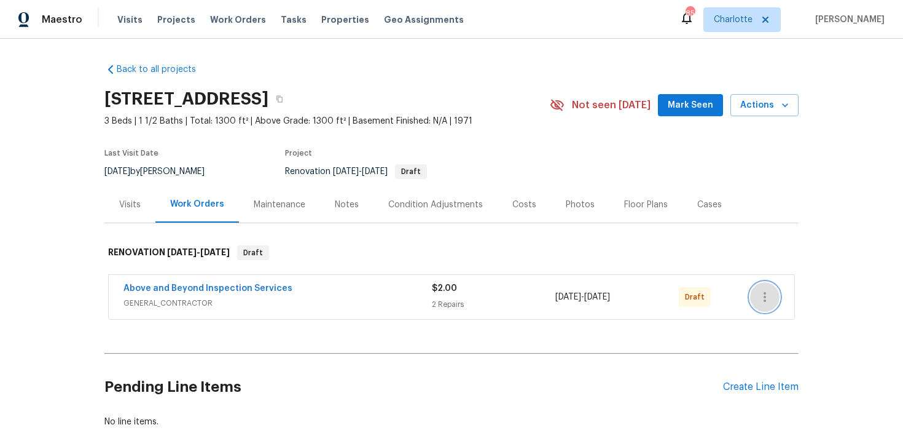
click at [770, 295] on icon "button" at bounding box center [765, 296] width 15 height 15
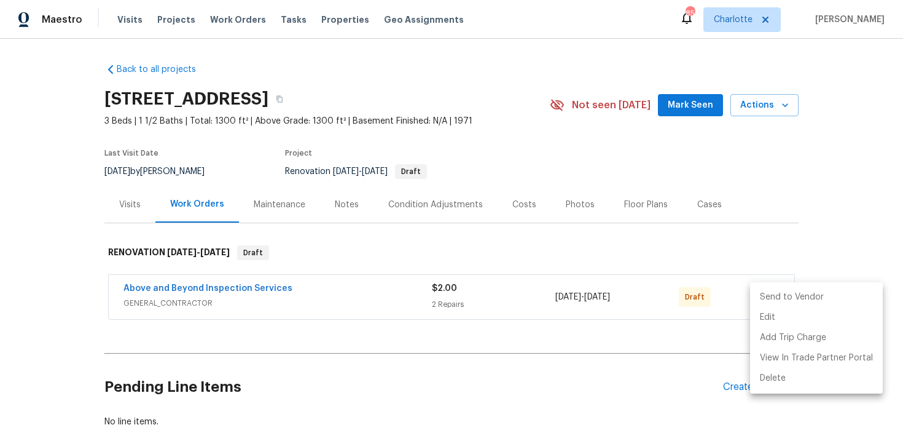
click at [807, 295] on li "Send to Vendor" at bounding box center [816, 297] width 133 height 20
click at [838, 178] on div at bounding box center [451, 220] width 903 height 441
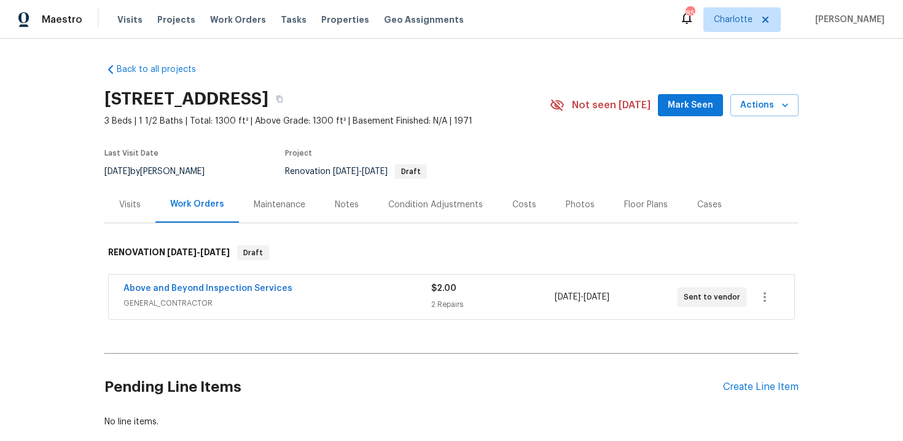
click at [838, 178] on div "Edit Add Trip Charge View In Trade Partner Portal Delete" at bounding box center [451, 220] width 903 height 441
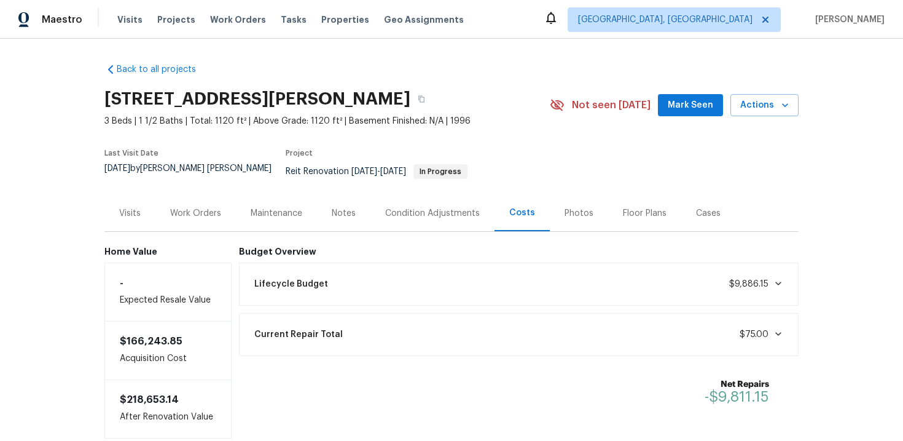
click at [192, 210] on div "Work Orders" at bounding box center [195, 213] width 51 height 12
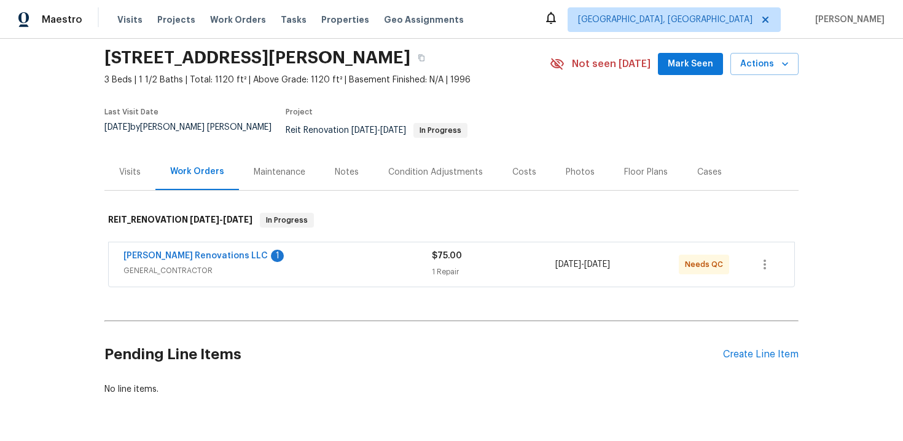
scroll to position [52, 0]
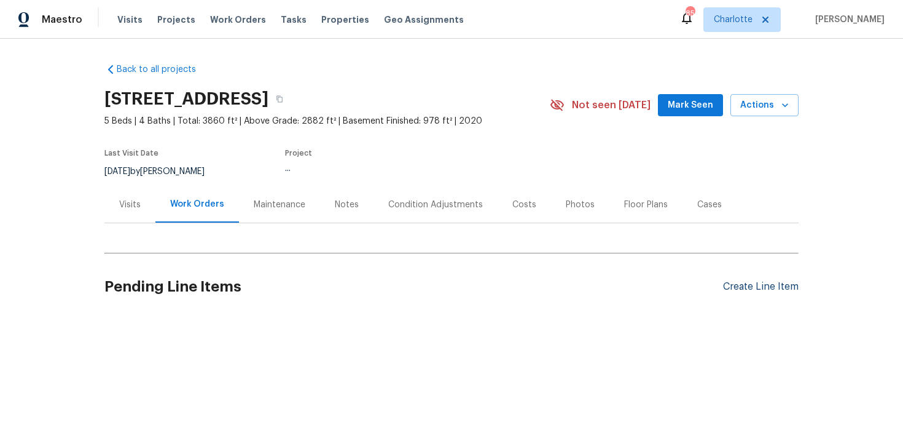
click at [771, 288] on div "Create Line Item" at bounding box center [761, 287] width 76 height 12
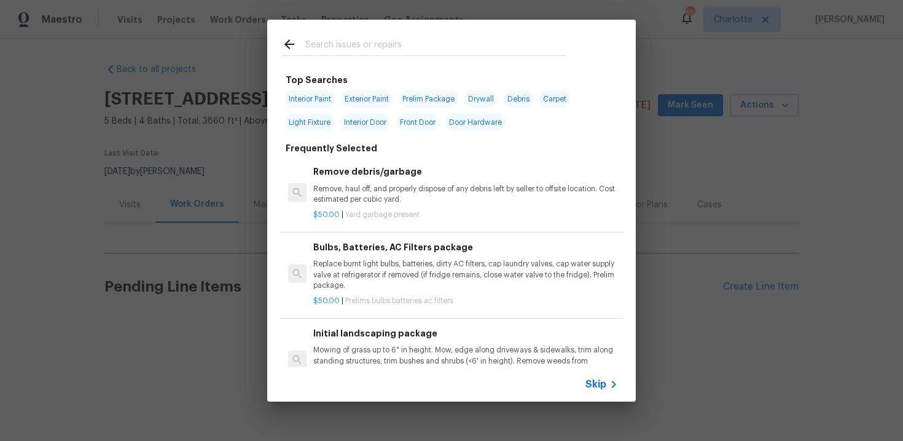
click at [595, 380] on span "Skip" at bounding box center [596, 384] width 21 height 12
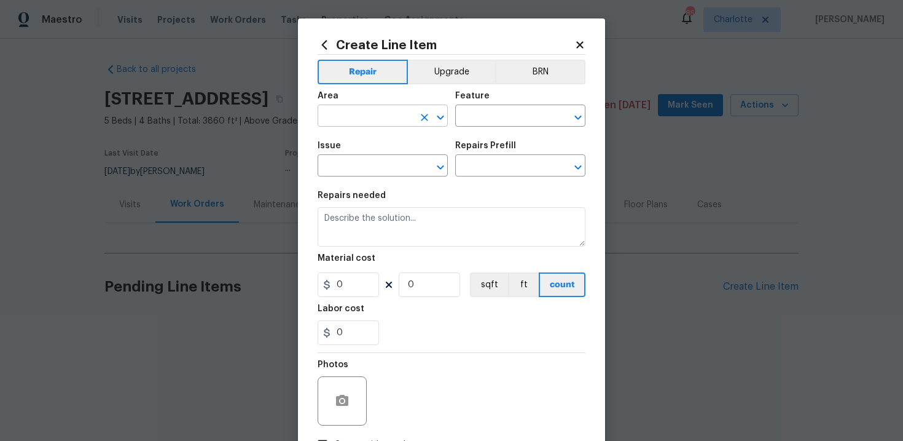
click at [380, 117] on input "text" at bounding box center [366, 117] width 96 height 19
click at [375, 170] on li "Exterior Overall" at bounding box center [383, 165] width 130 height 20
type input "Exterior Overall"
click at [489, 126] on input "text" at bounding box center [503, 117] width 96 height 19
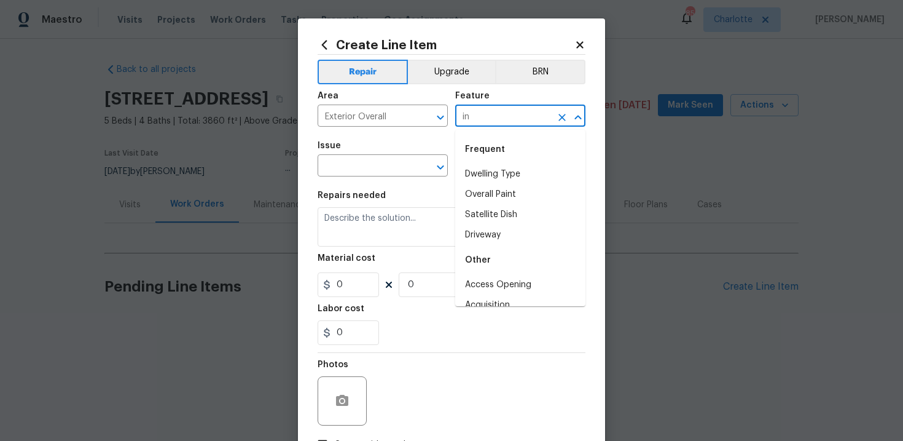
type input "int"
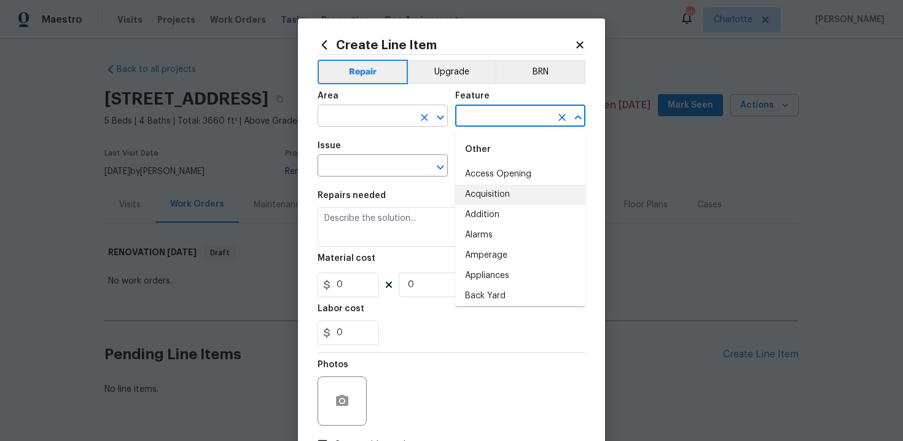
click at [402, 120] on input "text" at bounding box center [366, 117] width 96 height 19
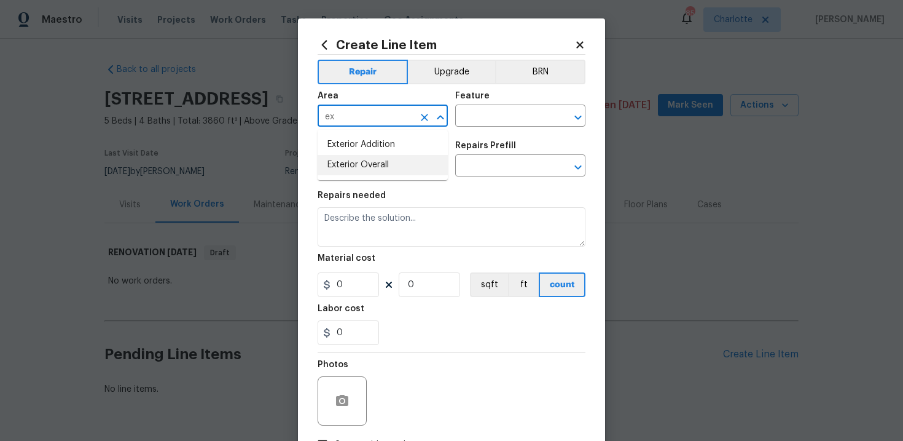
click at [391, 159] on li "Exterior Overall" at bounding box center [383, 165] width 130 height 20
type input "Exterior Overall"
click at [481, 122] on input "text" at bounding box center [503, 117] width 96 height 19
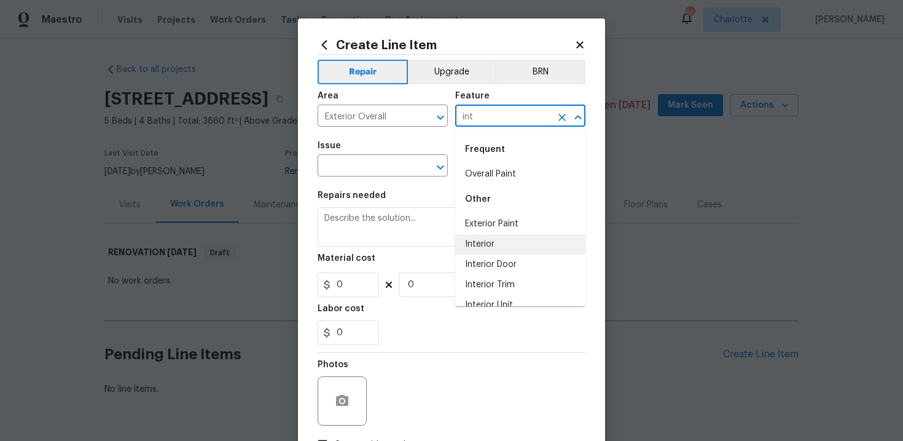
click at [482, 242] on li "Interior" at bounding box center [520, 244] width 130 height 20
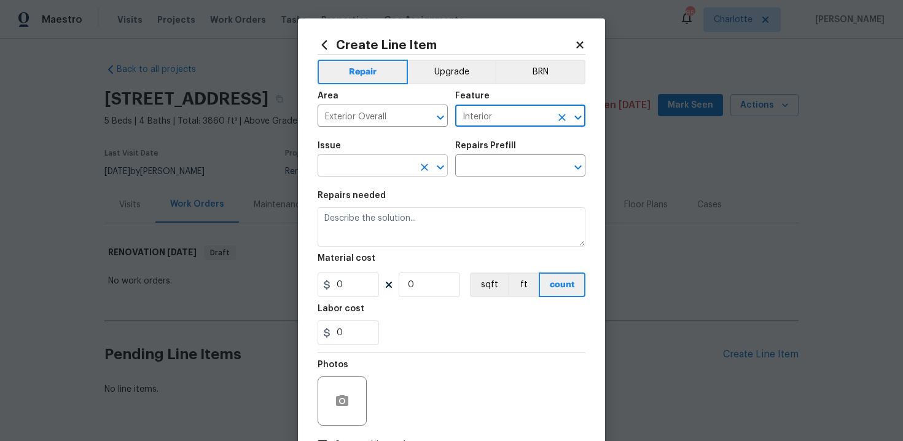
type input "Interior"
click at [378, 170] on input "text" at bounding box center [366, 166] width 96 height 19
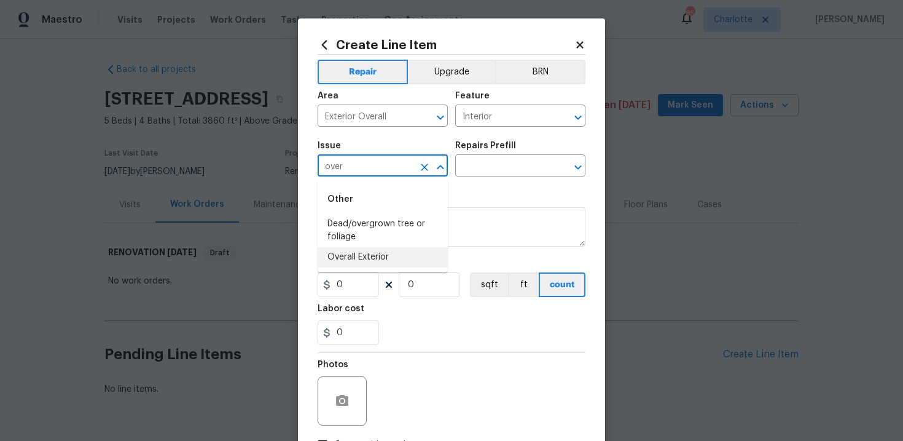
click at [382, 255] on li "Overall Exterior" at bounding box center [383, 257] width 130 height 20
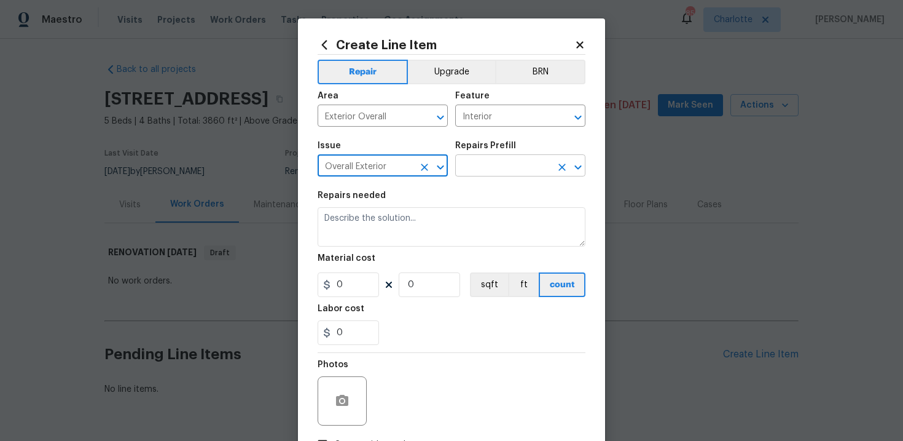
type input "Overall Exterior"
click at [507, 168] on input "text" at bounding box center [503, 166] width 96 height 19
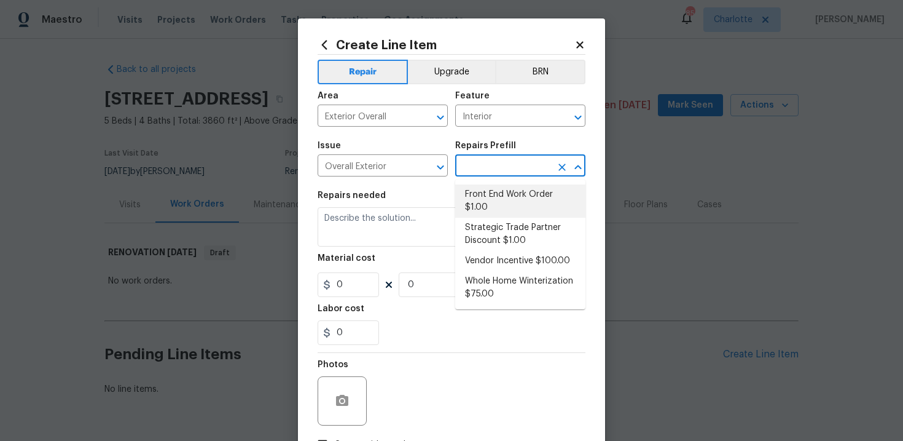
click at [489, 206] on li "Front End Work Order $1.00" at bounding box center [520, 200] width 130 height 33
type input "Front End Work Order $1.00"
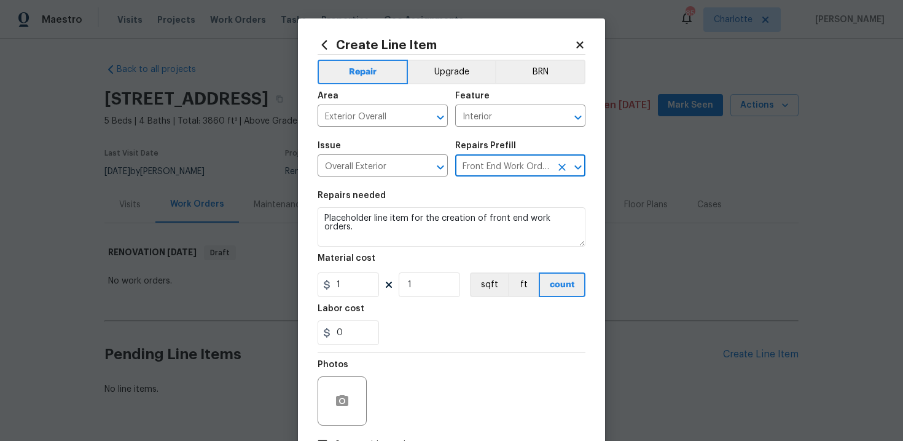
type textarea "Placeholder line item for the creation of front end work orders."
type input "1"
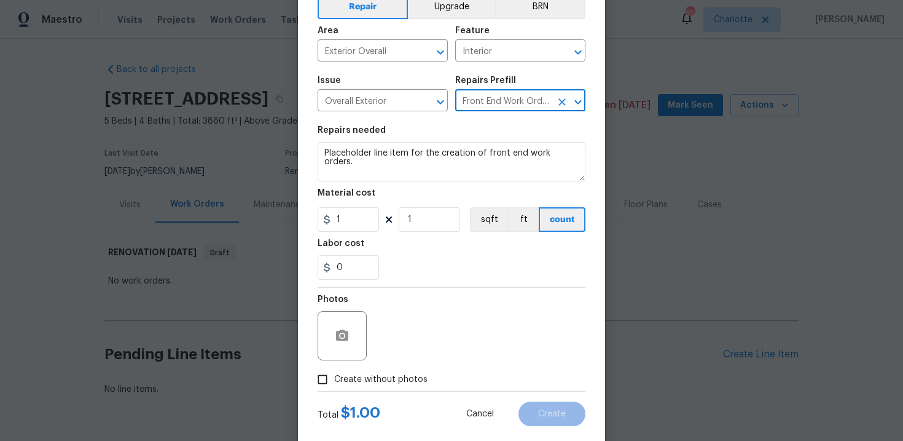
scroll to position [89, 0]
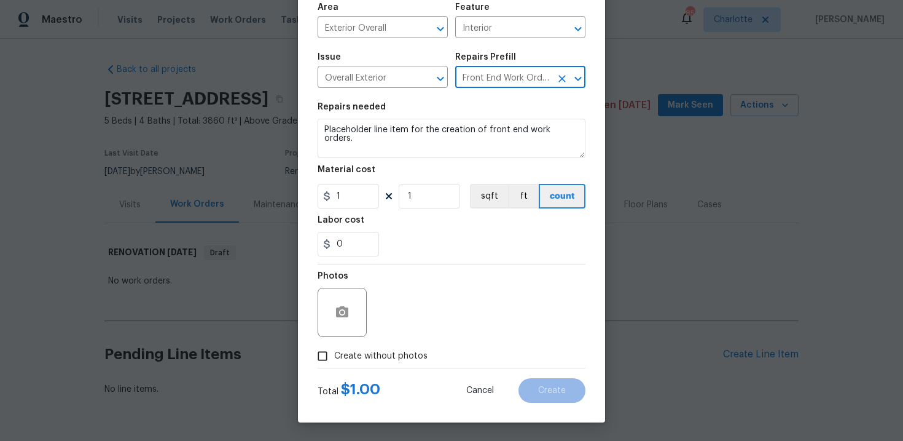
click at [378, 345] on label "Create without photos" at bounding box center [369, 355] width 117 height 23
click at [334, 345] on input "Create without photos" at bounding box center [322, 355] width 23 height 23
checkbox input "true"
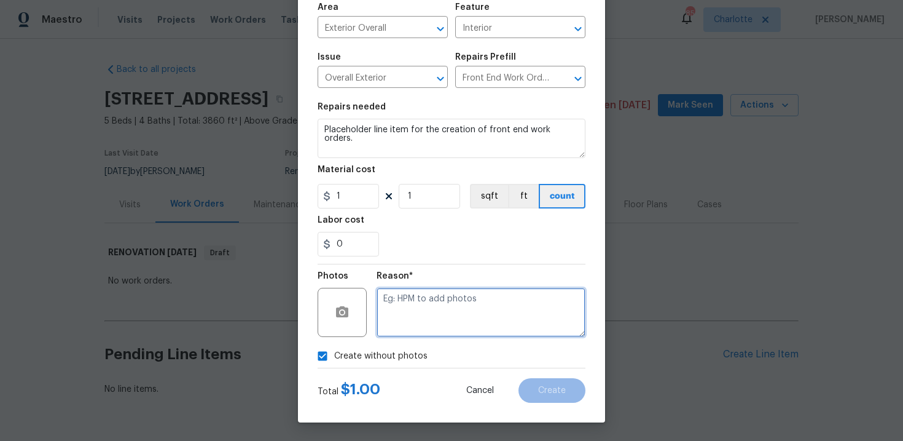
click at [428, 316] on textarea at bounding box center [481, 312] width 209 height 49
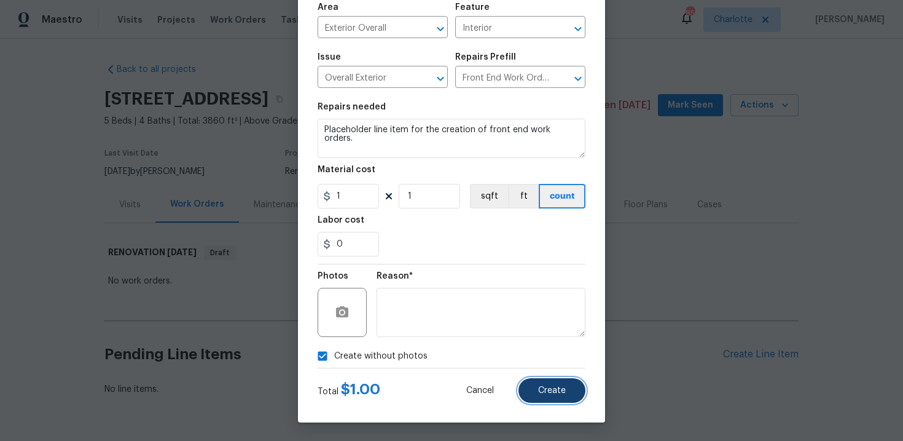
click at [537, 388] on button "Create" at bounding box center [552, 390] width 67 height 25
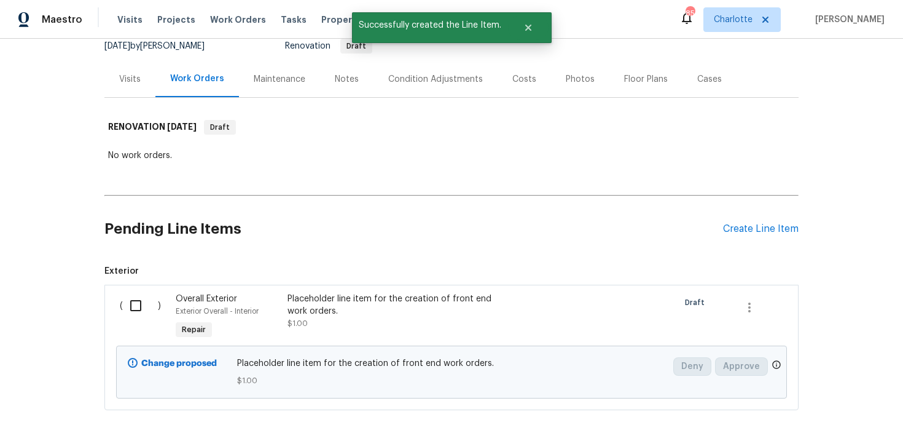
scroll to position [178, 0]
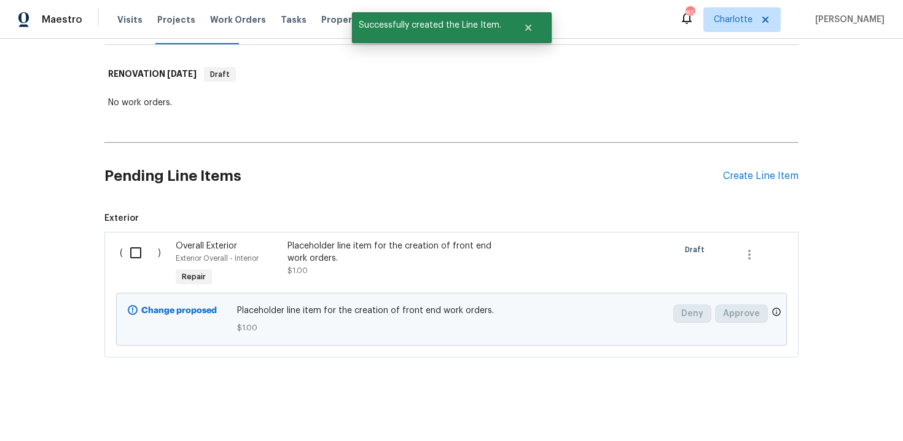
click at [141, 257] on input "checkbox" at bounding box center [140, 253] width 35 height 26
checkbox input "true"
click at [820, 404] on span "Create Work Order" at bounding box center [833, 410] width 82 height 15
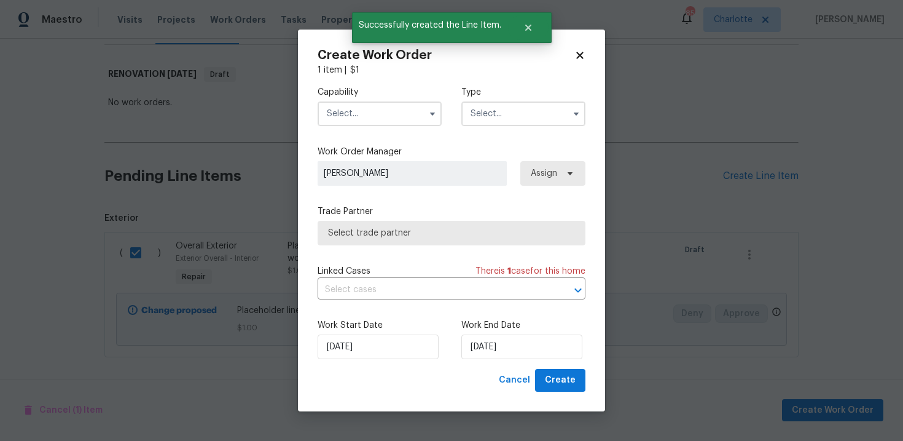
click at [395, 120] on input "text" at bounding box center [380, 113] width 124 height 25
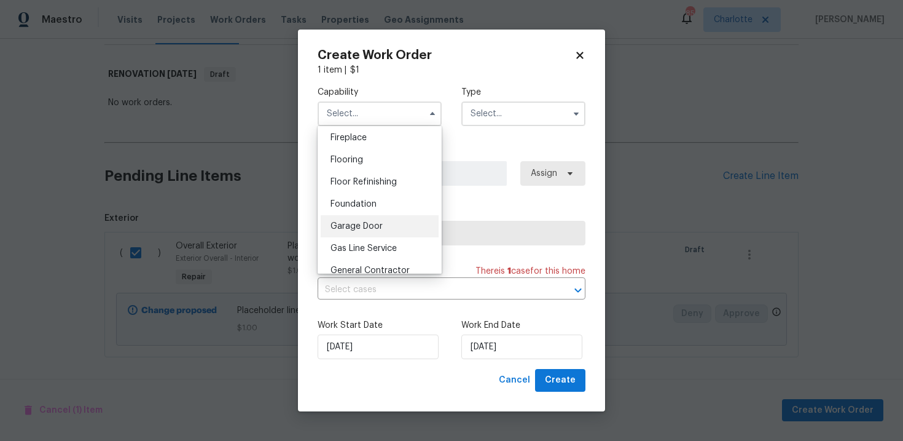
scroll to position [494, 0]
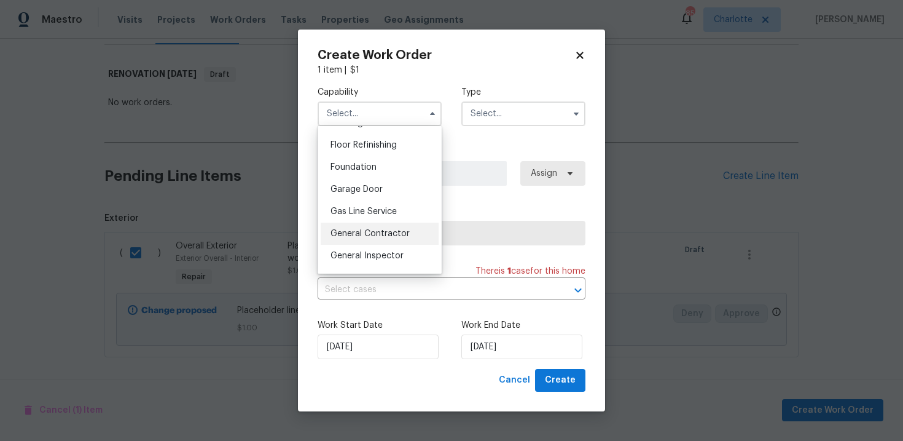
click at [374, 226] on div "General Contractor" at bounding box center [380, 233] width 118 height 22
type input "General Contractor"
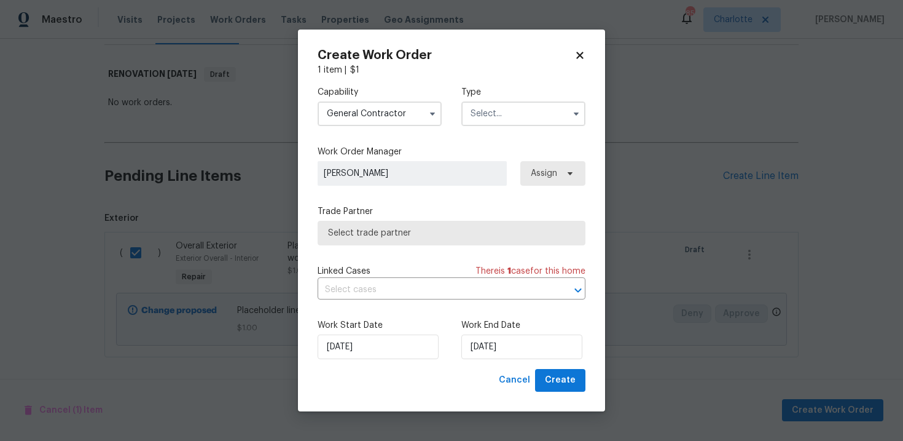
click at [509, 119] on input "text" at bounding box center [524, 113] width 124 height 25
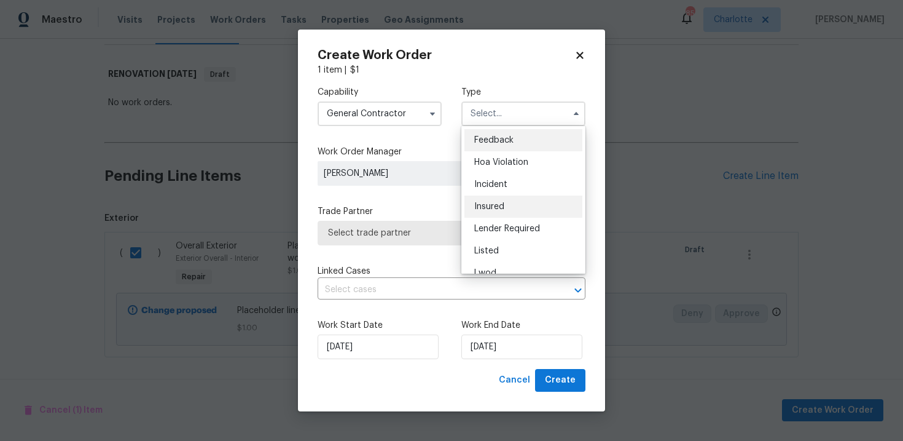
scroll to position [146, 0]
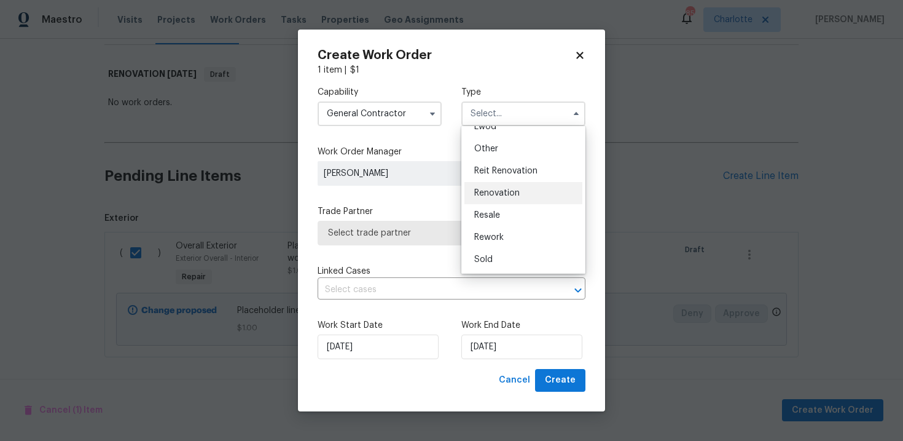
click at [500, 197] on span "Renovation" at bounding box center [496, 193] width 45 height 9
type input "Renovation"
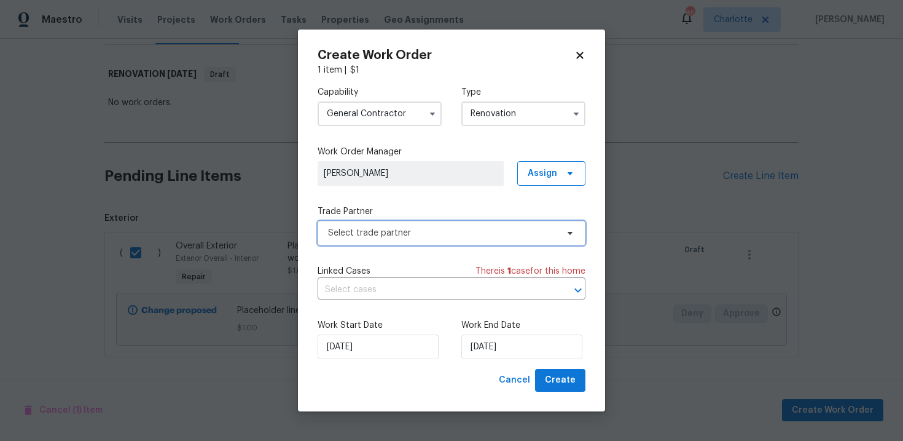
click at [434, 230] on span "Select trade partner" at bounding box center [442, 233] width 229 height 12
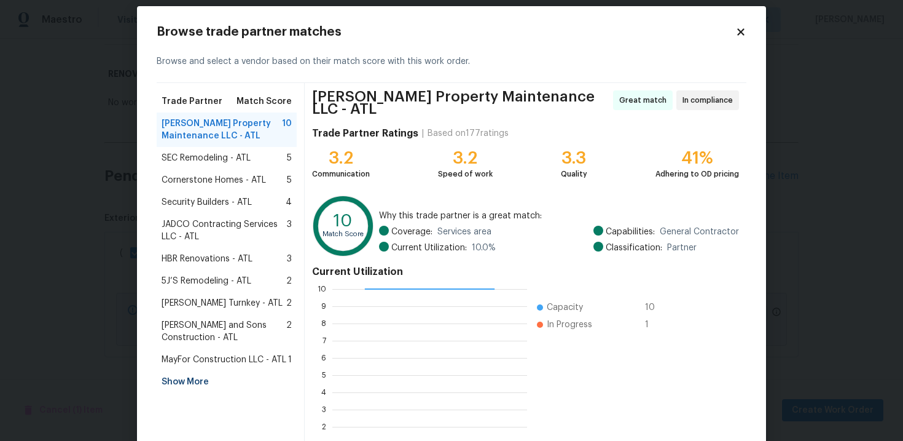
scroll to position [22, 0]
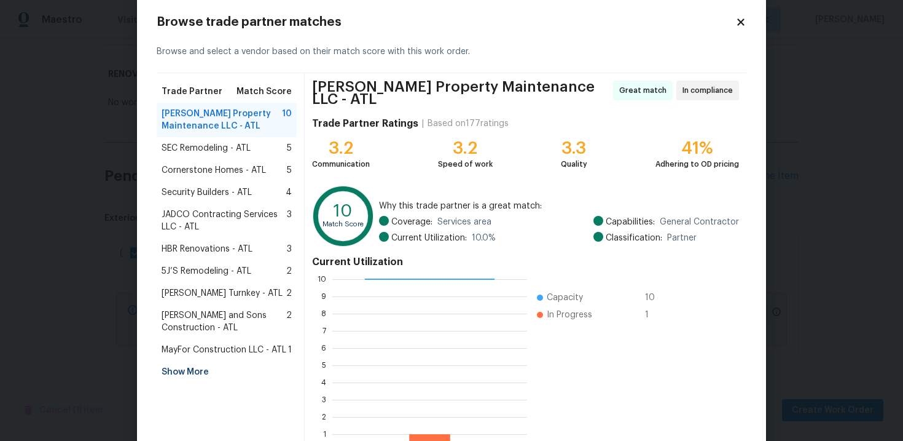
click at [179, 370] on div "Show More" at bounding box center [227, 372] width 140 height 22
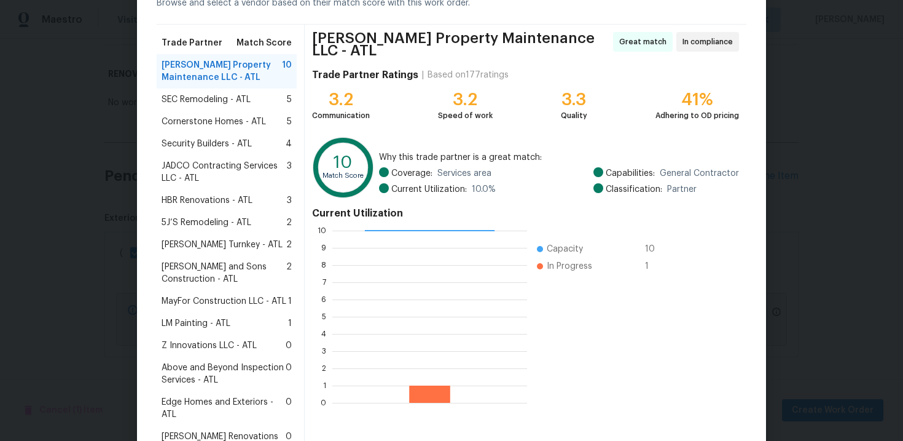
scroll to position [74, 0]
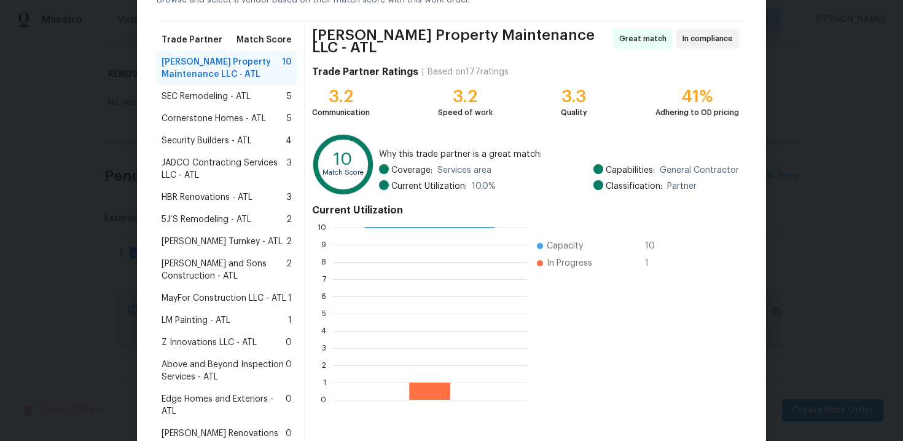
click at [214, 381] on span "Above and Beyond Inspection Services - ATL" at bounding box center [224, 370] width 124 height 25
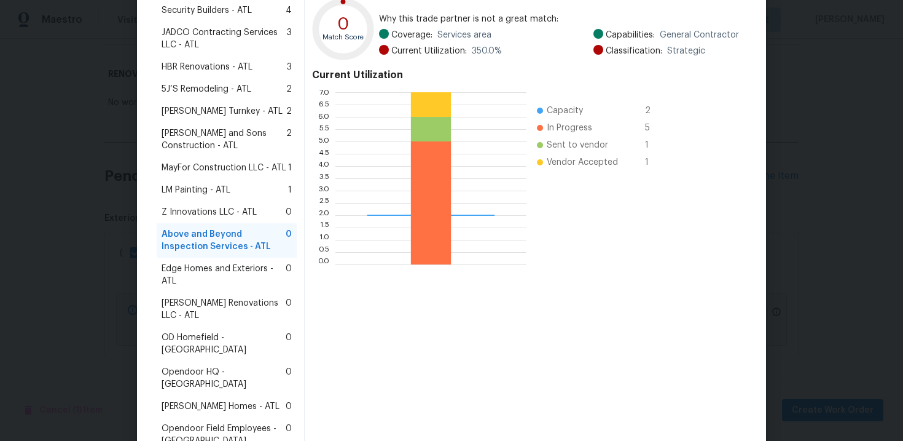
scroll to position [292, 0]
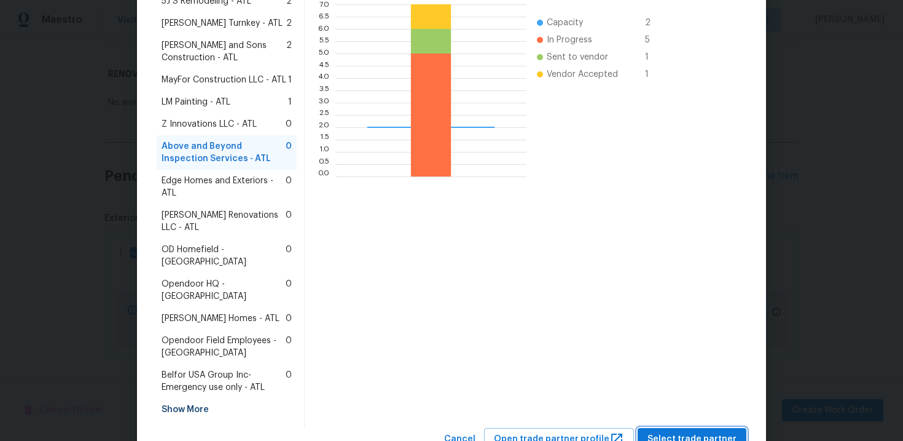
click at [662, 428] on button "Select trade partner" at bounding box center [692, 439] width 109 height 23
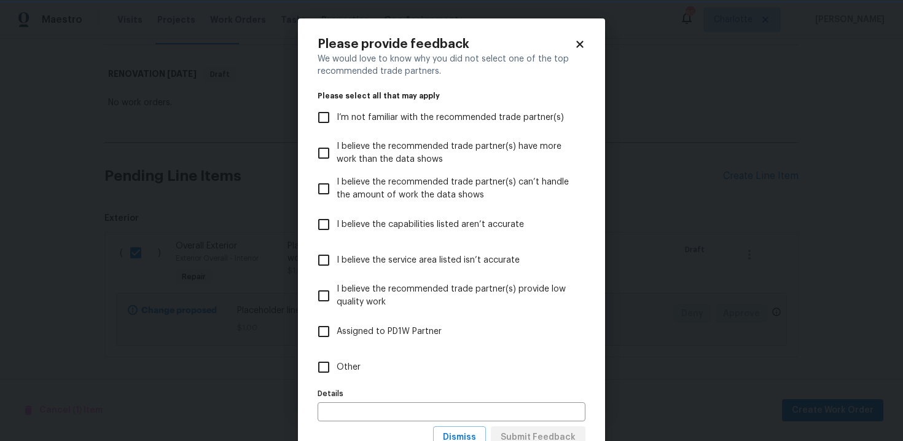
scroll to position [46, 0]
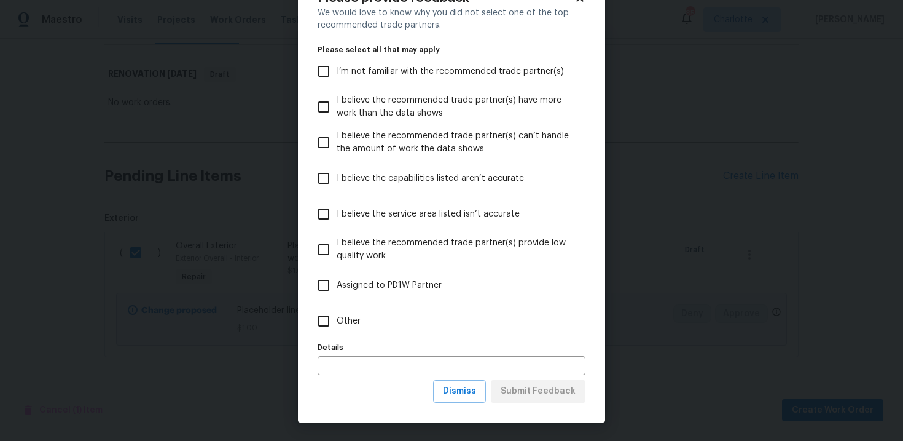
click at [347, 312] on label "Other" at bounding box center [443, 321] width 265 height 36
click at [337, 312] on input "Other" at bounding box center [324, 321] width 26 height 26
checkbox input "true"
click at [519, 394] on span "Submit Feedback" at bounding box center [538, 390] width 75 height 15
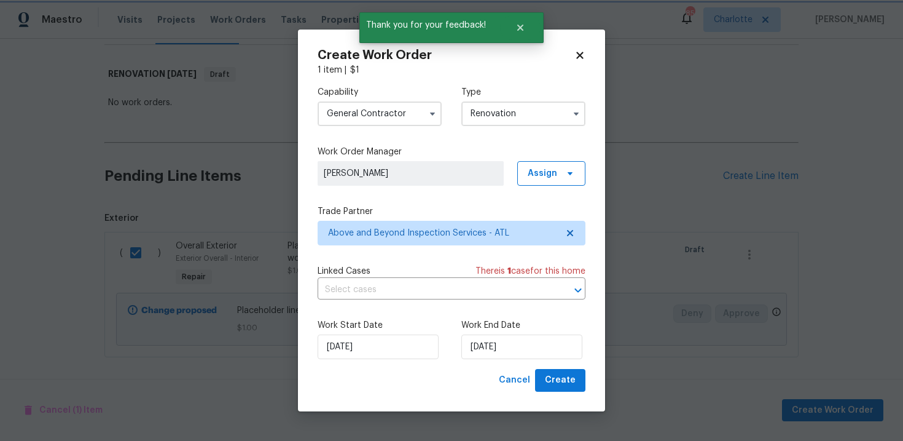
scroll to position [0, 0]
click at [524, 353] on input "[DATE]" at bounding box center [522, 346] width 121 height 25
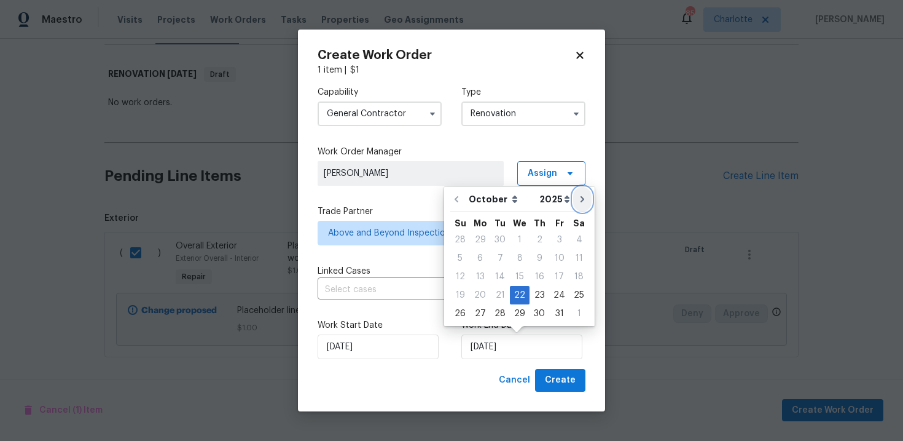
click at [578, 200] on icon "Go to next month" at bounding box center [583, 199] width 10 height 10
type input "[DATE]"
select select "10"
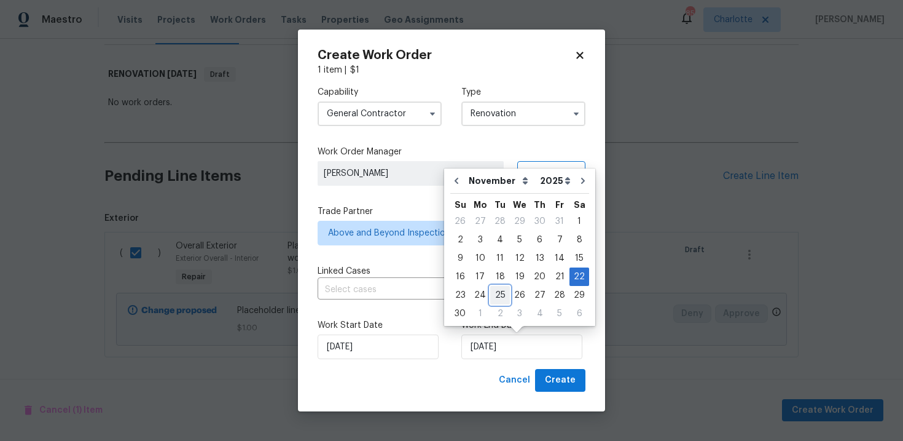
click at [501, 293] on div "25" at bounding box center [500, 294] width 20 height 17
type input "[DATE]"
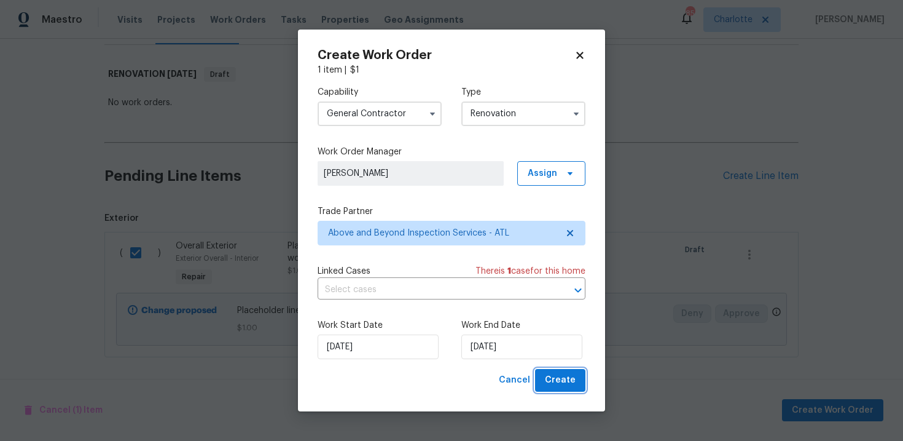
click at [557, 382] on span "Create" at bounding box center [560, 379] width 31 height 15
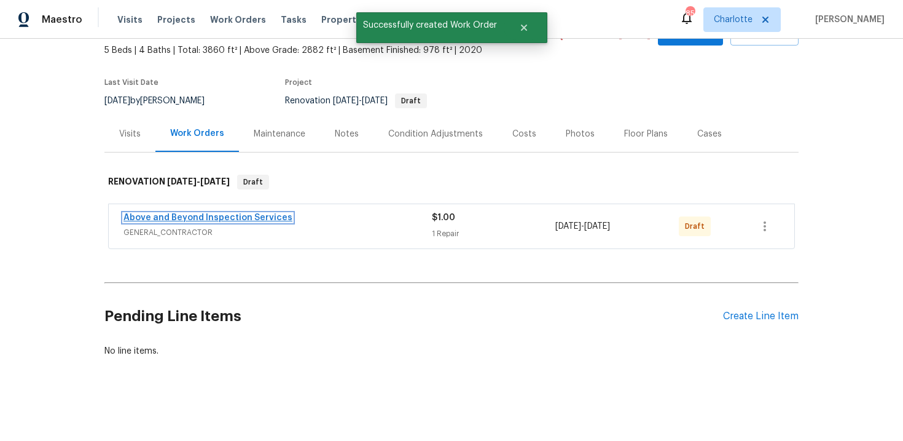
click at [254, 219] on link "Above and Beyond Inspection Services" at bounding box center [208, 217] width 169 height 9
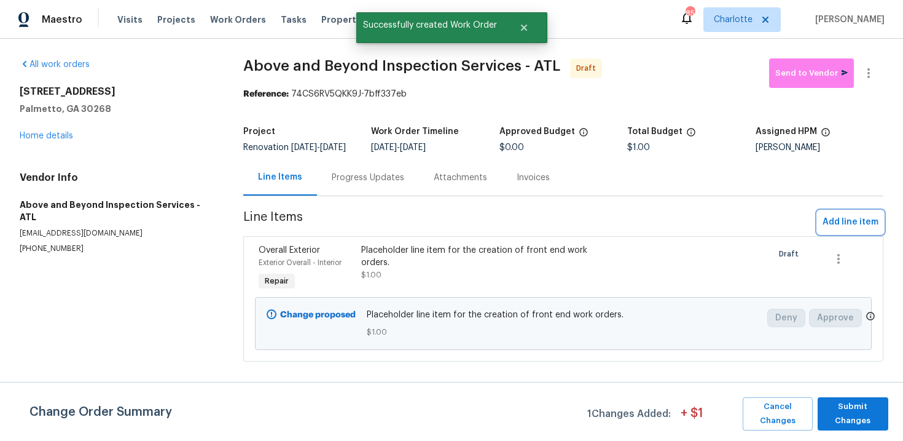
click at [851, 230] on span "Add line item" at bounding box center [851, 221] width 56 height 15
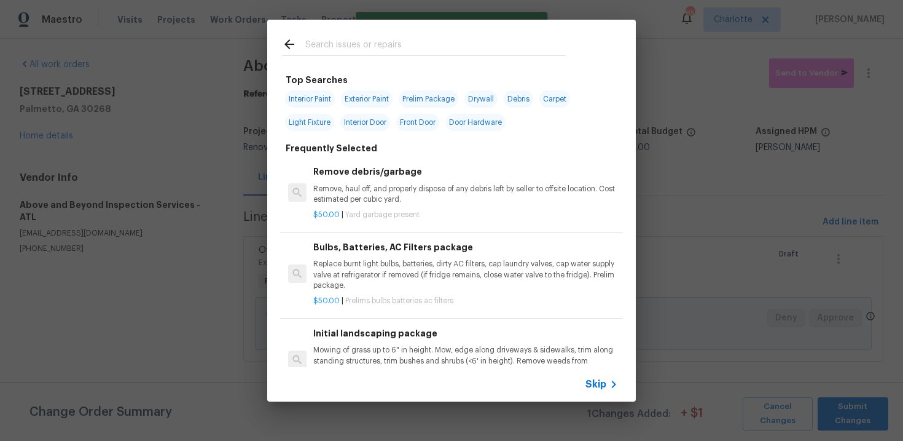
click at [599, 385] on span "Skip" at bounding box center [596, 384] width 21 height 12
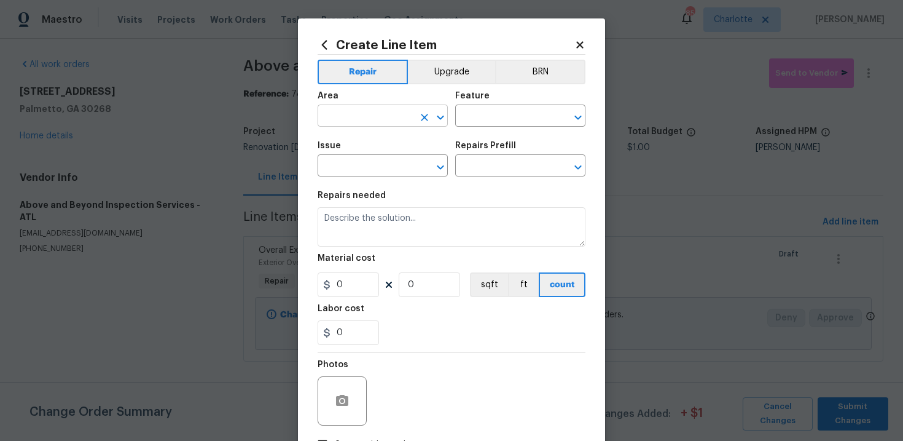
click at [387, 111] on input "text" at bounding box center [366, 117] width 96 height 19
click at [380, 160] on li "Exterior Overall" at bounding box center [383, 165] width 130 height 20
type input "Exterior Overall"
click at [498, 118] on input "text" at bounding box center [503, 117] width 96 height 19
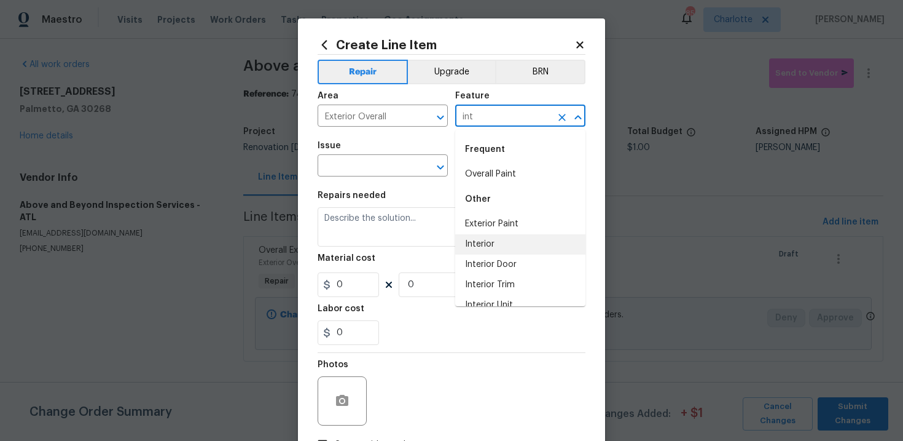
click at [489, 245] on li "Interior" at bounding box center [520, 244] width 130 height 20
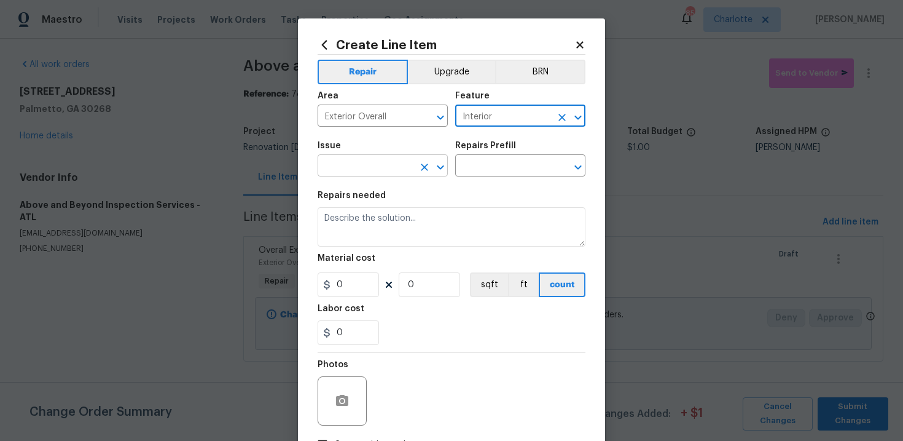
type input "Interior"
click at [388, 169] on input "text" at bounding box center [366, 166] width 96 height 19
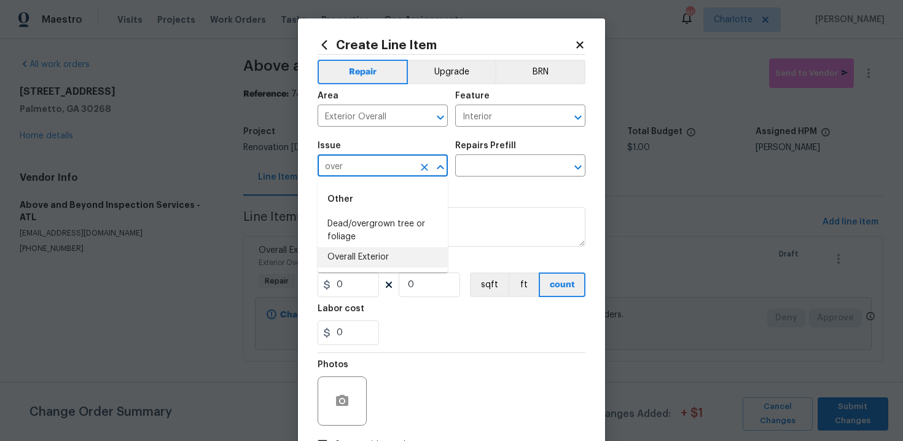
click at [383, 256] on li "Overall Exterior" at bounding box center [383, 257] width 130 height 20
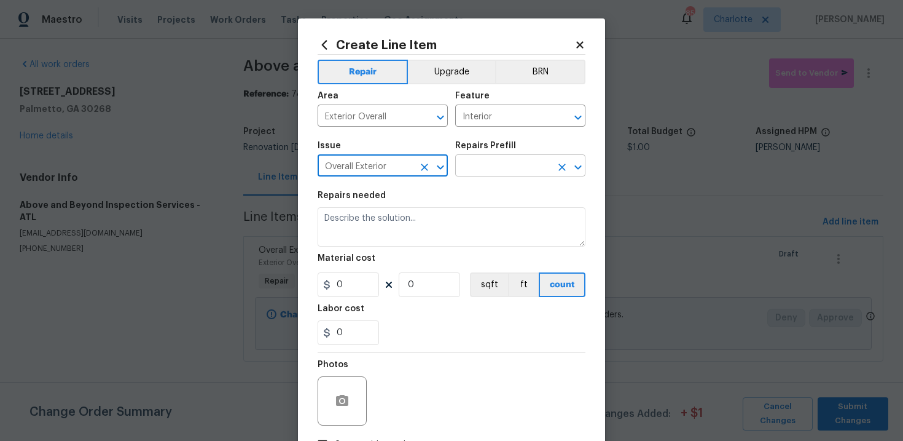
type input "Overall Exterior"
click at [505, 166] on input "text" at bounding box center [503, 166] width 96 height 19
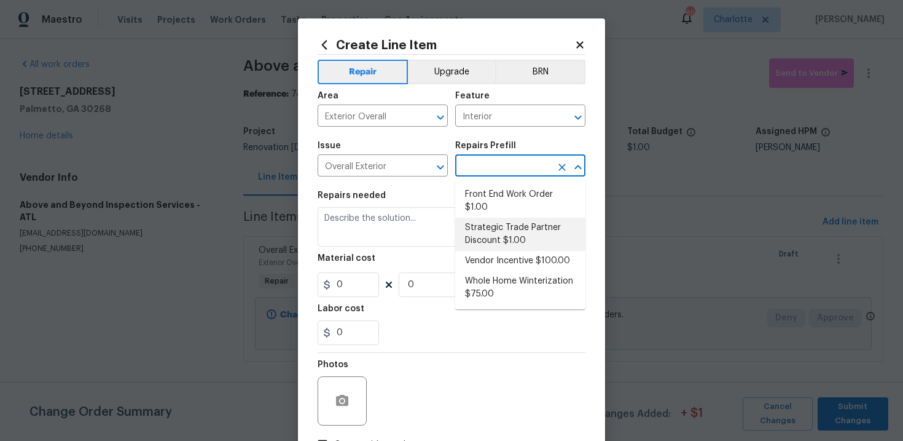
click at [503, 230] on li "Strategic Trade Partner Discount $1.00" at bounding box center [520, 234] width 130 height 33
type input "Strategic Trade Partner Discount $1.00"
type textarea "Calculate and apply 5% STPP discount to the total of the work order as a negati…"
type input "1"
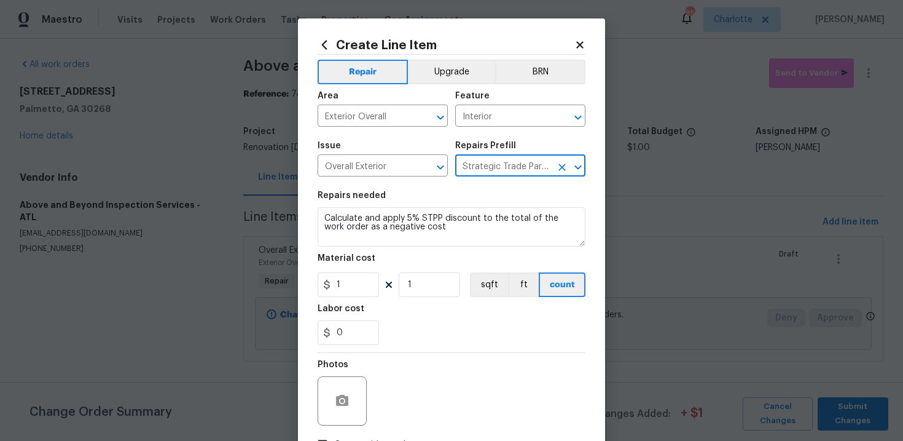
scroll to position [89, 0]
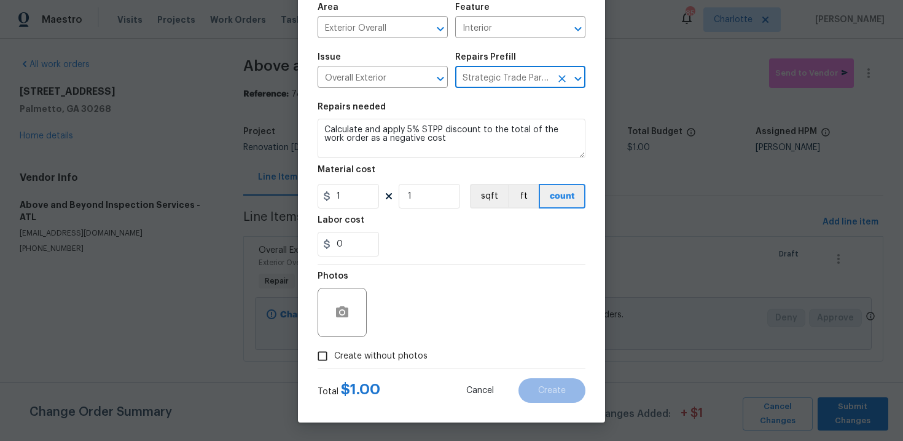
click at [371, 360] on span "Create without photos" at bounding box center [380, 356] width 93 height 13
click at [334, 360] on input "Create without photos" at bounding box center [322, 355] width 23 height 23
checkbox input "true"
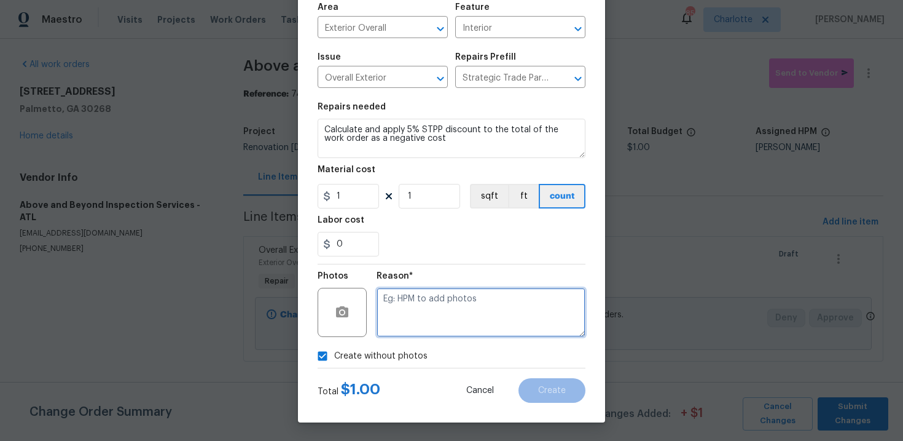
click at [490, 301] on textarea at bounding box center [481, 312] width 209 height 49
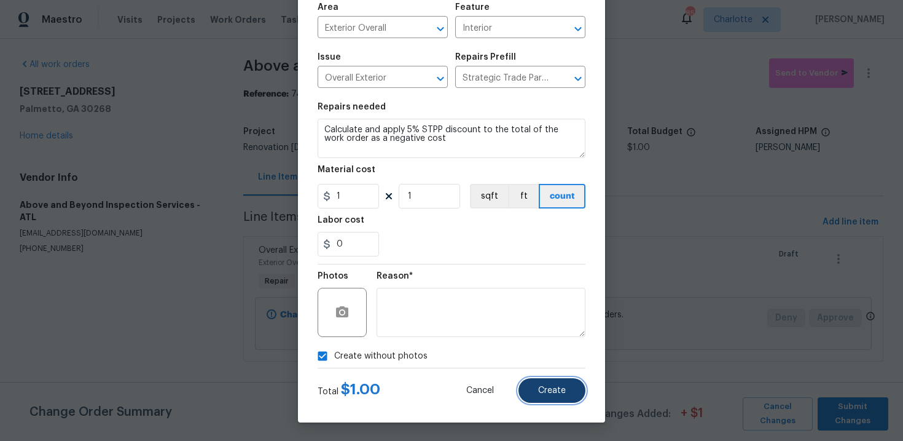
click at [554, 389] on span "Create" at bounding box center [552, 390] width 28 height 9
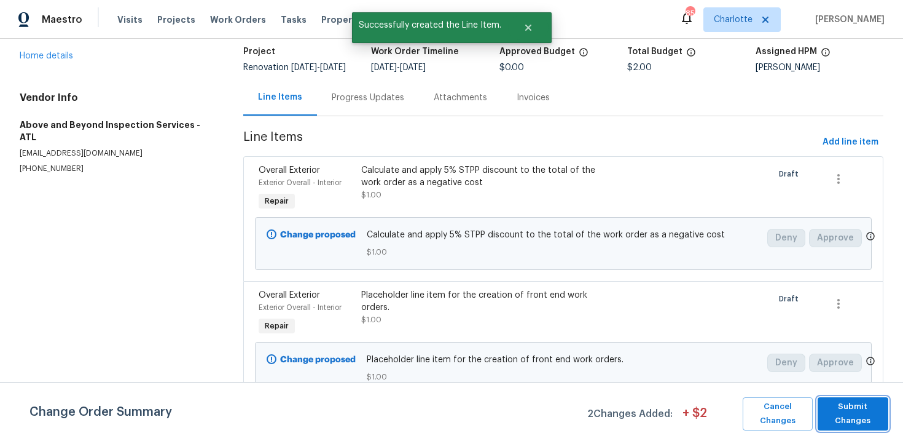
click at [850, 419] on span "Submit Changes" at bounding box center [853, 413] width 58 height 28
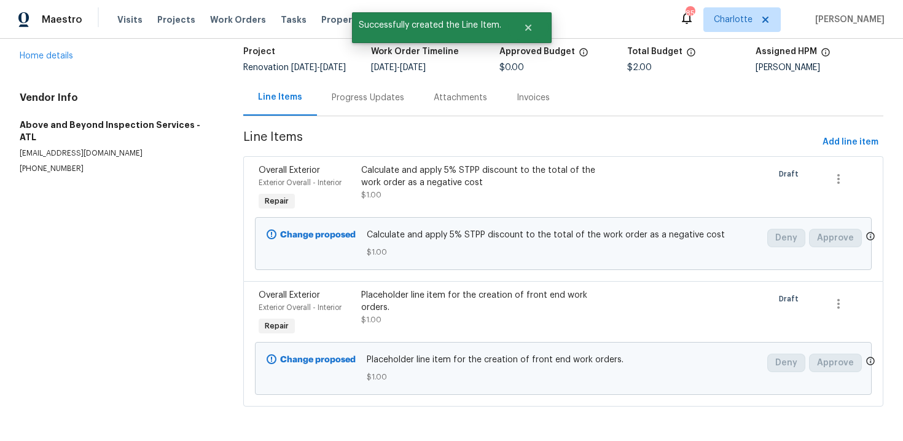
scroll to position [0, 0]
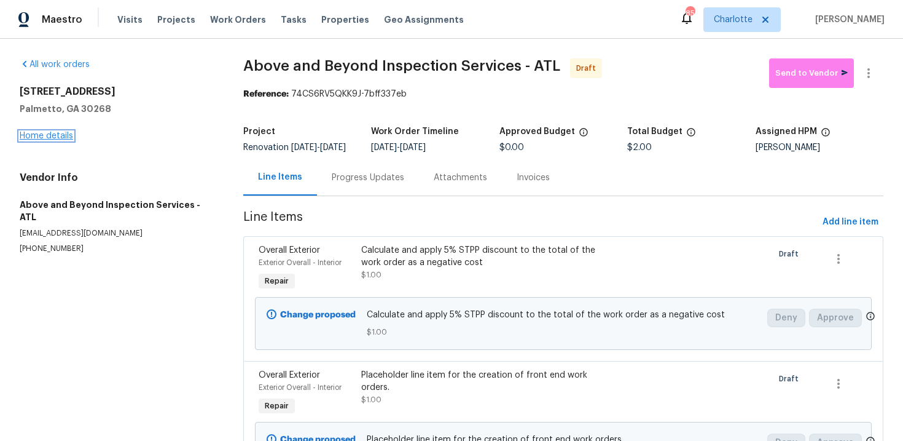
click at [60, 136] on link "Home details" at bounding box center [46, 136] width 53 height 9
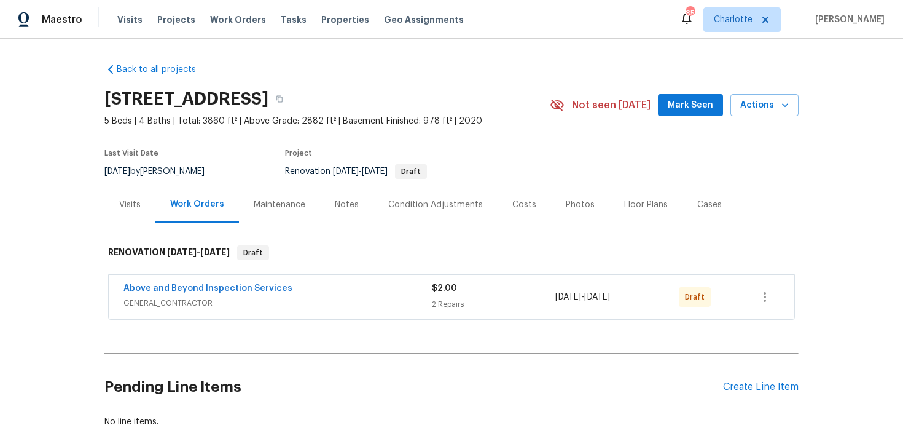
scroll to position [71, 0]
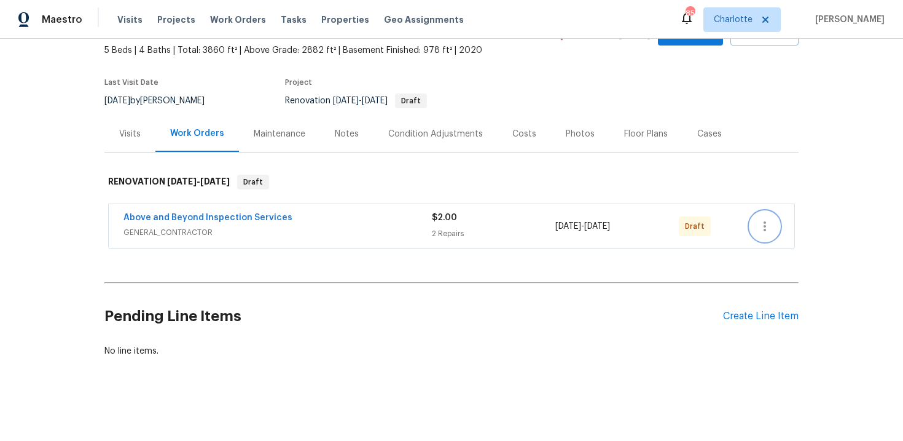
click at [762, 221] on icon "button" at bounding box center [765, 226] width 15 height 15
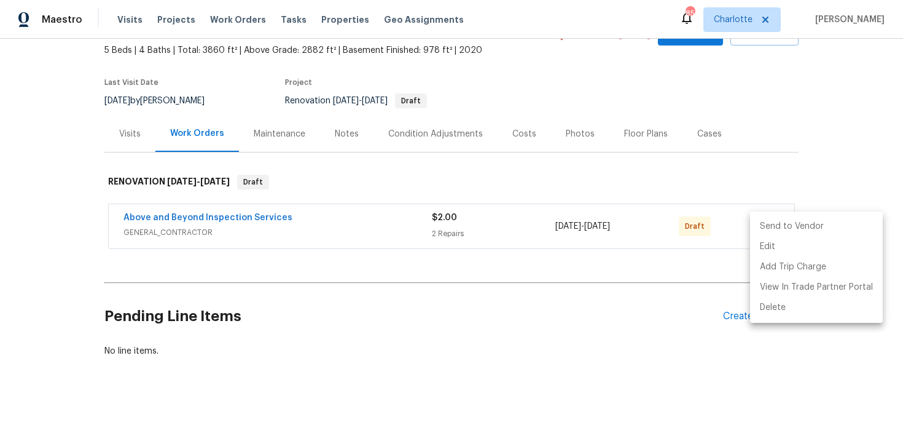
click at [799, 226] on li "Send to Vendor" at bounding box center [816, 226] width 133 height 20
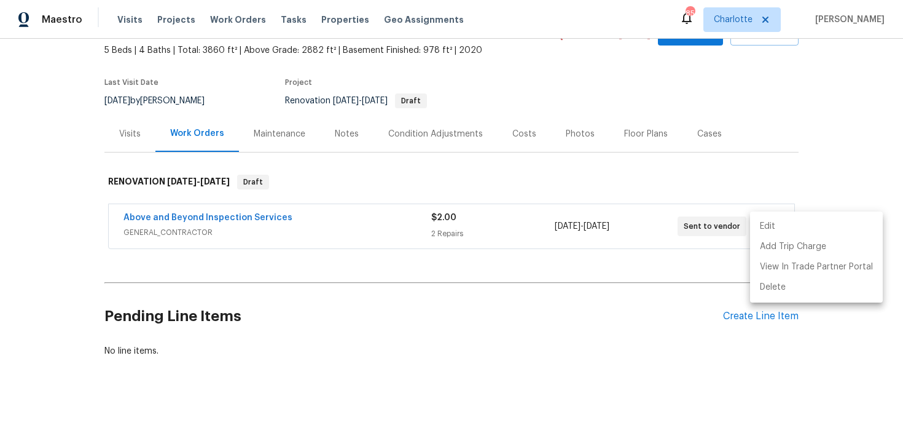
click at [825, 130] on div at bounding box center [451, 220] width 903 height 441
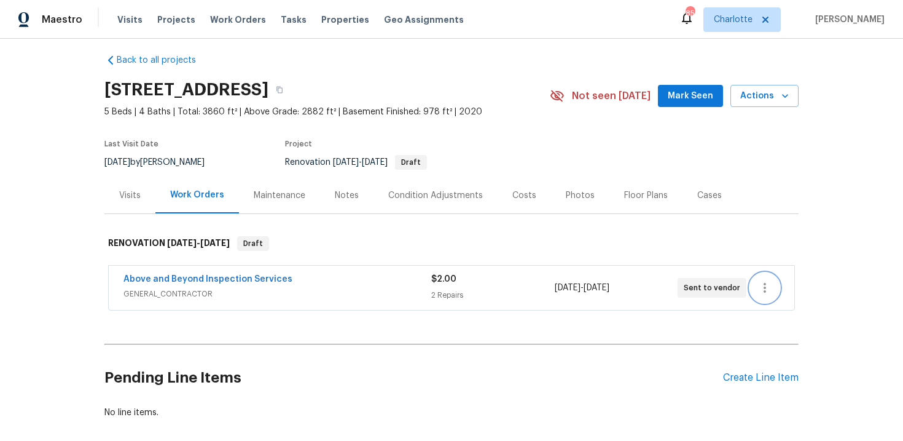
scroll to position [0, 0]
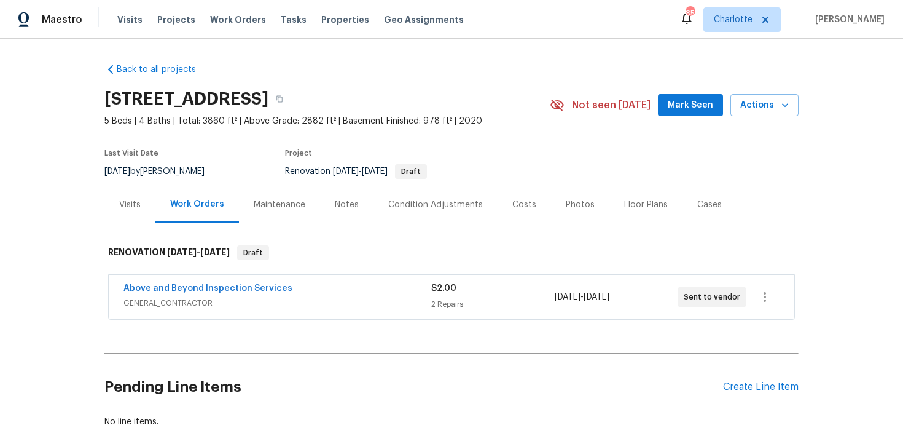
click at [245, 61] on div "Back to all projects [STREET_ADDRESS] 5 Beds | 4 Baths | Total: 3860 ft² | Abov…" at bounding box center [451, 245] width 694 height 384
